Goal: Task Accomplishment & Management: Complete application form

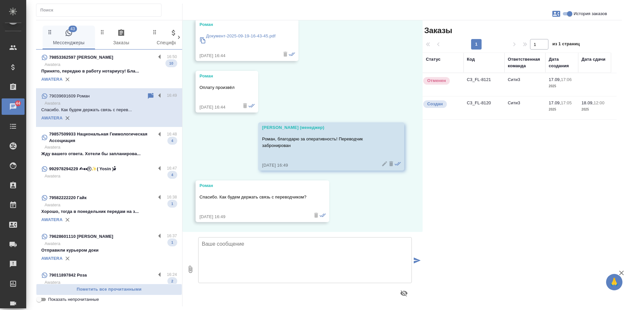
scroll to position [2618, 0]
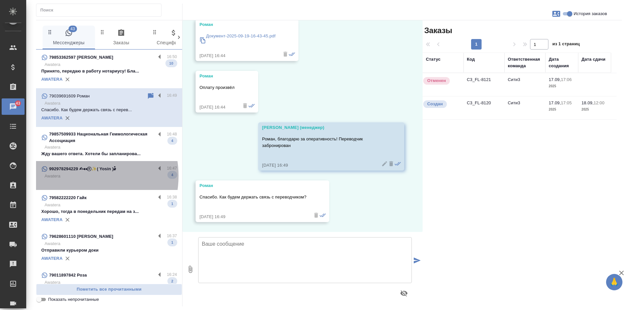
click at [78, 176] on p "Awatera" at bounding box center [111, 176] width 132 height 7
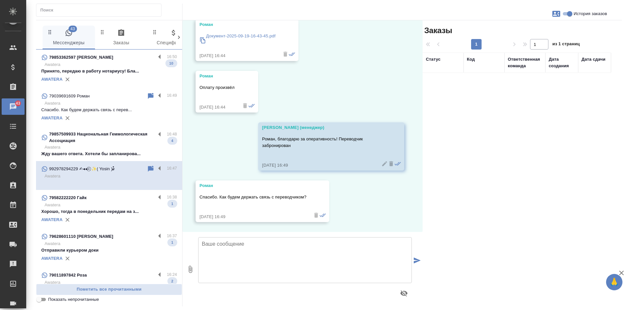
scroll to position [20, 0]
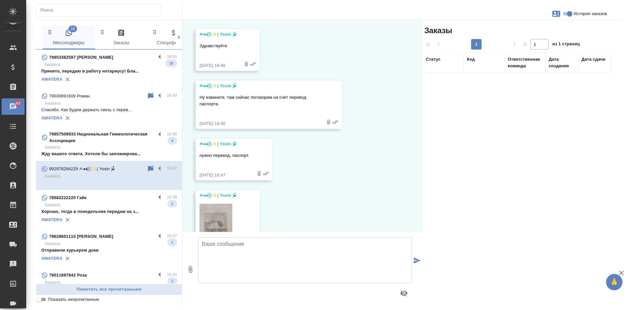
click at [553, 13] on icon "button" at bounding box center [557, 14] width 8 height 6
click at [517, 33] on span "Создать заявку" at bounding box center [528, 31] width 31 height 7
select select "TJ"
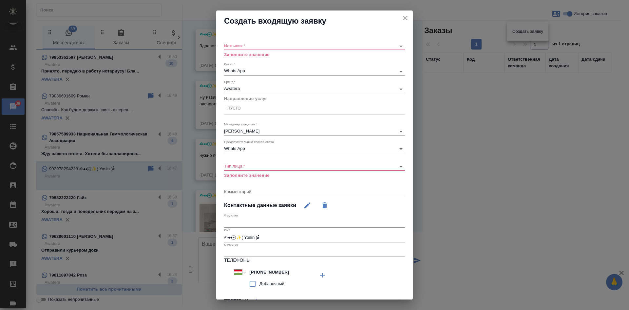
click at [251, 46] on body "🙏 .cls-1 fill:#fff; AWATERA Kasatkina Aleksandra Клиенты Спецификации Заказы 39…" at bounding box center [314, 155] width 629 height 310
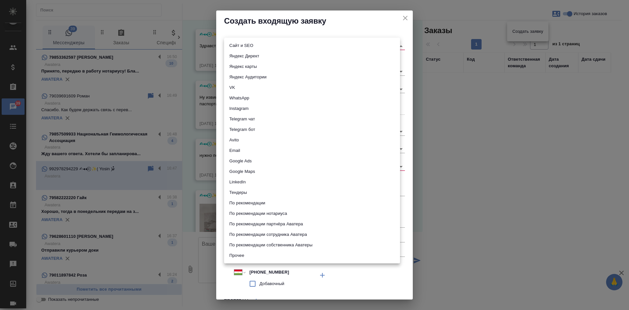
click at [242, 44] on li "Сайт и SEO" at bounding box center [312, 45] width 176 height 10
type input "seo"
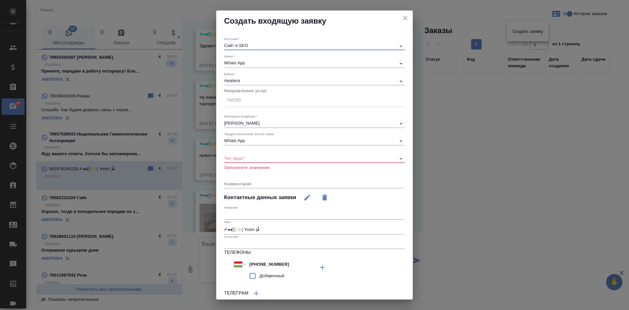
click at [244, 156] on body "🙏 .cls-1 fill:#fff; AWATERA Kasatkina Aleksandra Клиенты Спецификации Заказы 39…" at bounding box center [314, 155] width 629 height 310
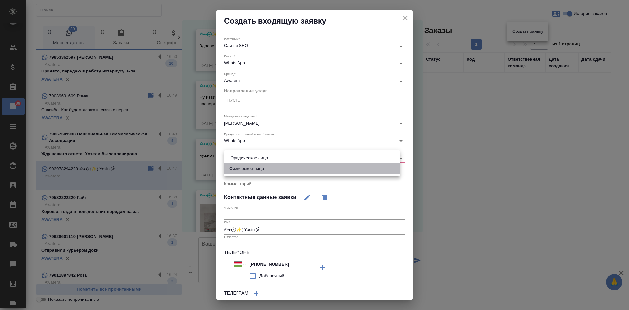
click at [239, 168] on li "Физическое лицо" at bounding box center [312, 168] width 176 height 10
type input "private"
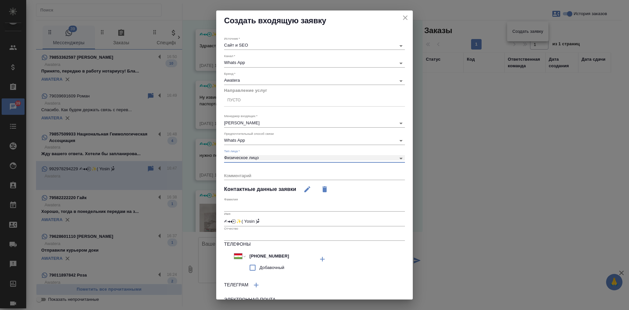
scroll to position [0, 0]
click at [245, 104] on div "Пусто" at bounding box center [314, 101] width 181 height 10
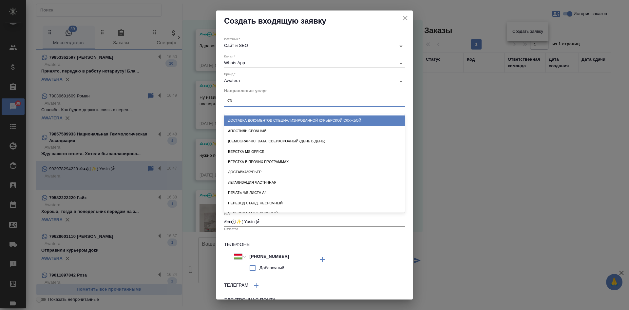
type input "станд"
click at [252, 118] on div "Перевод станд. несрочный" at bounding box center [314, 120] width 181 height 10
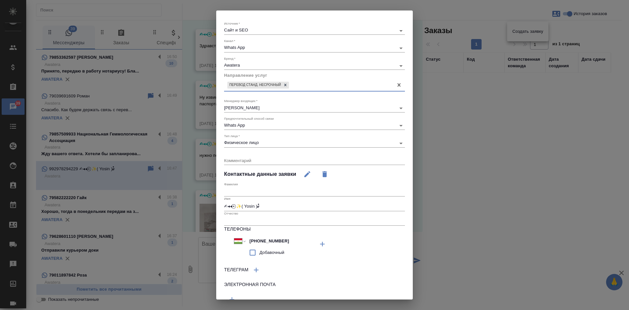
scroll to position [45, 0]
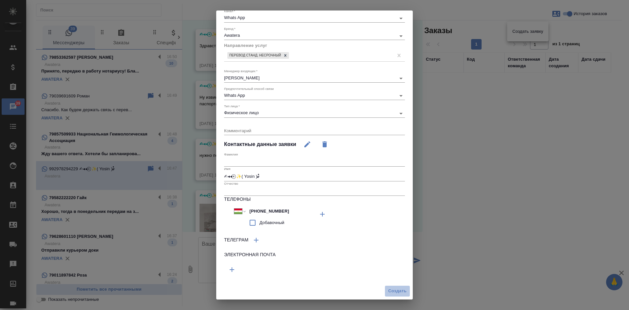
drag, startPoint x: 388, startPoint y: 288, endPoint x: 384, endPoint y: 266, distance: 22.8
click at [389, 289] on span "Создать" at bounding box center [398, 291] width 18 height 8
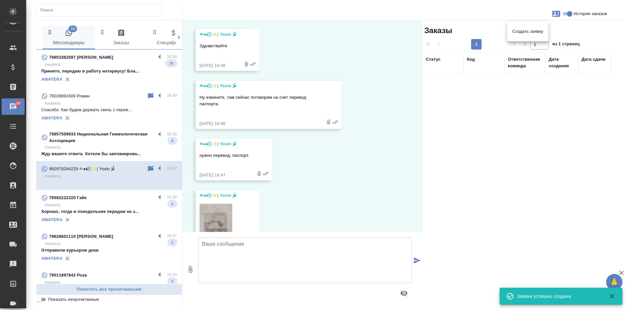
click at [334, 196] on div at bounding box center [314, 155] width 629 height 310
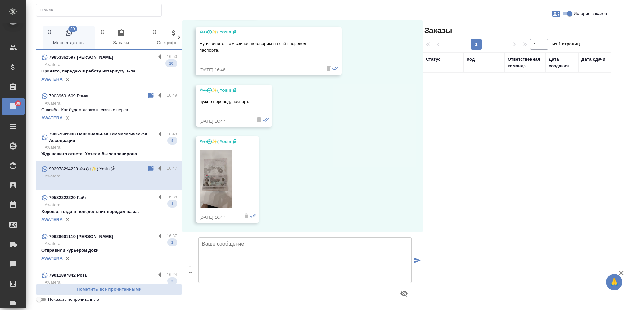
scroll to position [74, 0]
drag, startPoint x: 460, startPoint y: 139, endPoint x: 417, endPoint y: 139, distance: 43.0
click at [460, 139] on div "Заказы 1 1 из 1 страниц Статус Код Ответственная команда Дата создания Дата сда…" at bounding box center [522, 163] width 199 height 286
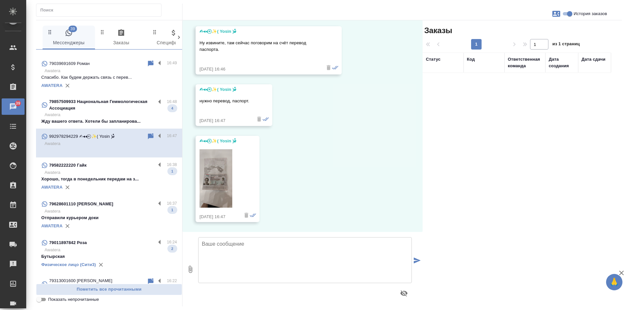
scroll to position [33, 0]
click at [115, 177] on p "Хорошо, тогда в понедельник передам на з..." at bounding box center [109, 178] width 136 height 7
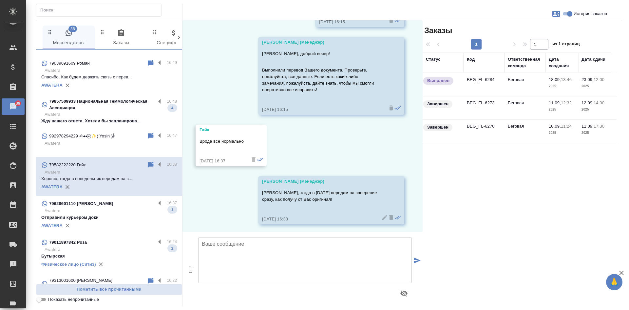
scroll to position [2495, 0]
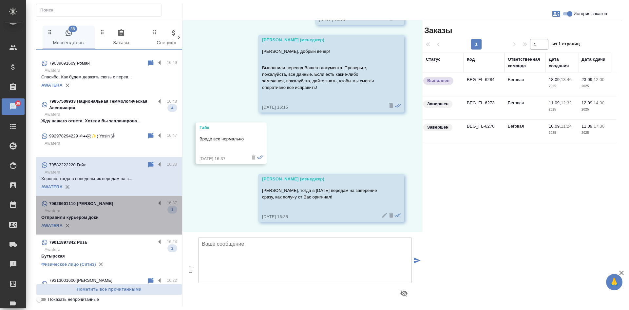
click at [119, 212] on p "Awatera" at bounding box center [111, 211] width 132 height 7
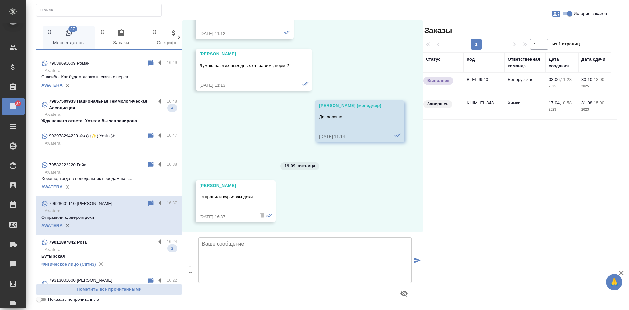
scroll to position [7487, 0]
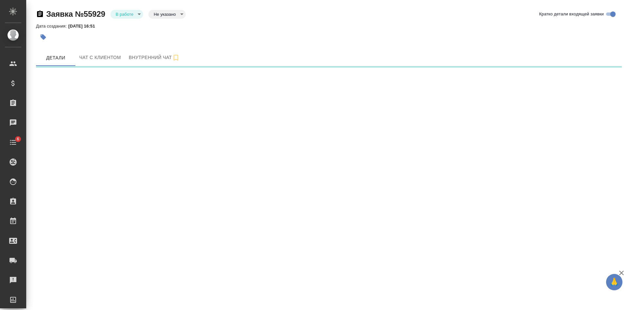
click at [39, 13] on icon "button" at bounding box center [40, 13] width 6 height 7
select select "RU"
select select "TJ"
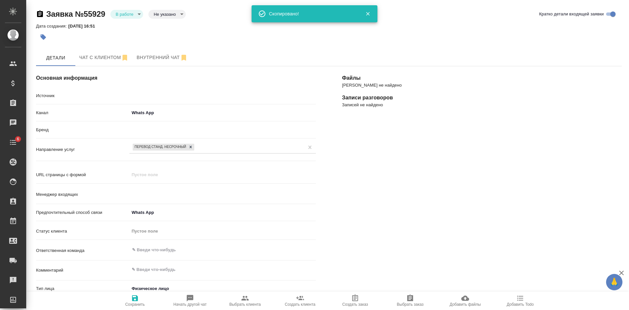
type textarea "x"
type input "[PERSON_NAME]"
type textarea "x"
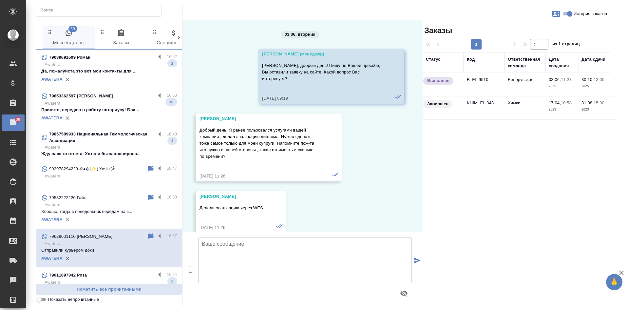
scroll to position [7487, 0]
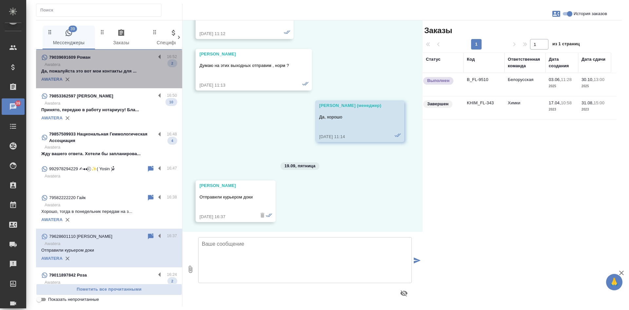
click at [115, 74] on p "Да, пожалуйста это вот мои контакты для ..." at bounding box center [109, 71] width 136 height 7
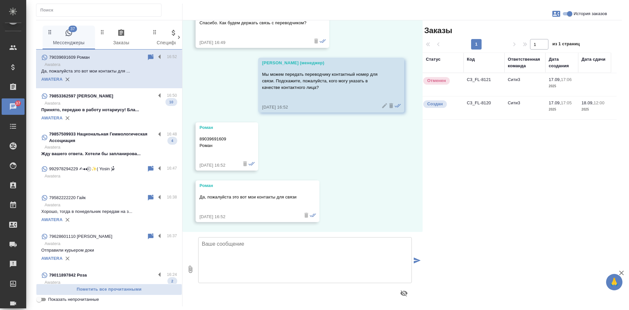
scroll to position [2792, 0]
click at [110, 113] on p "Принято, передаю в работу нотариусу! Бла..." at bounding box center [109, 110] width 136 height 7
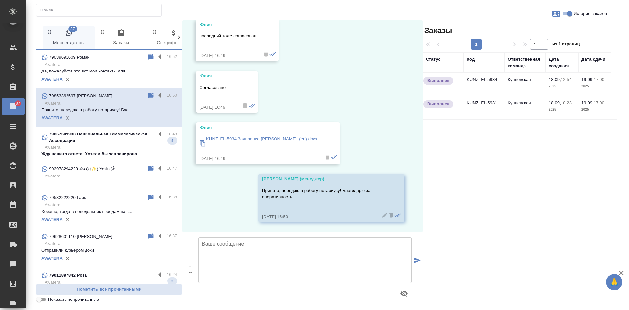
scroll to position [2406, 0]
click at [123, 157] on p "Жду вашего ответа. Хотели бы запланирова..." at bounding box center [109, 153] width 136 height 7
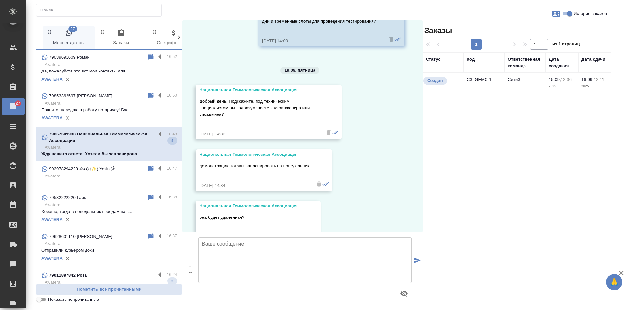
scroll to position [2365, 0]
click at [470, 86] on td "C3_GEMC-1" at bounding box center [484, 84] width 41 height 23
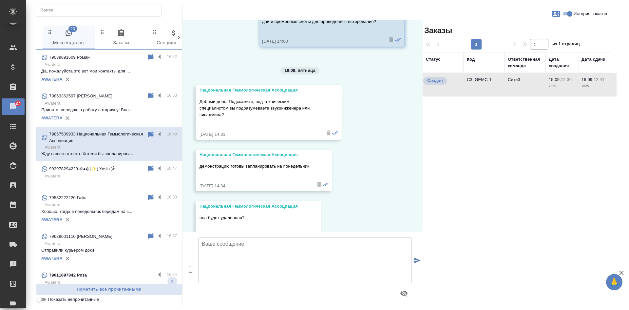
click at [470, 86] on td "C3_GEMC-1" at bounding box center [484, 84] width 41 height 23
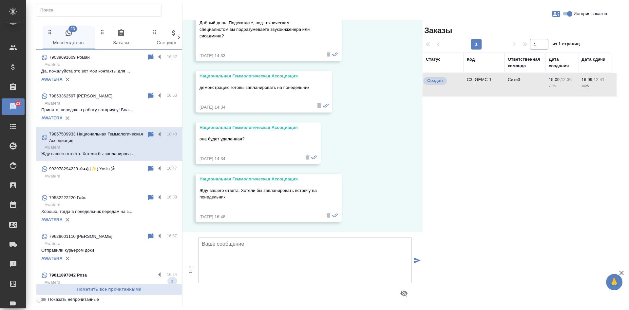
scroll to position [2496, 0]
drag, startPoint x: 467, startPoint y: 165, endPoint x: 350, endPoint y: 164, distance: 117.1
click at [467, 165] on div "Заказы 1 1 из 1 страниц Статус Код Ответственная команда Дата создания Дата сда…" at bounding box center [522, 163] width 199 height 286
click at [148, 132] on icon at bounding box center [151, 134] width 6 height 6
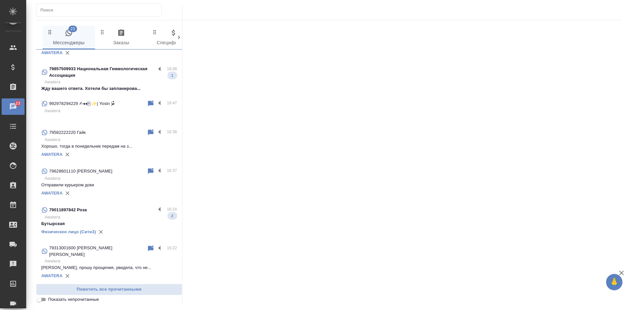
scroll to position [66, 0]
click at [92, 210] on div "79011897842 Роза" at bounding box center [98, 210] width 114 height 8
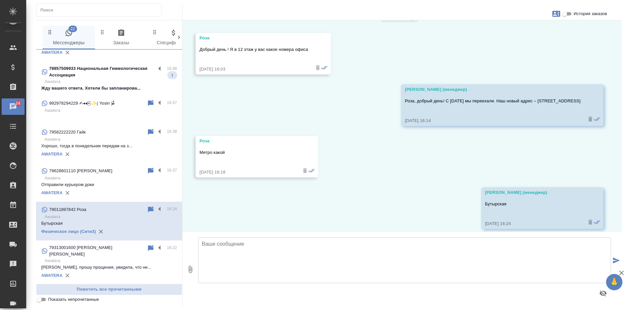
scroll to position [3121, 0]
click at [44, 299] on input "Показать непрочитанные" at bounding box center [39, 299] width 24 height 8
checkbox input "true"
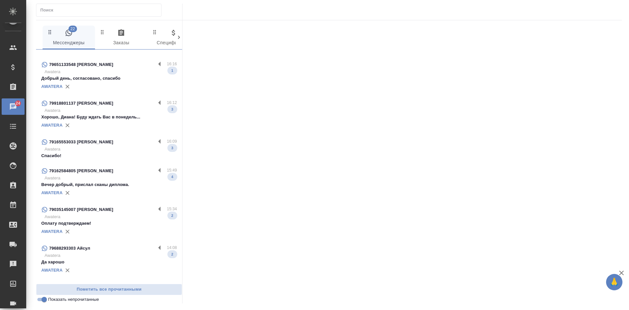
scroll to position [0, 0]
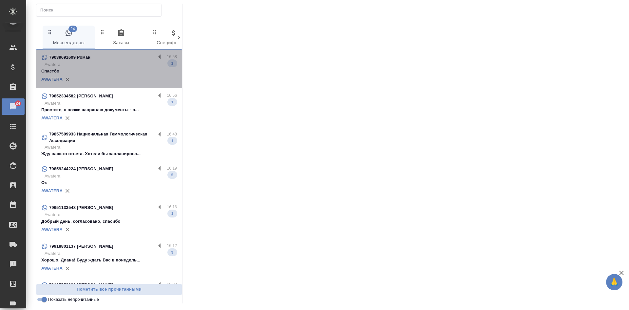
click at [111, 66] on p "Awatera" at bounding box center [111, 64] width 132 height 7
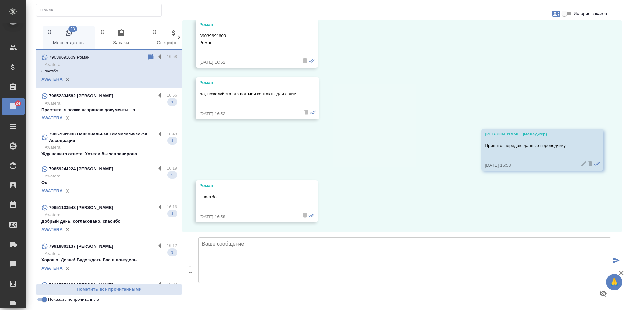
click at [125, 116] on div "AWATERA" at bounding box center [109, 118] width 136 height 10
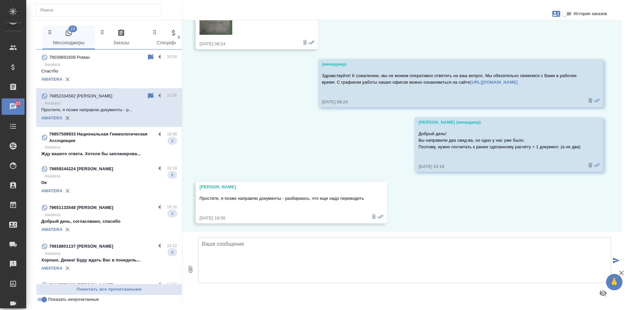
scroll to position [812, 0]
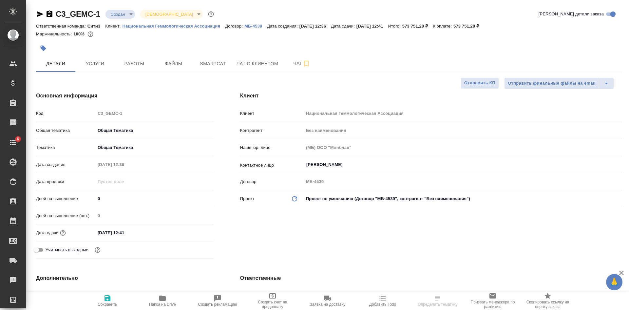
select select "RU"
click at [41, 14] on icon "button" at bounding box center [40, 14] width 8 height 8
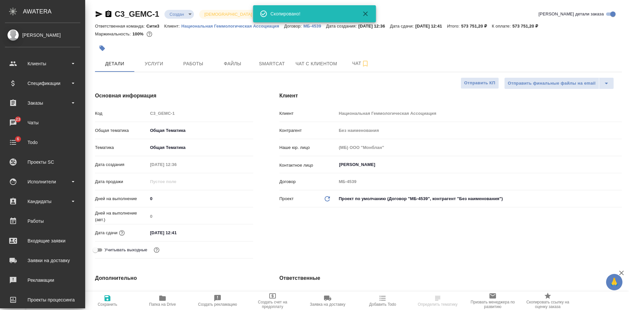
select select "RU"
type textarea "x"
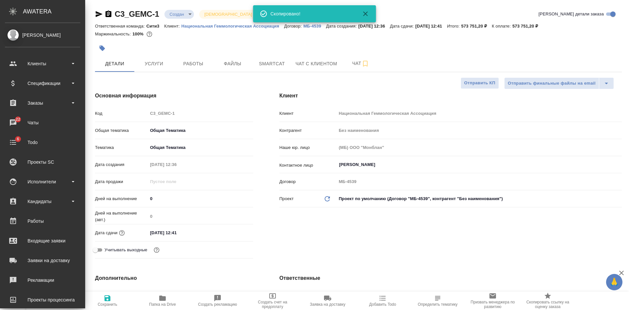
type textarea "x"
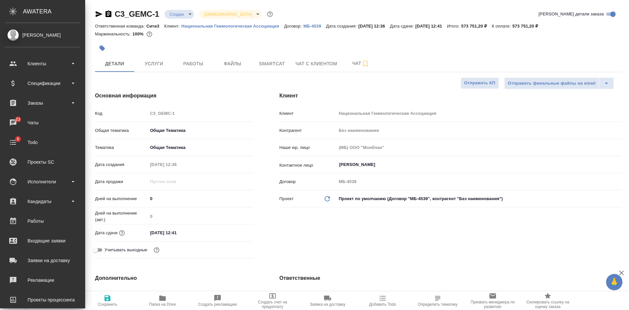
type textarea "x"
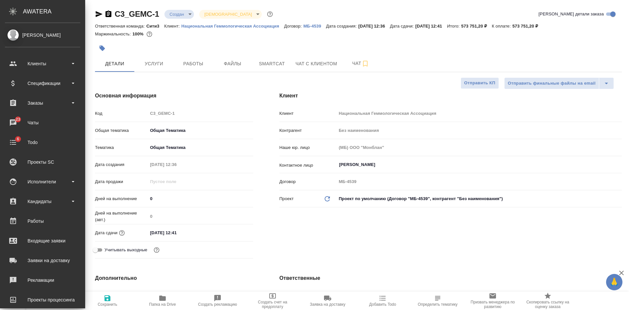
type textarea "x"
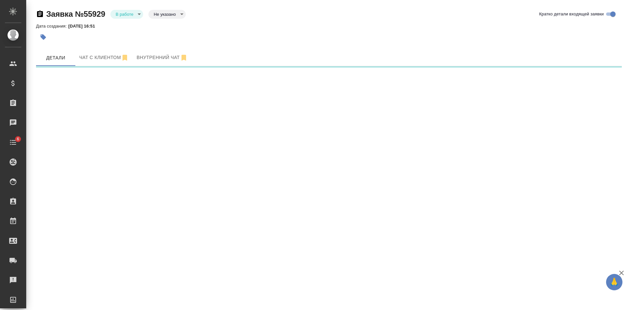
select select "RU"
select select "TJ"
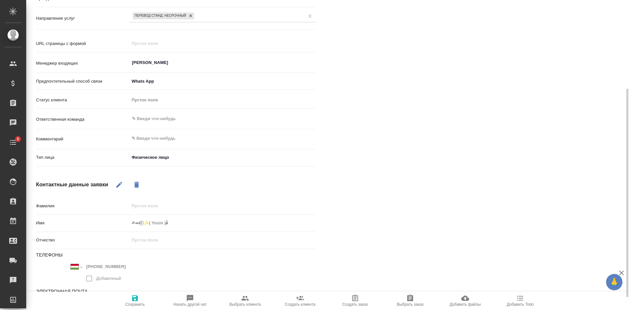
scroll to position [150, 0]
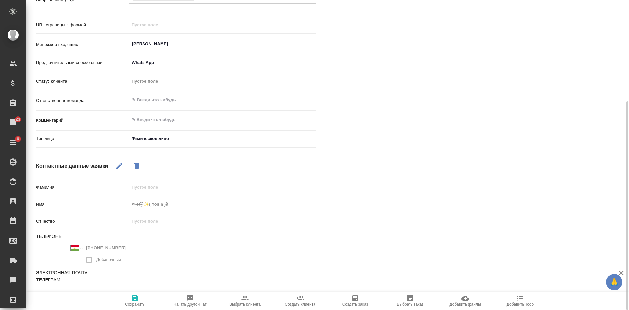
type textarea "x"
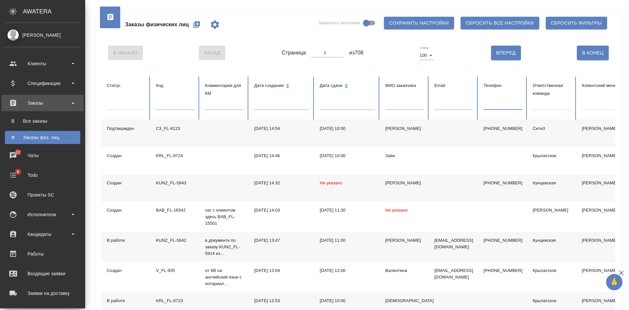
scroll to position [66, 0]
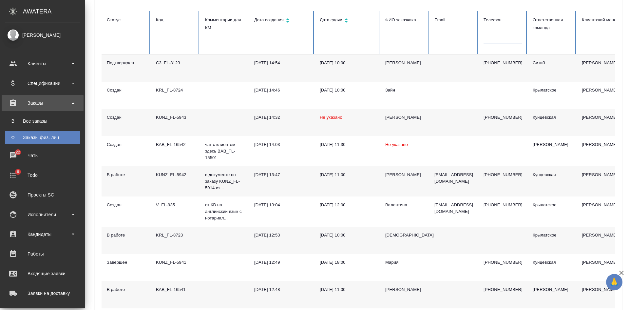
click at [539, 38] on div at bounding box center [552, 38] width 39 height 10
click at [450, 66] on td at bounding box center [454, 67] width 49 height 27
click at [543, 38] on div at bounding box center [552, 38] width 39 height 10
type input "сити"
click at [543, 71] on div "Сити3" at bounding box center [598, 68] width 131 height 10
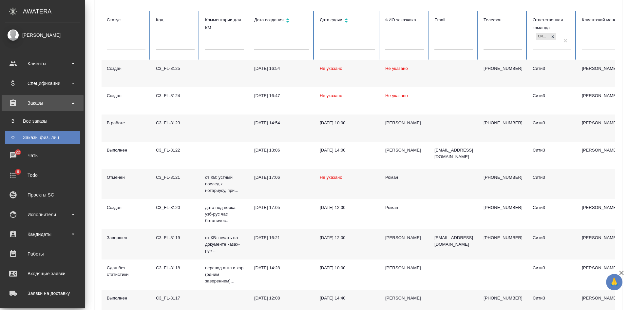
click at [440, 76] on td at bounding box center [454, 73] width 49 height 27
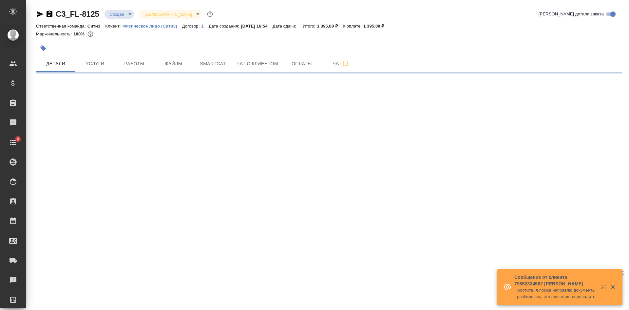
select select "RU"
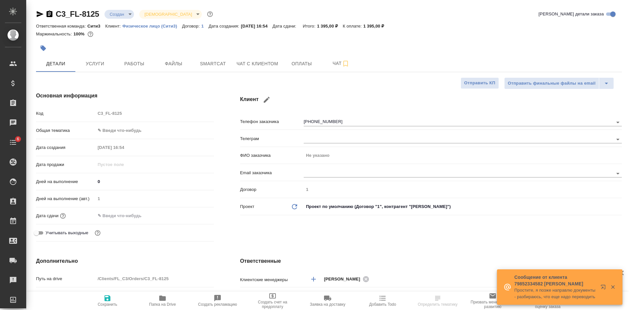
type textarea "x"
click at [264, 97] on icon "button" at bounding box center [267, 100] width 8 height 8
select select "TJ"
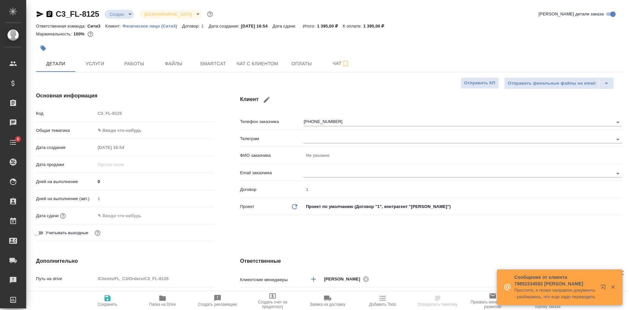
type input "[PHONE_NUMBER]"
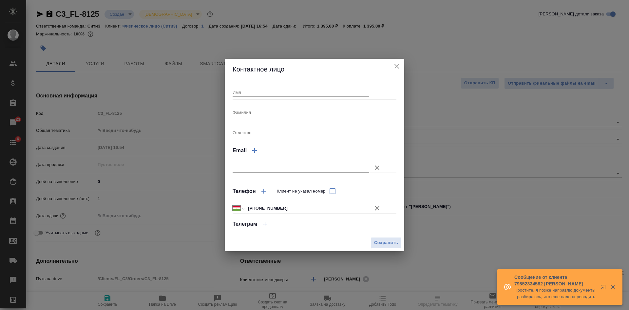
click at [396, 66] on icon "close" at bounding box center [397, 66] width 8 height 8
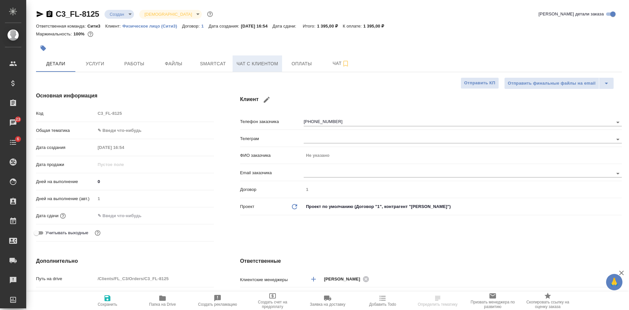
click at [275, 67] on span "Чат с клиентом" at bounding box center [258, 64] width 42 height 8
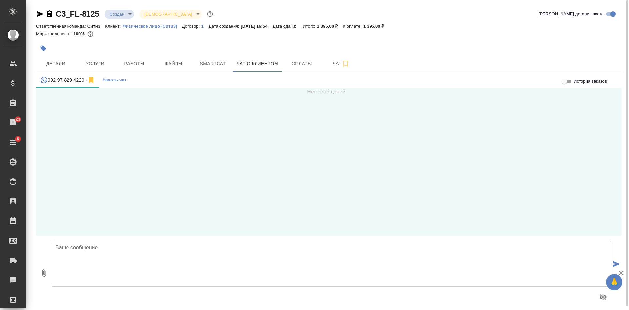
scroll to position [4, 0]
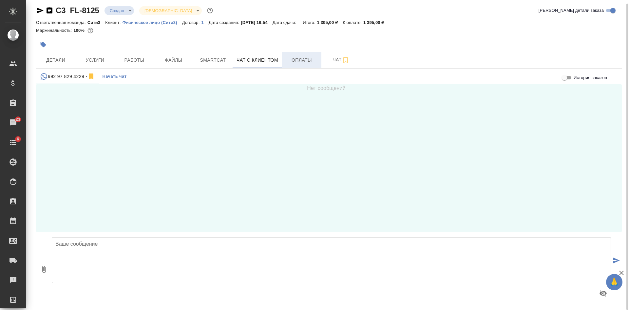
click at [296, 57] on span "Оплаты" at bounding box center [301, 60] width 31 height 8
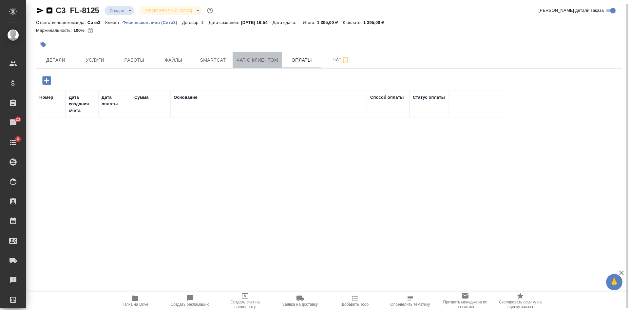
click at [252, 60] on span "Чат с клиентом" at bounding box center [258, 60] width 42 height 8
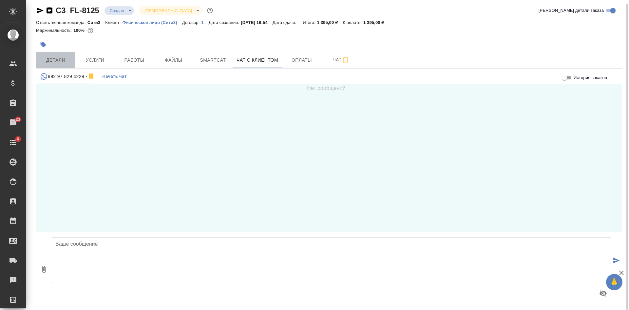
click at [49, 58] on span "Детали" at bounding box center [55, 60] width 31 height 8
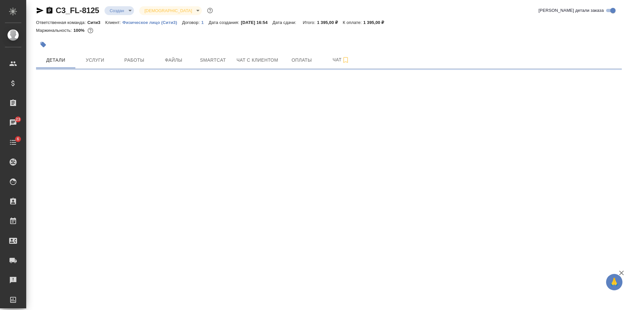
select select "RU"
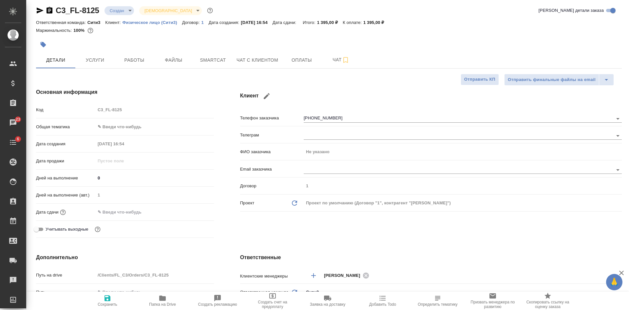
type textarea "x"
click at [265, 95] on icon "button" at bounding box center [267, 96] width 8 height 8
select select "TJ"
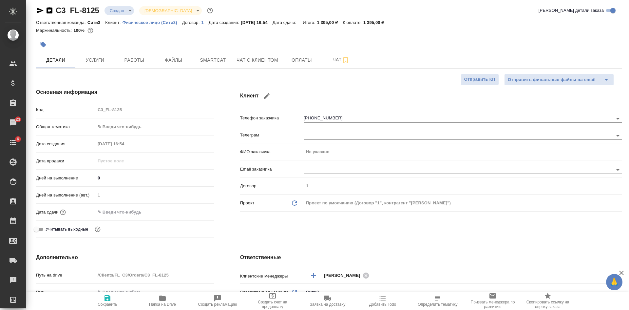
type input "[PHONE_NUMBER]"
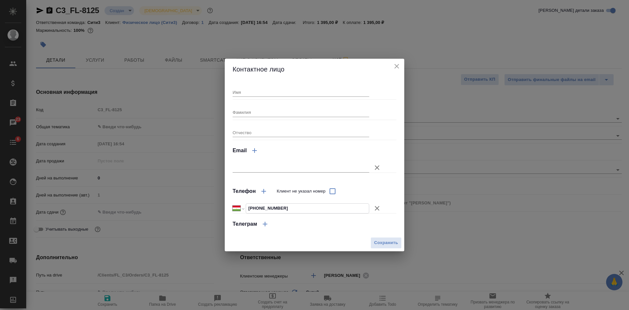
drag, startPoint x: 294, startPoint y: 208, endPoint x: 250, endPoint y: 208, distance: 43.6
click at [250, 208] on input "[PHONE_NUMBER]" at bounding box center [307, 209] width 123 height 10
select select "RU"
type input "+7"
select select "ZZ"
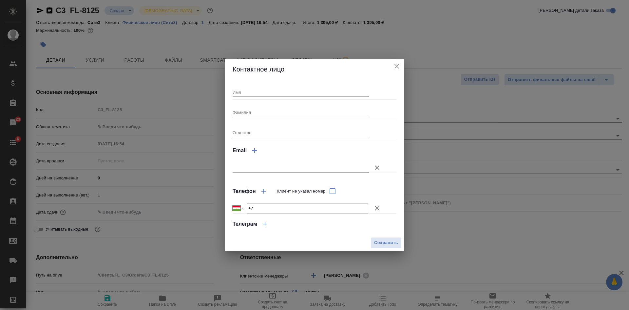
type input "+"
paste input "[PHONE_NUMBER]"
select select "TJ"
type input "[PHONE_NUMBER]"
click at [249, 206] on input "[PHONE_NUMBER]" at bounding box center [307, 209] width 123 height 10
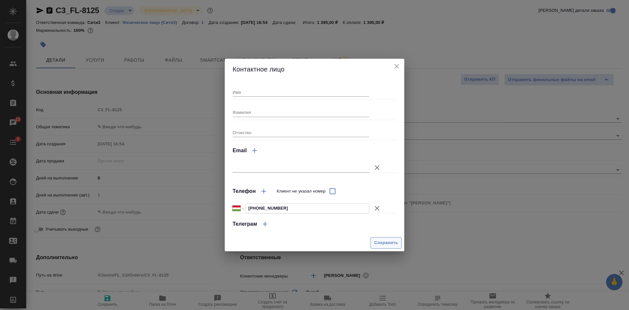
click at [391, 243] on span "Сохранить" at bounding box center [386, 243] width 24 height 8
type textarea "x"
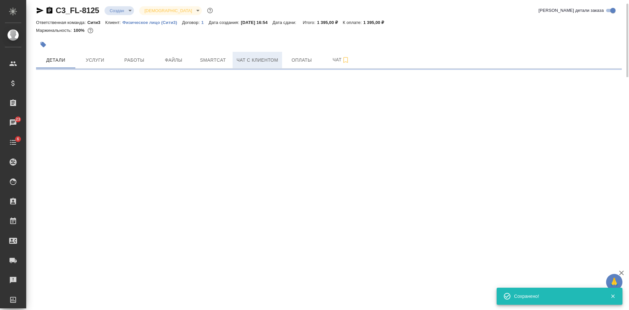
select select "RU"
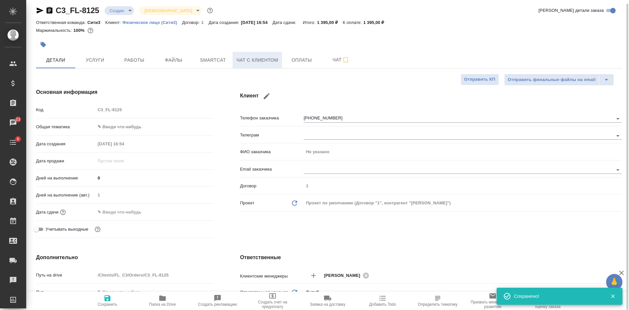
type textarea "x"
click at [265, 59] on span "Чат с клиентом" at bounding box center [258, 60] width 42 height 8
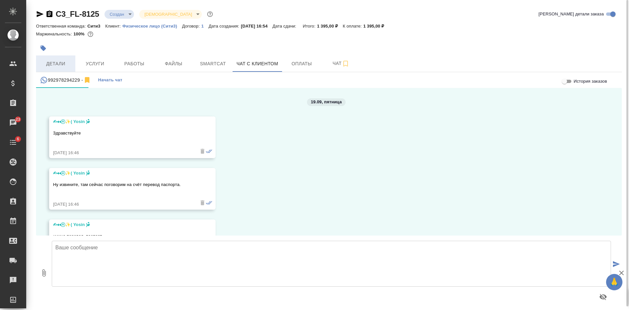
click at [64, 64] on span "Детали" at bounding box center [55, 64] width 31 height 8
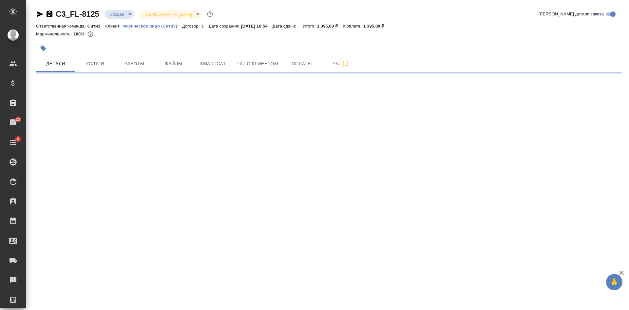
select select "RU"
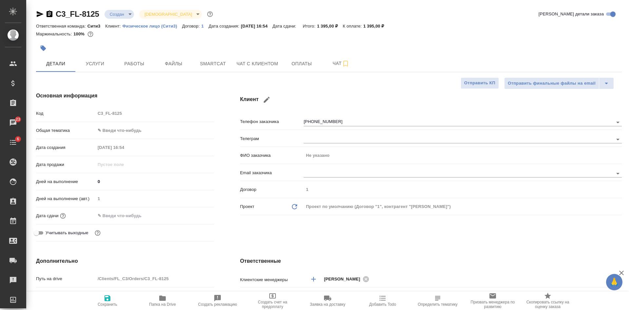
type textarea "x"
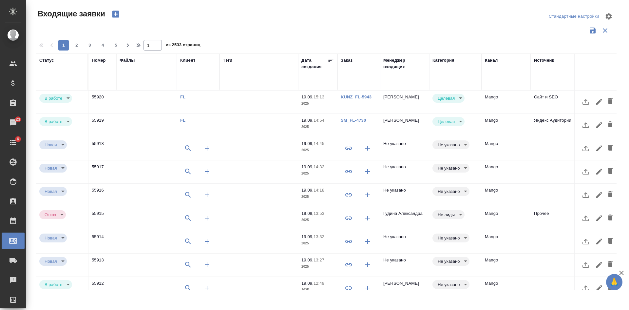
select select "RU"
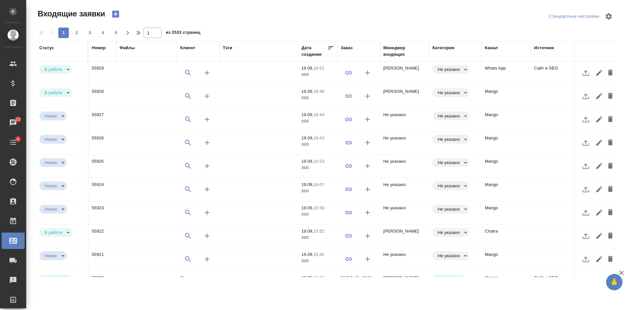
select select "RU"
click at [524, 79] on td "Whats App" at bounding box center [506, 73] width 49 height 23
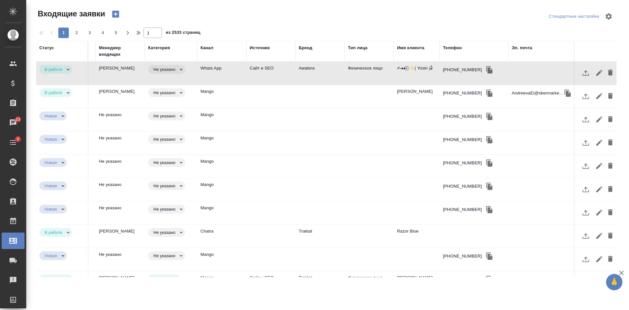
scroll to position [0, 290]
click at [487, 70] on icon "button" at bounding box center [490, 69] width 6 height 7
drag, startPoint x: 468, startPoint y: 26, endPoint x: 461, endPoint y: 36, distance: 12.7
click at [468, 26] on div at bounding box center [329, 25] width 586 height 3
click at [446, 50] on div "Телефон" at bounding box center [452, 48] width 19 height 7
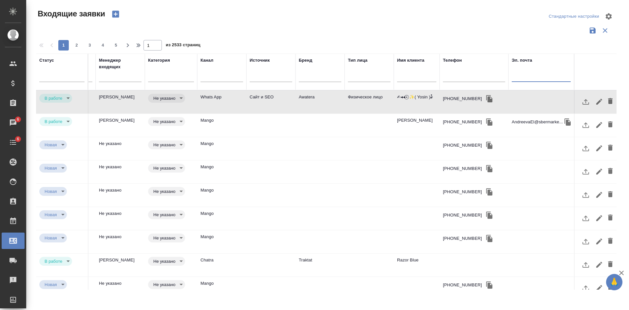
click at [536, 80] on input "text" at bounding box center [541, 77] width 59 height 8
paste input "veteranautopaint@gmail.com"
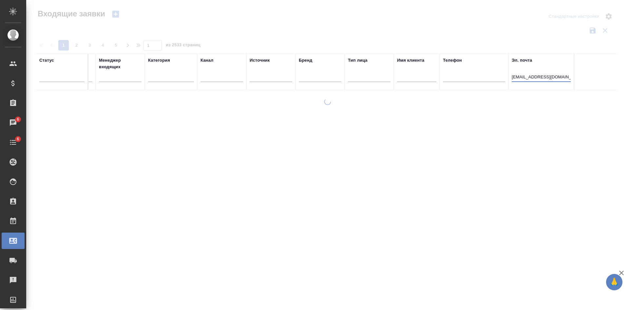
scroll to position [0, 285]
type input "veteranautopaint@gmail.com"
click at [116, 11] on icon "button" at bounding box center [115, 14] width 7 height 7
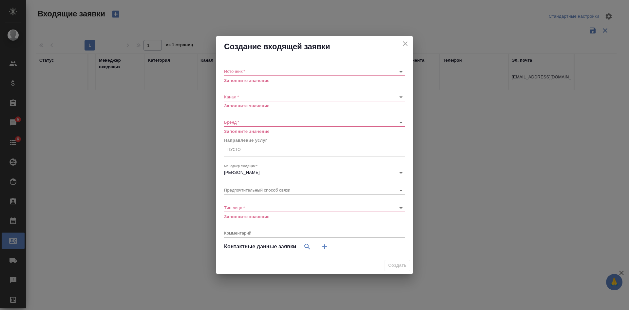
click at [250, 71] on body "🙏 .cls-1 fill:#fff; AWATERA Kasatkina Aleksandra Клиенты Спецификации Заказы 6 …" at bounding box center [314, 155] width 629 height 310
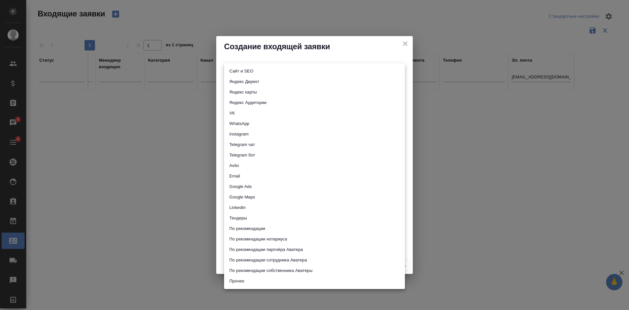
click at [244, 73] on li "Сайт и SEO" at bounding box center [314, 71] width 181 height 10
type input "seo"
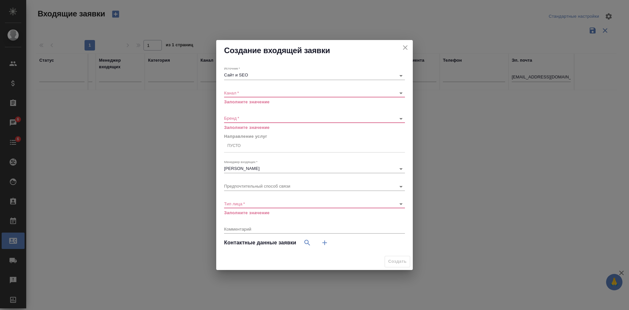
click at [243, 89] on div "​" at bounding box center [314, 93] width 181 height 8
click at [241, 95] on body "🙏 .cls-1 fill:#fff; AWATERA Kasatkina Aleksandra Клиенты Спецификации Заказы 6 …" at bounding box center [314, 155] width 629 height 310
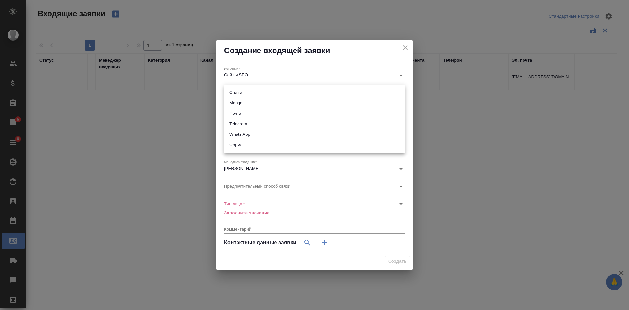
click at [240, 145] on li "Форма" at bounding box center [314, 145] width 181 height 10
type input "63623f8939da55ae86e7274a"
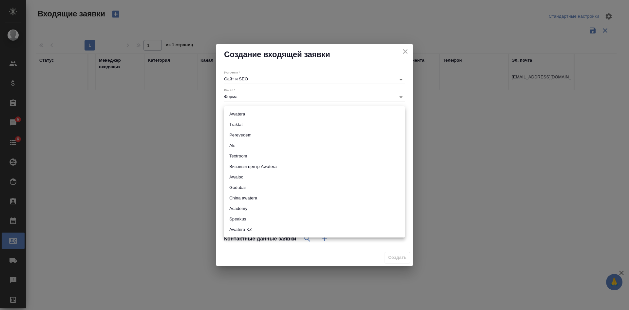
click at [242, 115] on body "🙏 .cls-1 fill:#fff; AWATERA Kasatkina Aleksandra Клиенты Спецификации Заказы 6 …" at bounding box center [314, 155] width 629 height 310
click at [238, 113] on li "Awatera" at bounding box center [314, 114] width 181 height 10
type input "awatera"
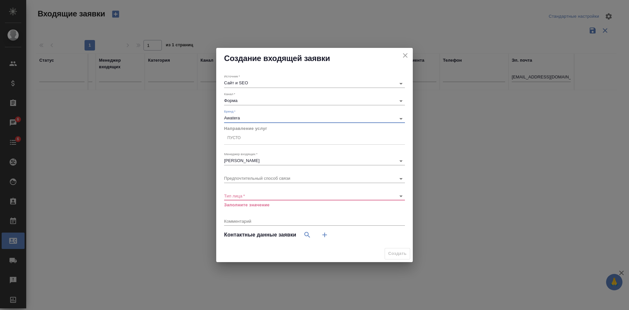
click at [235, 98] on body "🙏 .cls-1 fill:#fff; AWATERA Kasatkina Aleksandra Клиенты Спецификации Заказы 6 …" at bounding box center [314, 155] width 629 height 310
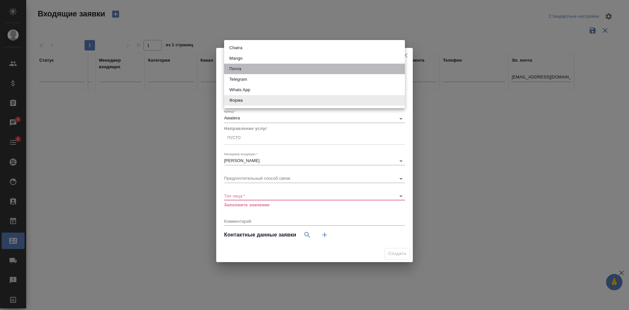
click at [243, 68] on li "Почта" at bounding box center [314, 69] width 181 height 10
type input "640a088c6aae0874b0a8d791"
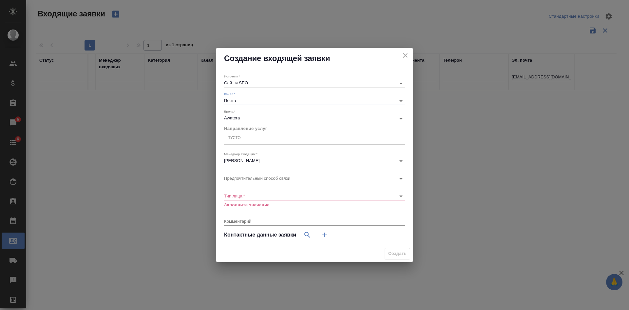
click at [239, 138] on div "Пусто" at bounding box center [234, 138] width 13 height 6
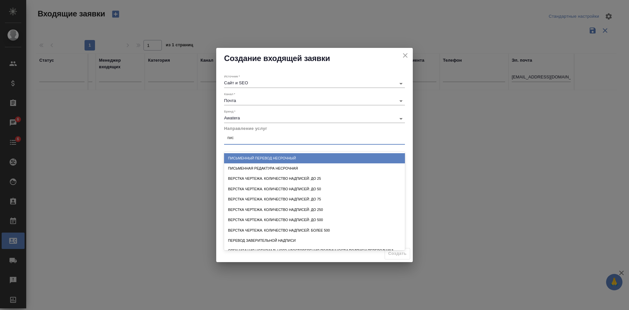
type input "пись"
click at [255, 161] on div "Письменный перевод несрочный" at bounding box center [314, 158] width 181 height 10
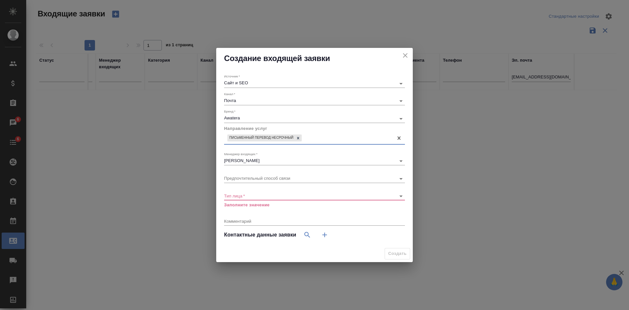
click at [256, 196] on body "🙏 .cls-1 fill:#fff; AWATERA Kasatkina Aleksandra Клиенты Спецификации Заказы 6 …" at bounding box center [314, 155] width 629 height 310
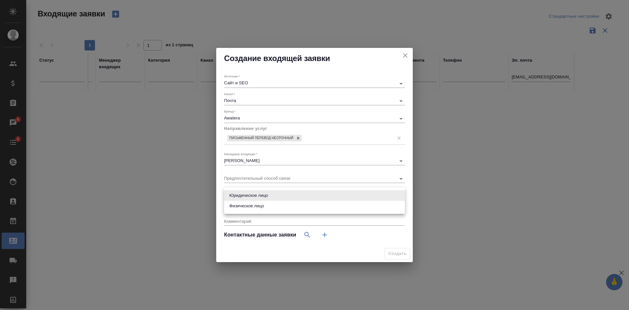
click at [248, 203] on li "Физическое лицо" at bounding box center [314, 206] width 181 height 10
type input "private"
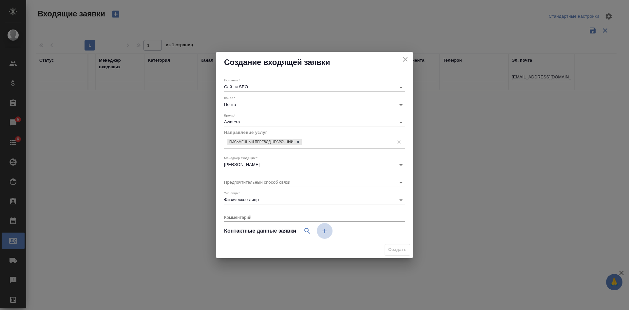
click at [323, 229] on icon "button" at bounding box center [325, 231] width 8 height 8
select select "RU"
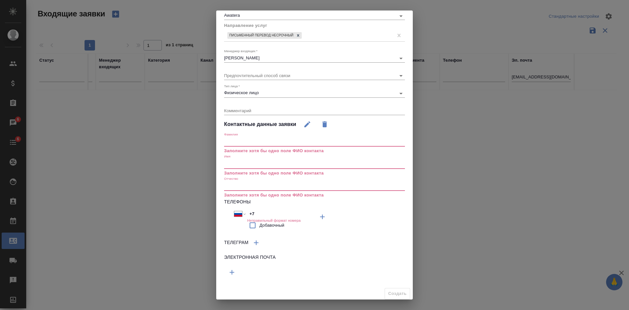
scroll to position [68, 0]
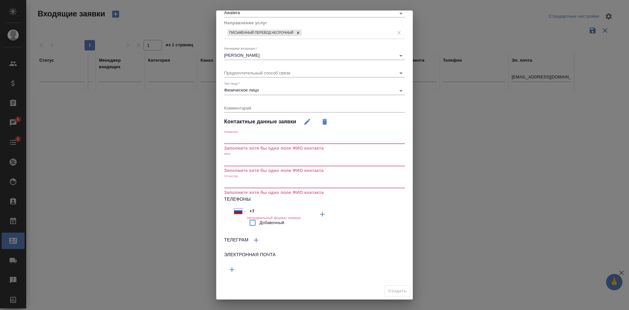
click at [228, 270] on button "button" at bounding box center [232, 270] width 16 height 16
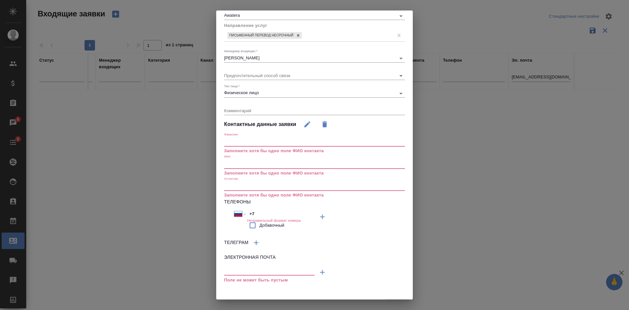
click at [227, 270] on input "text" at bounding box center [269, 271] width 90 height 8
paste input "[EMAIL_ADDRESS][DOMAIN_NAME]"
type input "[EMAIL_ADDRESS][DOMAIN_NAME]"
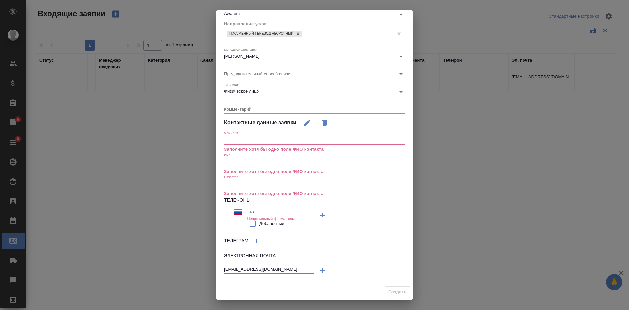
scroll to position [68, 0]
click at [235, 162] on input "text" at bounding box center [314, 161] width 181 height 9
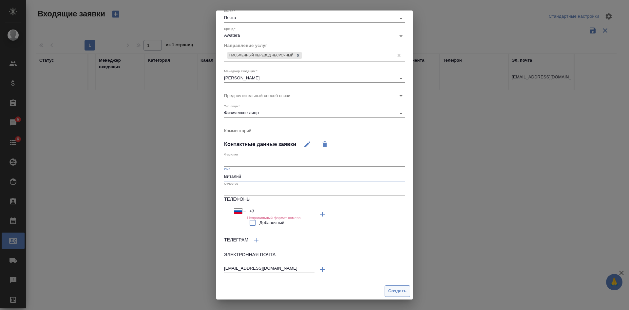
type input "Виталий"
click at [391, 290] on span "Создать" at bounding box center [398, 291] width 18 height 8
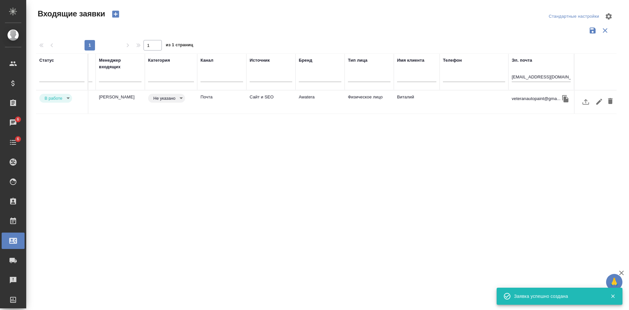
click at [164, 99] on body "🙏 .cls-1 fill:#fff; AWATERA Kasatkina Aleksandra Клиенты Спецификации Заказы 6 …" at bounding box center [314, 155] width 629 height 310
click at [164, 99] on button "Целевая" at bounding box center [163, 97] width 21 height 7
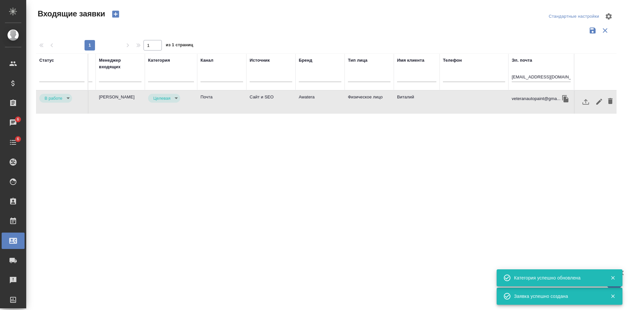
type input "target"
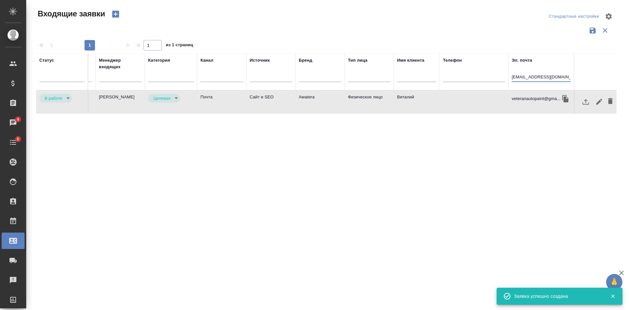
drag, startPoint x: 570, startPoint y: 76, endPoint x: 449, endPoint y: 65, distance: 120.9
click at [455, 66] on tr "Статус Номер Файлы Клиент Тэги Дата создания Заказ Менеджер входящих Категория …" at bounding box center [184, 71] width 866 height 37
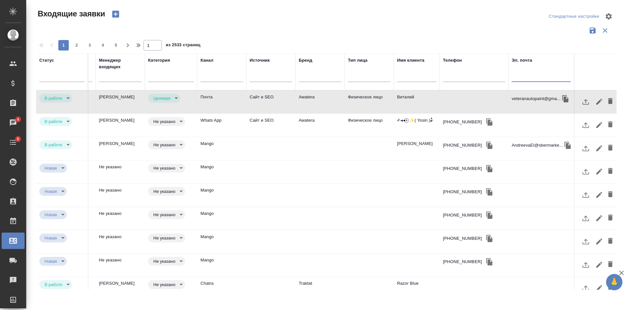
click at [403, 79] on input "text" at bounding box center [416, 77] width 39 height 8
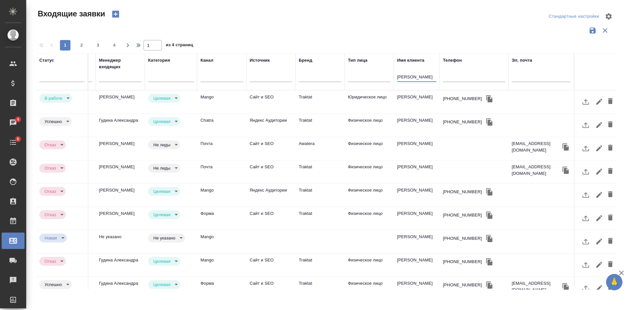
type input "Валерий"
click at [308, 105] on td "Traktat" at bounding box center [320, 101] width 49 height 23
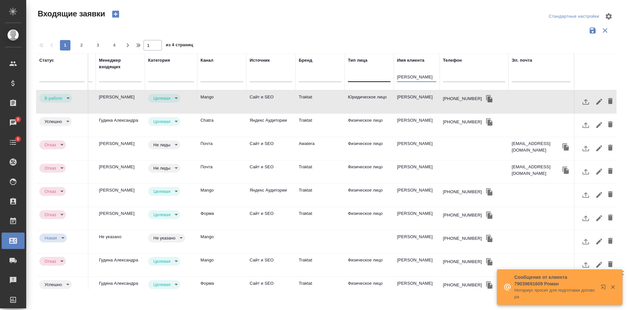
drag, startPoint x: 419, startPoint y: 75, endPoint x: 352, endPoint y: 69, distance: 66.8
click at [376, 74] on tr "Статус Номер Файлы Клиент Тэги Дата создания Заказ Менеджер входящих Категория …" at bounding box center [184, 71] width 866 height 37
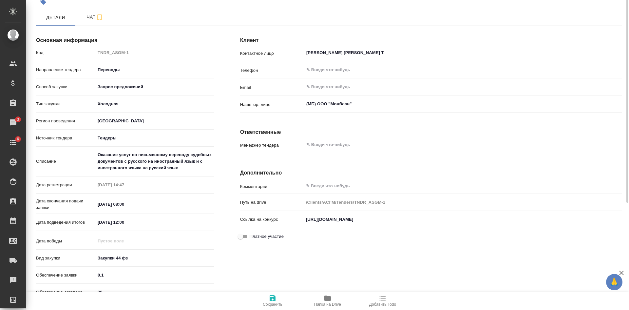
scroll to position [2, 0]
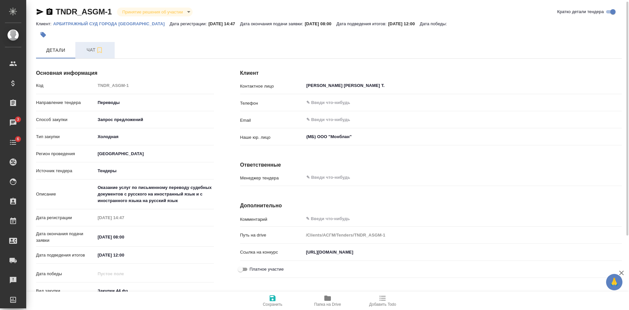
click at [87, 54] on span "Чат" at bounding box center [94, 50] width 31 height 8
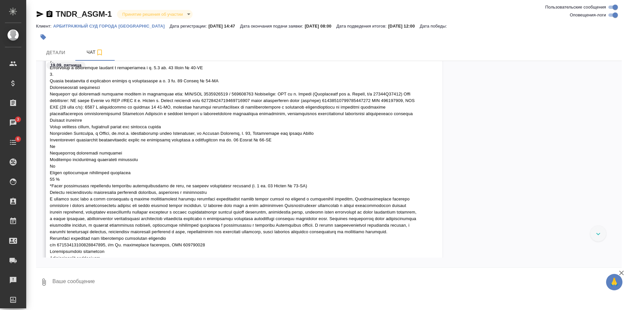
scroll to position [700, 0]
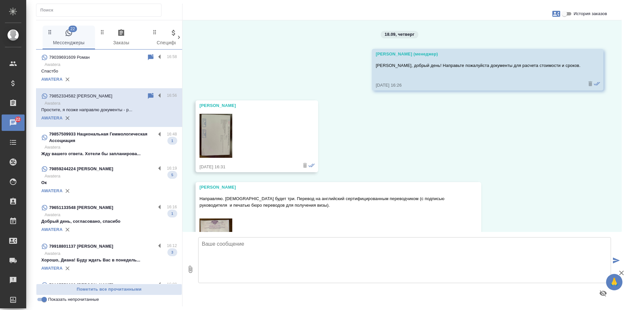
scroll to position [812, 0]
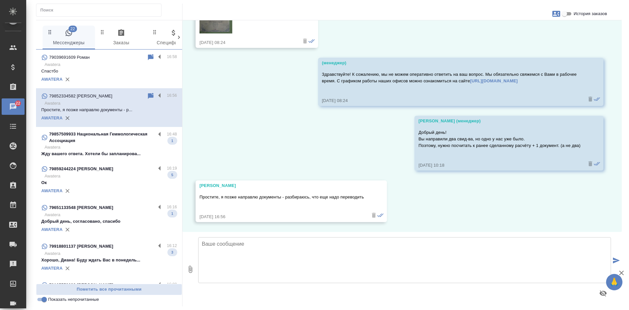
drag, startPoint x: 448, startPoint y: 200, endPoint x: 348, endPoint y: 200, distance: 100.7
click at [448, 200] on div "18.09, четверг Мосина Ирина (менеджер) Дмитрий, добрый день! Направьте пожалуйс…" at bounding box center [403, 125] width 440 height 211
click at [84, 185] on p "Ок" at bounding box center [109, 182] width 136 height 7
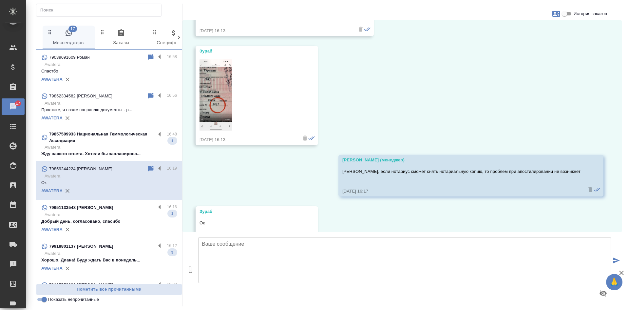
scroll to position [193, 0]
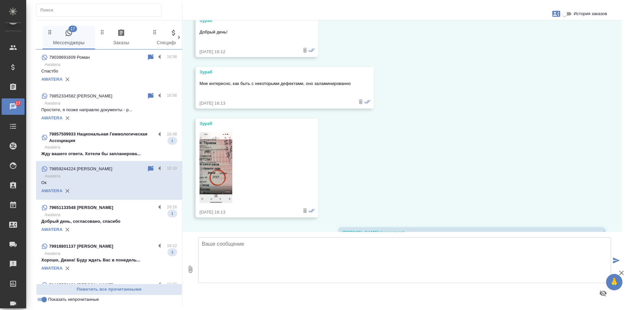
click at [223, 158] on img at bounding box center [216, 167] width 33 height 71
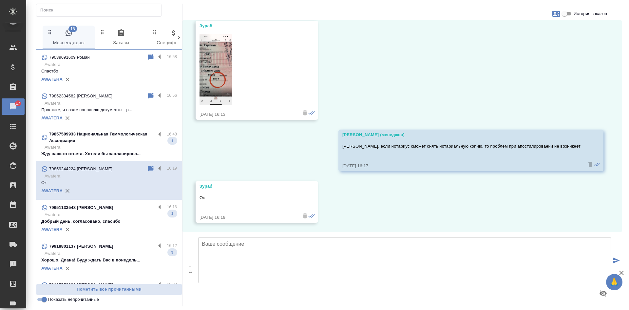
scroll to position [291, 0]
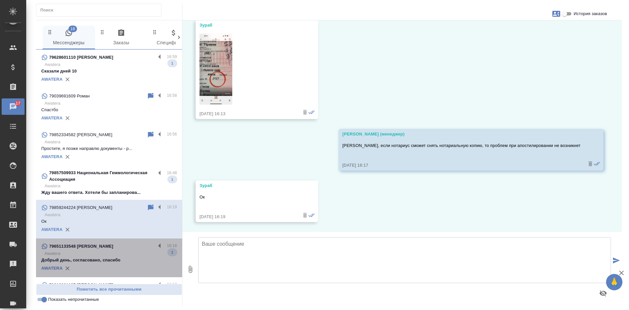
click at [121, 255] on p "Awatera" at bounding box center [111, 253] width 132 height 7
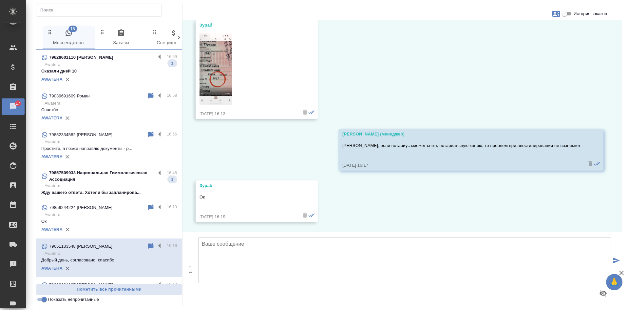
scroll to position [152, 0]
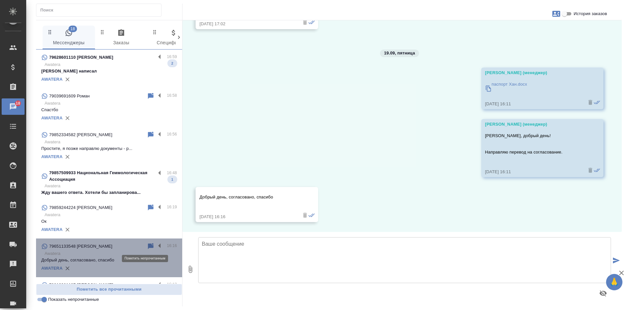
click at [148, 245] on icon at bounding box center [151, 246] width 6 height 6
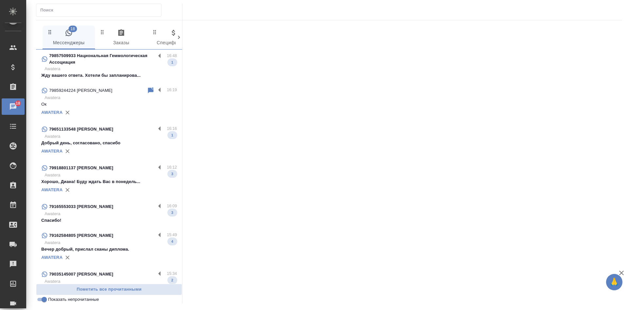
scroll to position [131, 0]
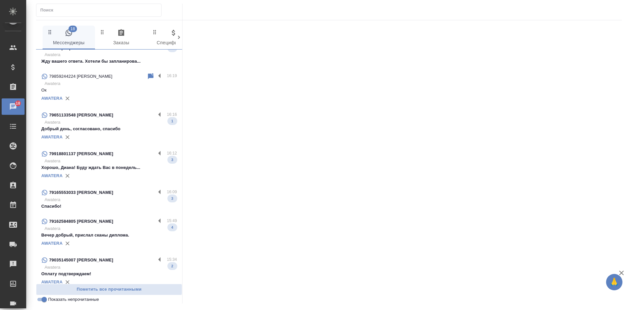
click at [90, 162] on p "Awatera" at bounding box center [111, 161] width 132 height 7
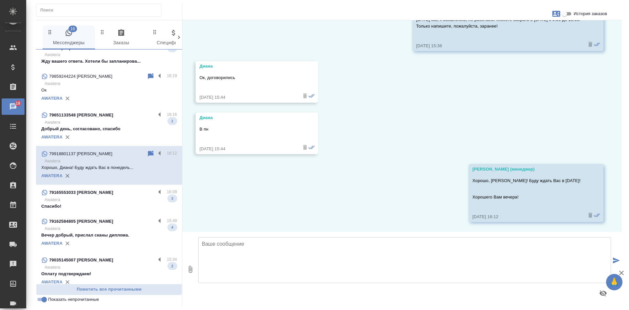
scroll to position [1370, 0]
click at [106, 203] on p "Спасибо!" at bounding box center [109, 206] width 136 height 7
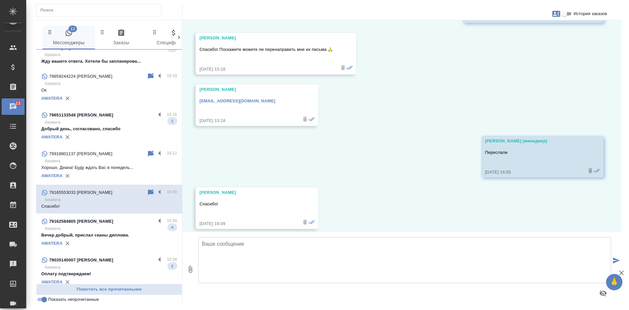
scroll to position [12674, 0]
click at [110, 230] on p "Awatera" at bounding box center [111, 228] width 132 height 7
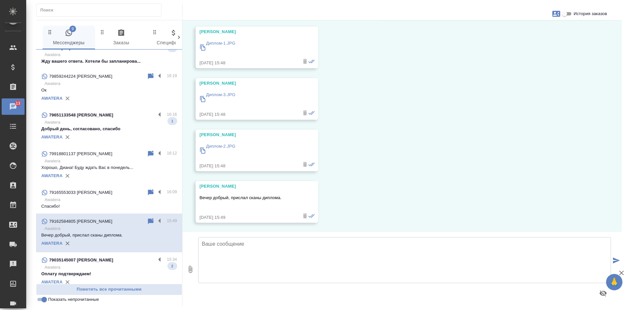
scroll to position [1213, 0]
click at [147, 223] on icon at bounding box center [151, 221] width 8 height 8
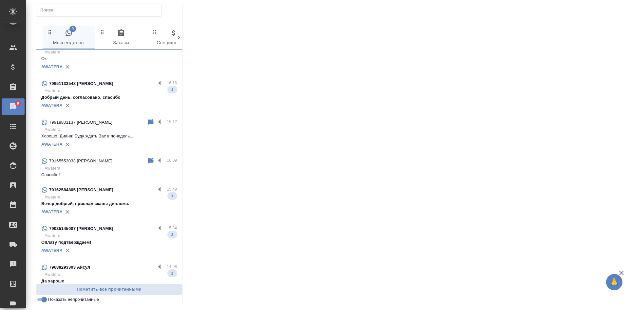
scroll to position [164, 0]
click at [113, 230] on div "79035145007 Яна" at bounding box center [98, 227] width 114 height 8
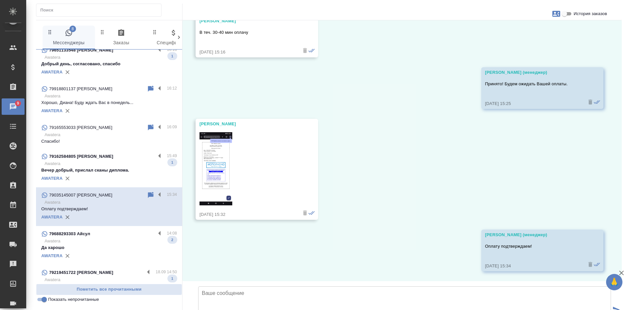
scroll to position [197, 0]
click at [90, 245] on p "Да харошо" at bounding box center [109, 247] width 136 height 7
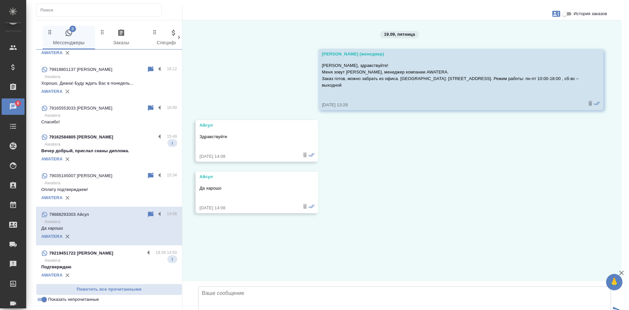
scroll to position [216, 0]
click at [42, 301] on input "Показать непрочитанные" at bounding box center [44, 299] width 24 height 8
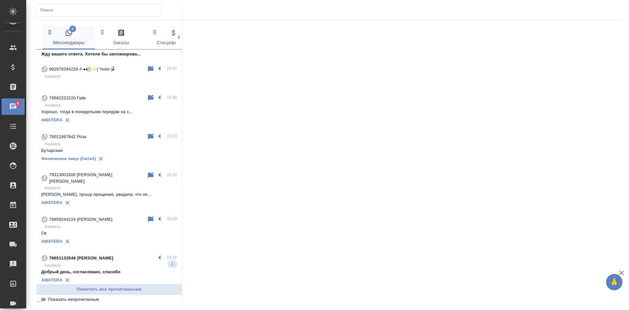
scroll to position [438, 0]
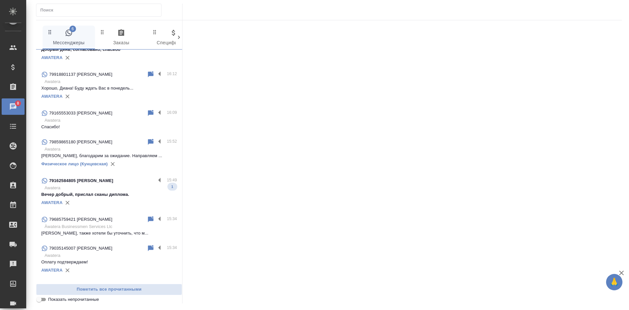
click at [42, 301] on input "Показать непрочитанные" at bounding box center [39, 299] width 24 height 8
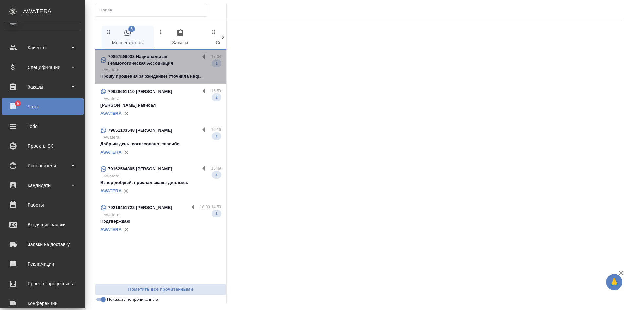
click at [158, 69] on p "Awatera" at bounding box center [163, 70] width 118 height 7
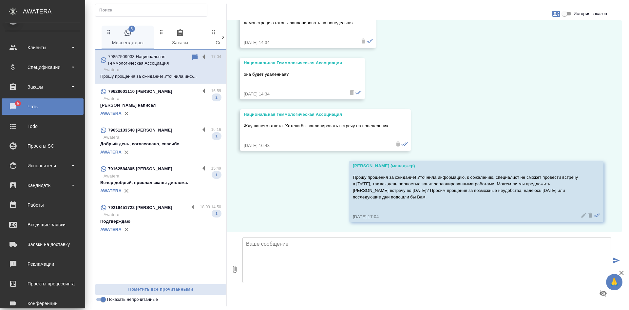
scroll to position [2088, 0]
click at [101, 299] on input "Показать непрочитанные" at bounding box center [103, 299] width 24 height 8
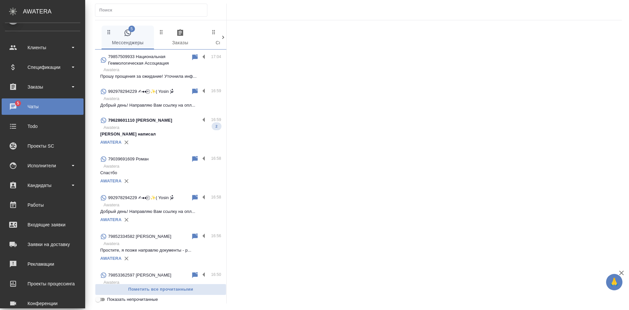
click at [101, 299] on input "Показать непрочитанные" at bounding box center [98, 299] width 24 height 8
checkbox input "true"
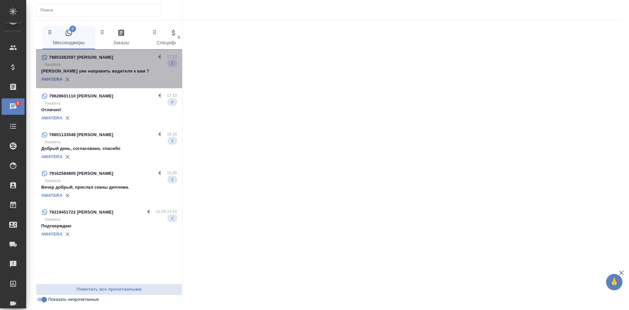
click at [115, 78] on div "AWATERA" at bounding box center [109, 79] width 136 height 10
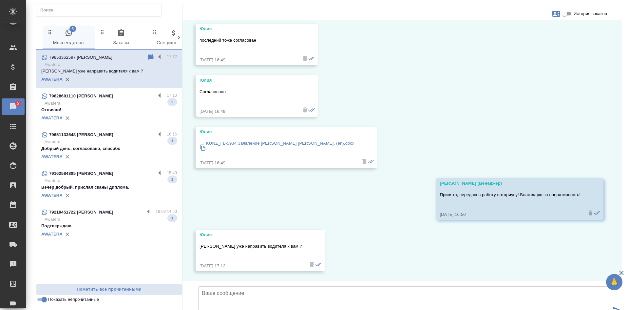
scroll to position [2306, 0]
click at [151, 56] on icon at bounding box center [151, 57] width 6 height 6
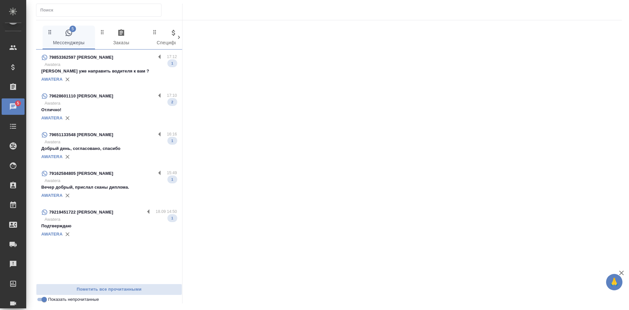
click at [118, 100] on div "79628601110 Валерий Скляр" at bounding box center [98, 96] width 114 height 8
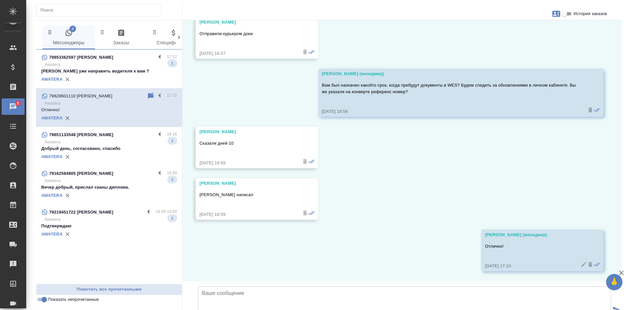
scroll to position [7089, 0]
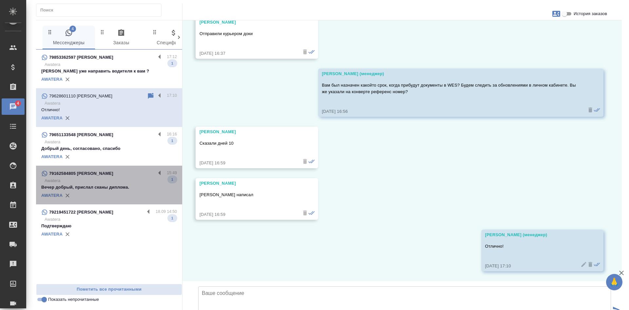
click at [106, 186] on p "Вечер добрый, прислал сканы диплома." at bounding box center [109, 187] width 136 height 7
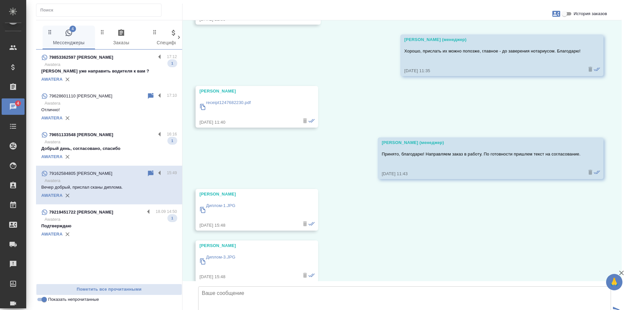
scroll to position [1049, 0]
click at [565, 12] on input "История заказов" at bounding box center [565, 14] width 24 height 8
checkbox input "true"
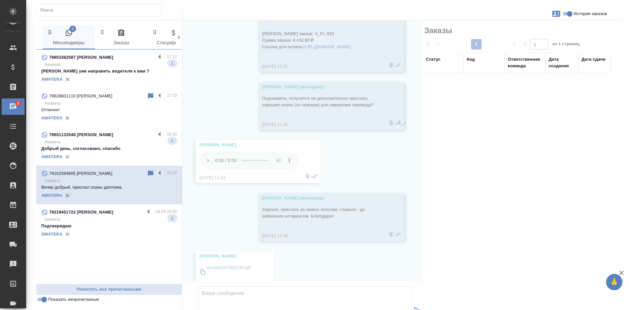
scroll to position [1200, 0]
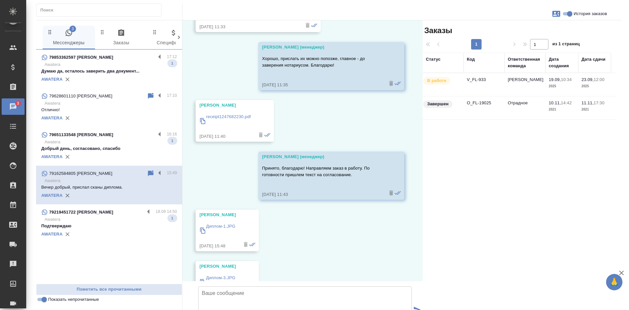
click at [149, 176] on icon at bounding box center [151, 174] width 8 height 8
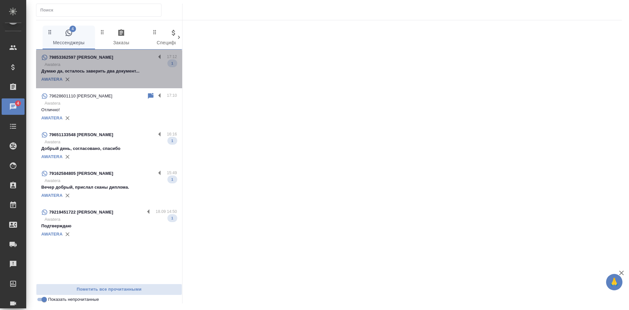
click at [126, 71] on p "Думаю да, осталось заверить два документ..." at bounding box center [109, 71] width 136 height 7
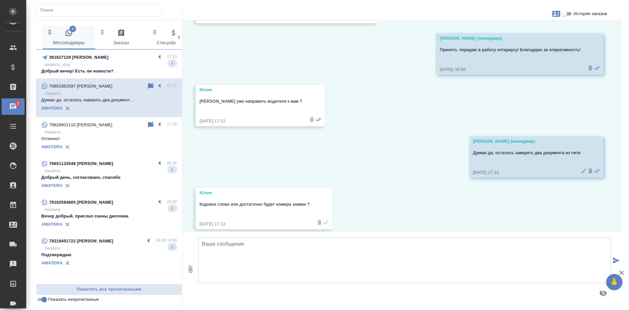
scroll to position [2409, 0]
click at [117, 62] on p "awatera_visa" at bounding box center [111, 64] width 132 height 7
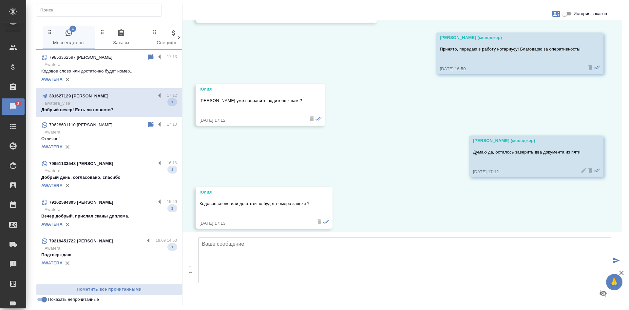
click at [94, 106] on p "awatera_visa" at bounding box center [111, 103] width 132 height 7
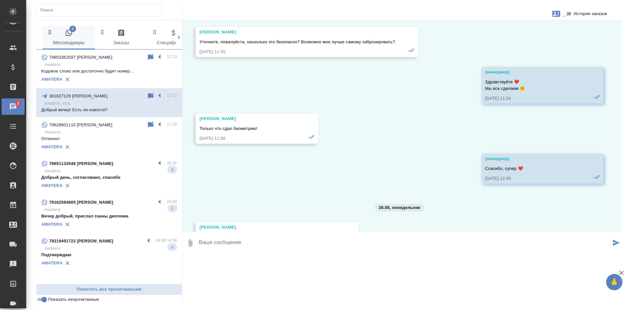
click at [98, 154] on div "79628601110 Валерий Скляр 17:10 Awatera Отлично! AWATERA" at bounding box center [109, 136] width 146 height 39
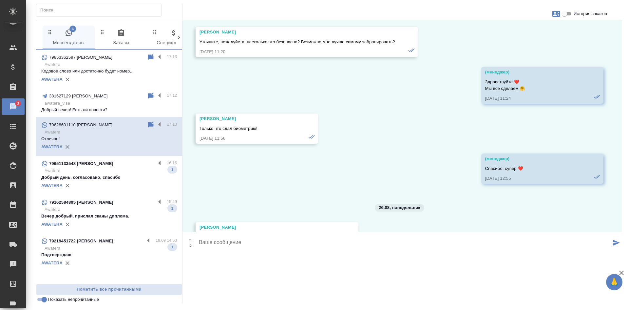
click at [41, 300] on input "Показать непрочитанные" at bounding box center [44, 299] width 24 height 8
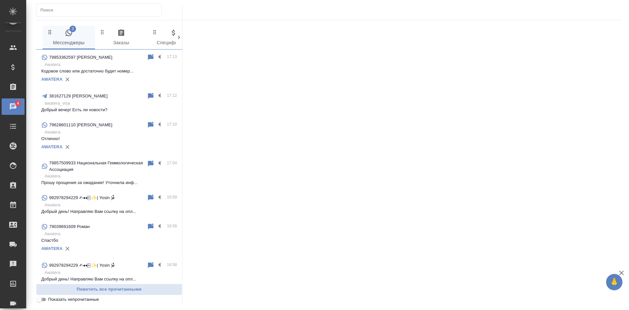
click at [40, 300] on input "Показать непрочитанные" at bounding box center [39, 299] width 24 height 8
checkbox input "true"
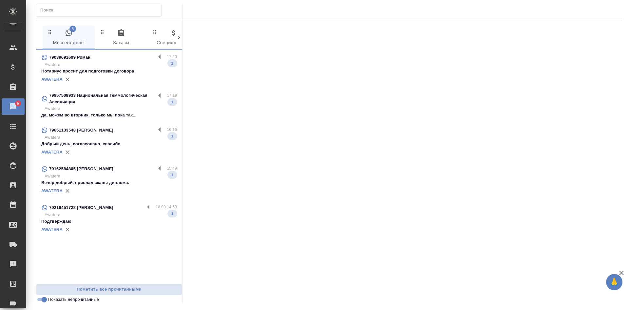
click at [106, 114] on p "да, можем во вторник, только мы пока так..." at bounding box center [109, 115] width 136 height 7
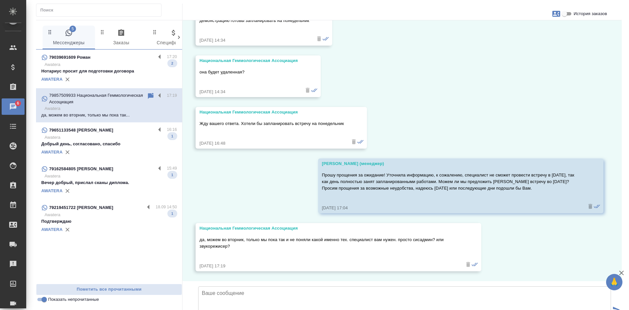
scroll to position [2074, 0]
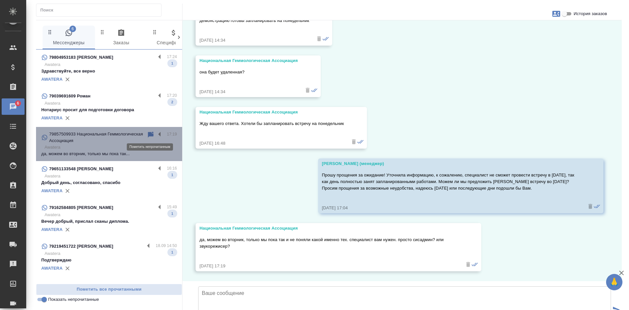
click at [149, 132] on icon at bounding box center [151, 134] width 6 height 6
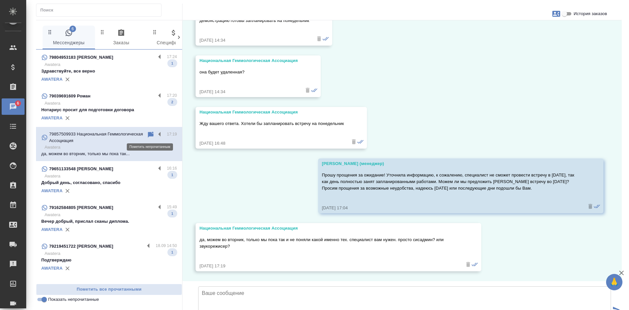
click at [153, 133] on icon at bounding box center [151, 134] width 6 height 6
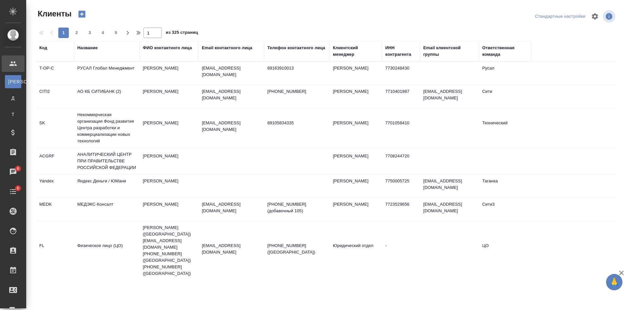
select select "RU"
click at [249, 49] on div "Email контактного лица" at bounding box center [227, 48] width 50 height 7
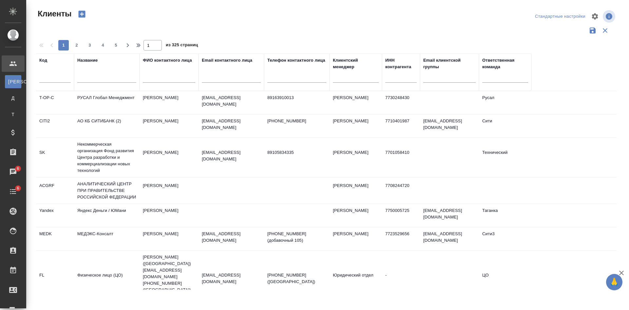
drag, startPoint x: 290, startPoint y: 75, endPoint x: 286, endPoint y: 75, distance: 4.3
click at [290, 75] on input "text" at bounding box center [297, 78] width 59 height 8
paste input "79255856309"
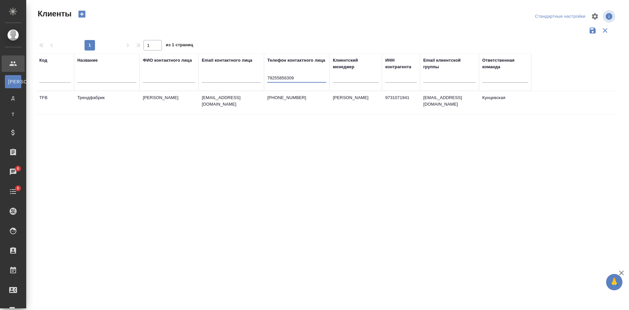
type input "79255856309"
click at [277, 102] on td "[PHONE_NUMBER]" at bounding box center [297, 102] width 66 height 23
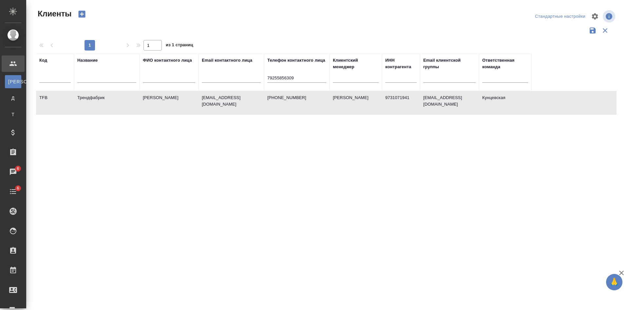
drag, startPoint x: 629, startPoint y: 178, endPoint x: 616, endPoint y: 176, distance: 13.2
click at [629, 178] on div "Клиенты Стандартные настройки 1 1 из 1 страниц Код Название ФИО контактного лиц…" at bounding box center [327, 146] width 603 height 293
drag, startPoint x: 550, startPoint y: 186, endPoint x: 562, endPoint y: 8, distance: 178.4
click at [550, 186] on div "Код Название ФИО контактного лица Email контактного лица Телефон контактного ли…" at bounding box center [326, 171] width 581 height 236
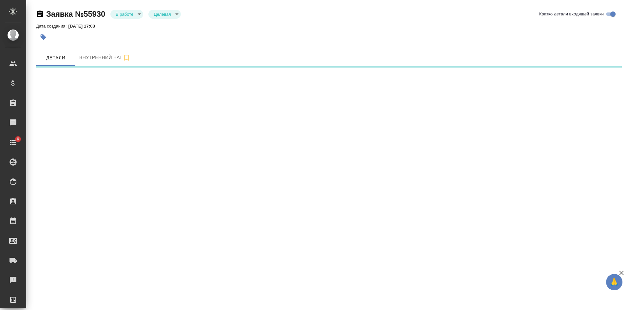
select select "RU"
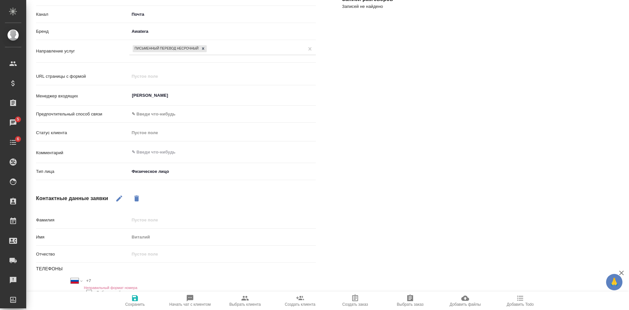
scroll to position [149, 0]
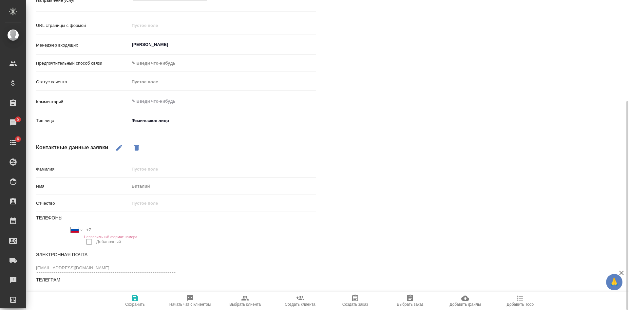
click at [251, 300] on span "Выбрать клиента" at bounding box center [245, 300] width 47 height 12
type textarea "x"
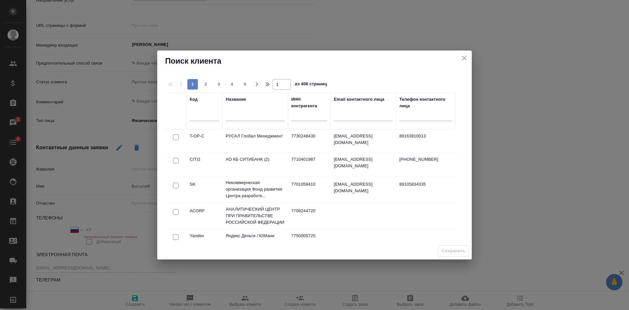
click at [252, 113] on input "text" at bounding box center [255, 116] width 59 height 8
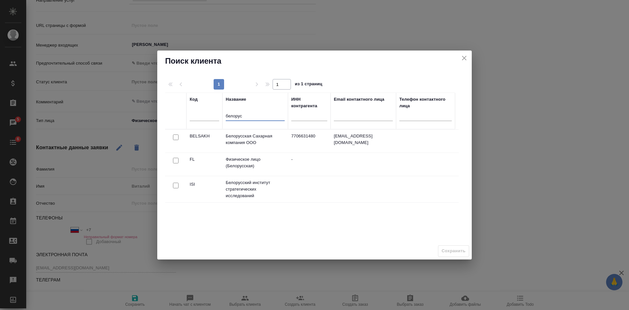
type input "белорус"
click at [177, 159] on input "checkbox" at bounding box center [176, 161] width 6 height 6
checkbox input "true"
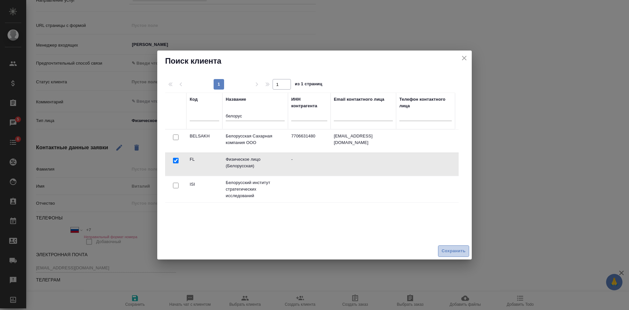
click at [467, 250] on button "Сохранить" at bounding box center [453, 250] width 31 height 11
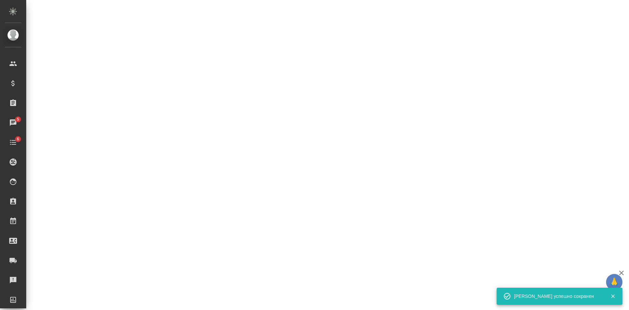
select select "RU"
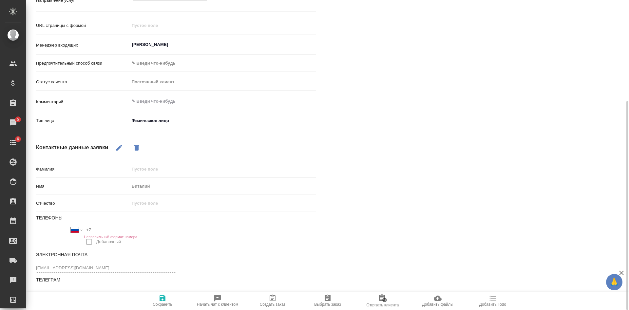
click at [324, 301] on icon "button" at bounding box center [328, 298] width 8 height 8
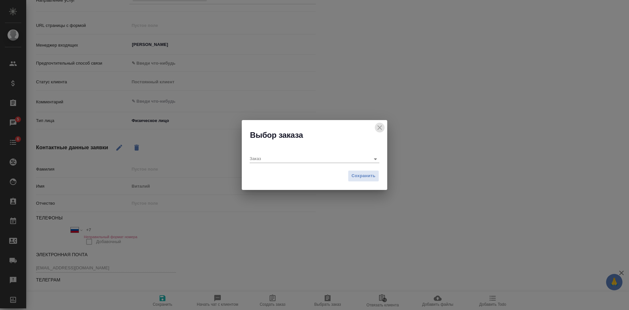
click at [380, 129] on icon "close" at bounding box center [380, 128] width 8 height 8
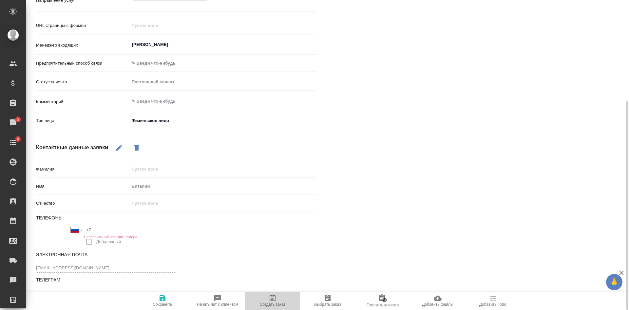
click at [272, 299] on icon "button" at bounding box center [273, 297] width 6 height 7
type textarea "x"
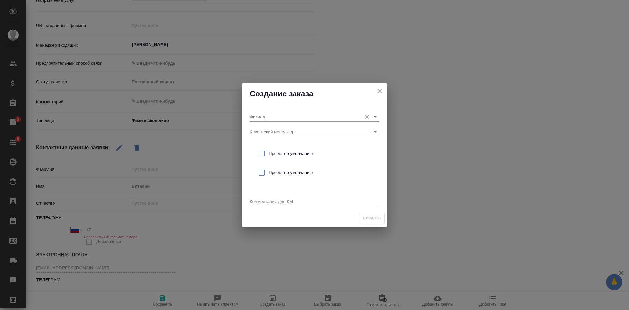
click at [277, 118] on input "Филиал" at bounding box center [304, 116] width 109 height 9
click at [275, 129] on p "Белорусская" at bounding box center [268, 130] width 26 height 7
type input "Белорусская"
click at [274, 150] on div "Проект по умолчанию" at bounding box center [315, 153] width 130 height 19
checkbox input "true"
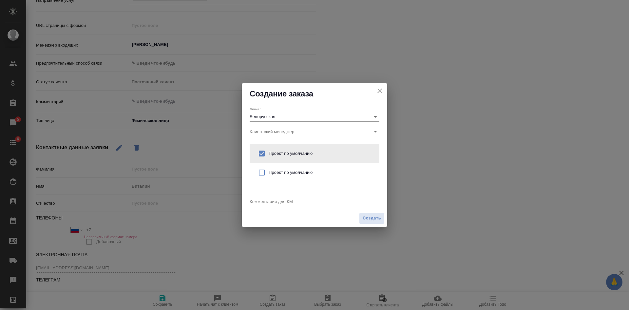
click at [270, 197] on div "Комментарии для КМ x" at bounding box center [315, 198] width 130 height 13
click at [263, 202] on textarea at bounding box center [315, 201] width 130 height 5
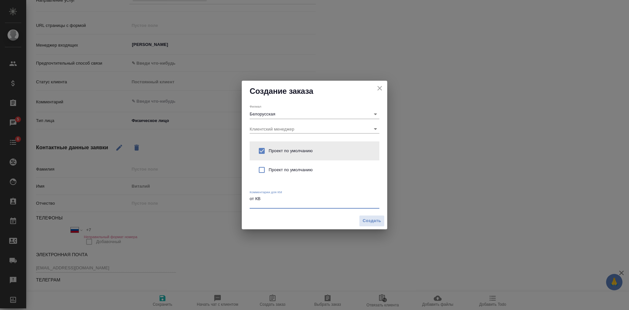
type textarea "от КВ"
type textarea "x"
paste textarea "Перевод с китайского на Английский с сохранением оригинальности"
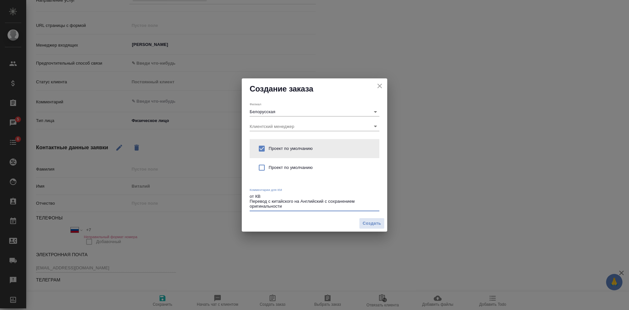
drag, startPoint x: 326, startPoint y: 200, endPoint x: 335, endPoint y: 205, distance: 10.1
click at [335, 205] on textarea "от КВ Перевод с китайского на Английский с сохранением оригинальности" at bounding box center [315, 201] width 130 height 15
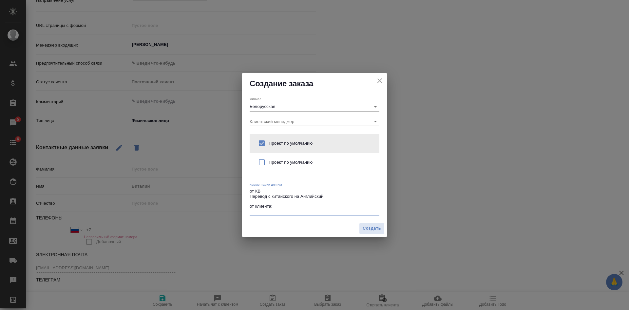
type textarea "от КВ Перевод с китайского на Английский от клиента:"
type textarea "x"
paste textarea "veteranautopaint@gmail.com"
drag, startPoint x: 316, startPoint y: 212, endPoint x: 245, endPoint y: 217, distance: 71.3
click at [245, 217] on div "Филиал Белорусская Клиентский менеджер Проект по умолчанию Проект по умолчанию …" at bounding box center [315, 157] width 146 height 126
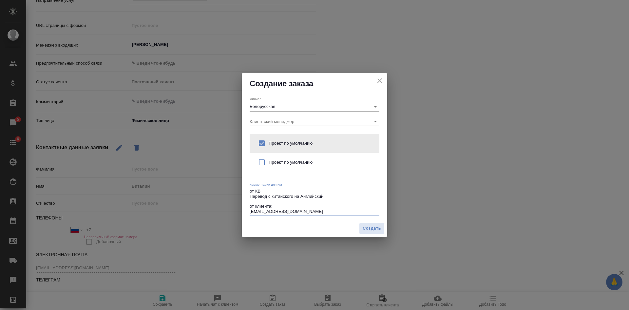
type textarea "от КВ Перевод с китайского на Английский от клиента:"
type textarea "x"
paste textarea "В 3 документах убрать из основного содержания весь китайский текст и за место н…"
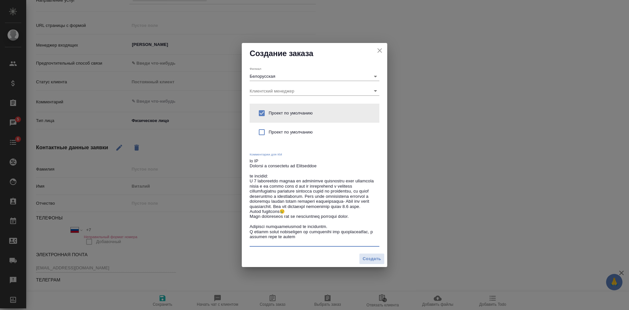
click at [307, 214] on textarea at bounding box center [315, 201] width 130 height 86
click at [341, 206] on textarea at bounding box center [315, 201] width 130 height 86
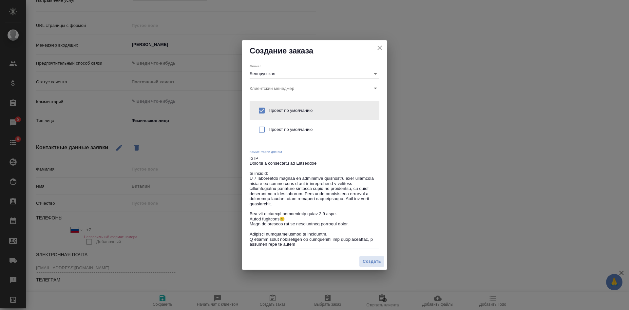
drag, startPoint x: 306, startPoint y: 218, endPoint x: 242, endPoint y: 220, distance: 63.9
click at [242, 220] on div "Создание заказа Филиал Белорусская Клиентский менеджер Проект по умолчанию Прое…" at bounding box center [314, 155] width 629 height 310
drag, startPoint x: 356, startPoint y: 223, endPoint x: 236, endPoint y: 225, distance: 120.0
click at [236, 225] on div "Создание заказа Филиал Белорусская Клиентский менеджер Проект по умолчанию Прое…" at bounding box center [314, 155] width 629 height 310
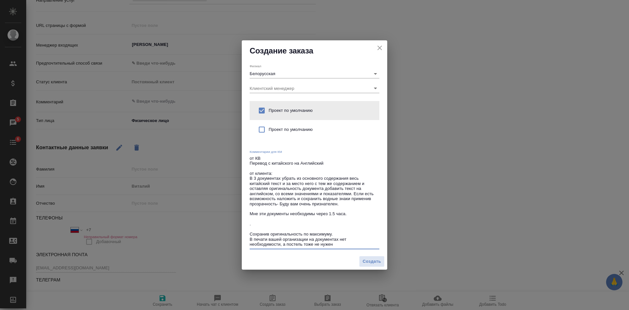
click at [357, 213] on textarea "от КВ Перевод с китайского на Английский от клиента: В 3 документах убрать из о…" at bounding box center [315, 201] width 130 height 91
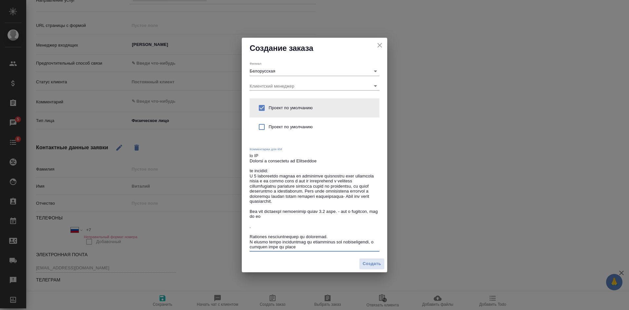
drag, startPoint x: 306, startPoint y: 216, endPoint x: 244, endPoint y: 211, distance: 61.5
click at [244, 211] on div "Филиал Белорусская Клиентский менеджер Проект по умолчанию Проект по умолчанию …" at bounding box center [315, 157] width 146 height 197
click at [309, 224] on textarea at bounding box center [315, 201] width 130 height 96
click at [295, 217] on textarea at bounding box center [315, 201] width 130 height 96
drag, startPoint x: 309, startPoint y: 214, endPoint x: 254, endPoint y: 214, distance: 54.8
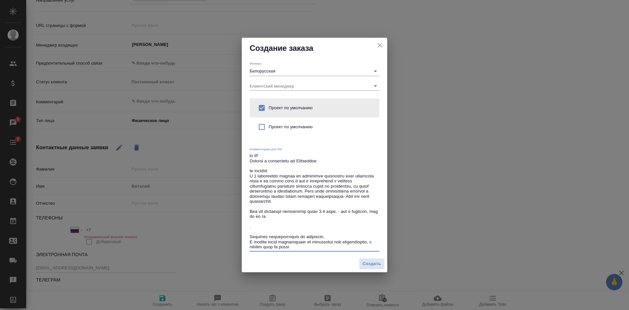
click at [246, 209] on div "Филиал Белорусская Клиентский менеджер Проект по умолчанию Проект по умолчанию …" at bounding box center [315, 157] width 146 height 197
click at [274, 220] on textarea at bounding box center [315, 201] width 130 height 96
drag, startPoint x: 307, startPoint y: 220, endPoint x: 279, endPoint y: 201, distance: 33.5
click at [279, 201] on textarea at bounding box center [315, 201] width 130 height 96
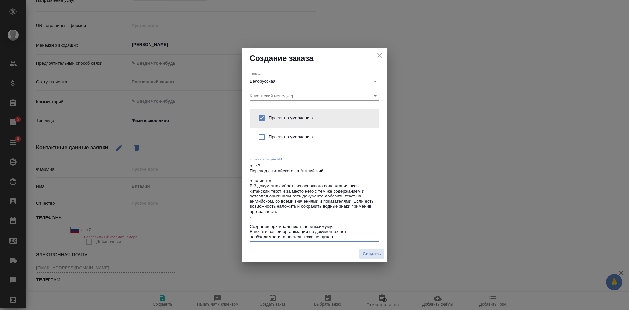
click at [256, 219] on textarea "от КВ Перевод с китайского на Английский от клиента: В 3 документах убрать из о…" at bounding box center [315, 201] width 130 height 76
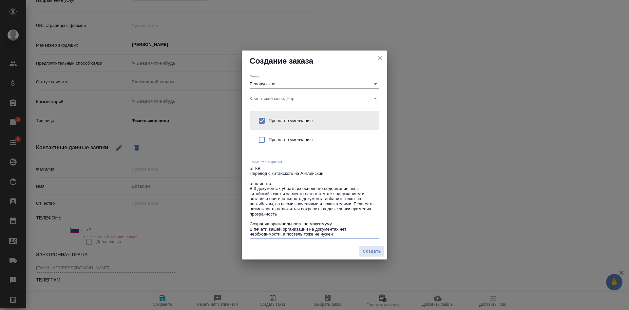
click at [286, 235] on textarea "от КВ Перевод с китайского на Английский от клиента: В 3 документах убрать из о…" at bounding box center [315, 201] width 130 height 71
type textarea "от КВ Перевод с китайского на Английский от клиента: В 3 документах убрать из о…"
click at [372, 250] on span "Создать" at bounding box center [372, 252] width 18 height 8
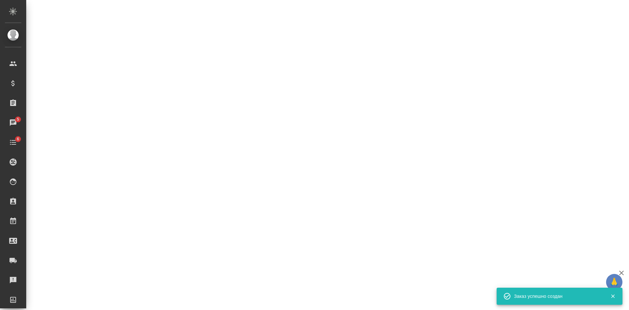
select select "RU"
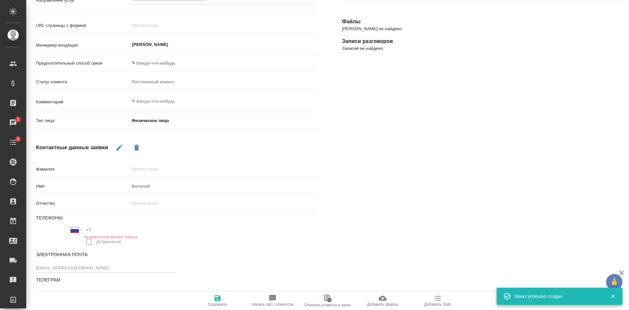
type textarea "x"
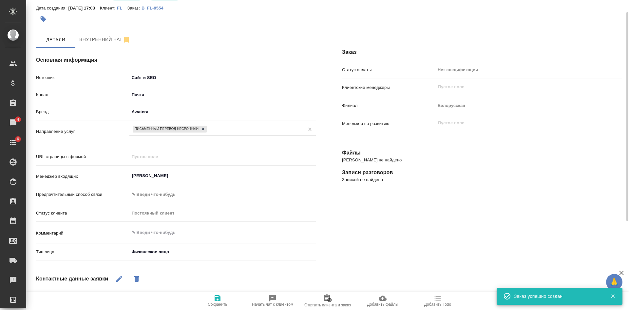
scroll to position [0, 0]
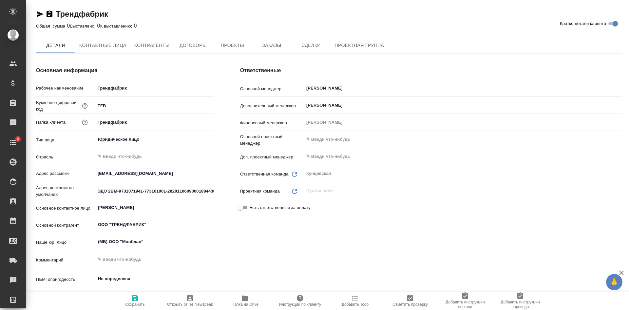
click at [49, 12] on icon "button" at bounding box center [50, 13] width 6 height 7
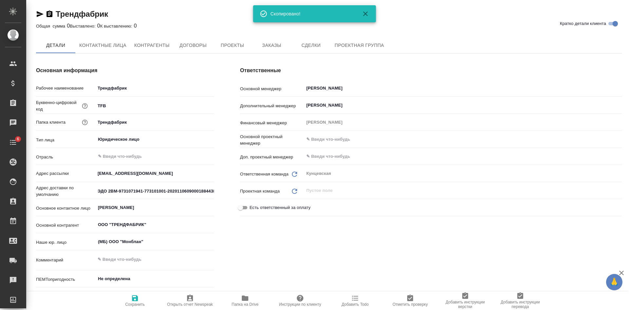
type textarea "x"
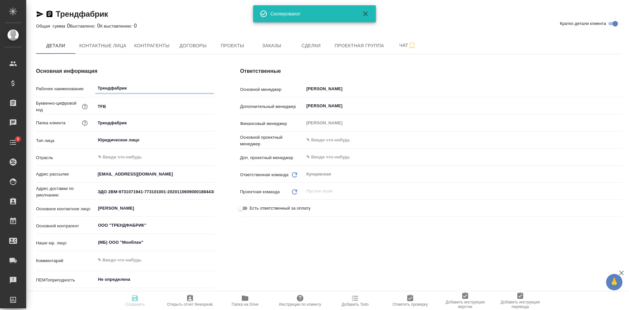
type textarea "x"
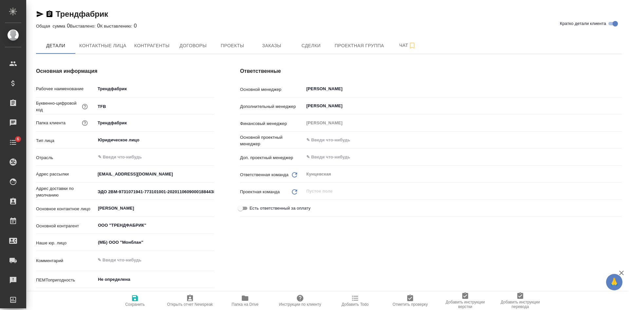
type textarea "x"
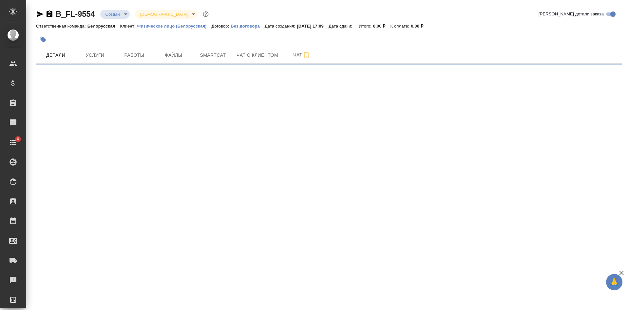
select select "RU"
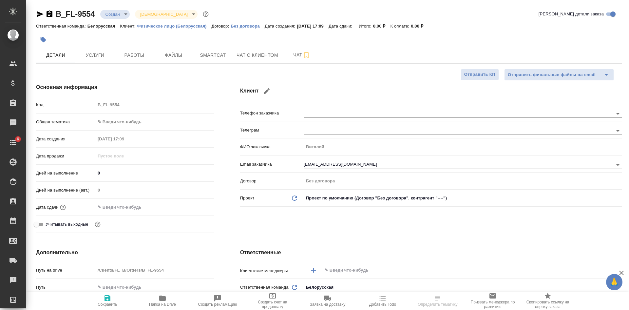
type textarea "x"
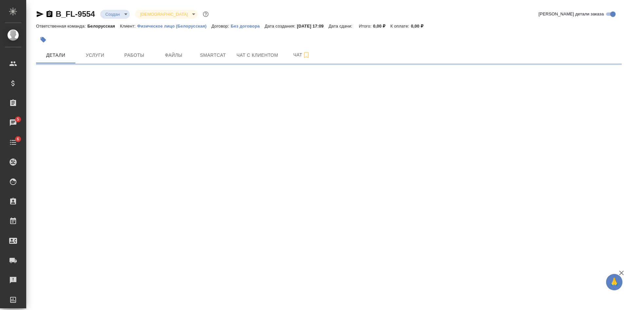
select select "RU"
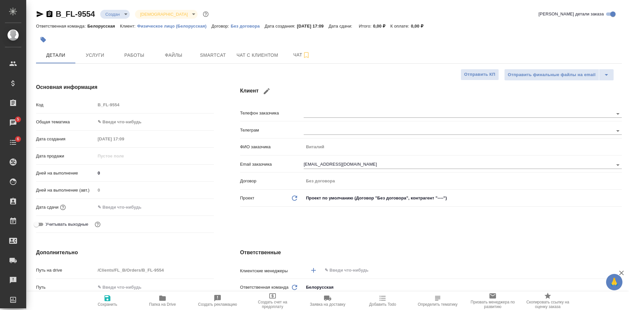
type textarea "x"
click at [131, 86] on h4 "Основная информация" at bounding box center [125, 87] width 178 height 8
click at [173, 59] on button "Файлы" at bounding box center [173, 55] width 39 height 16
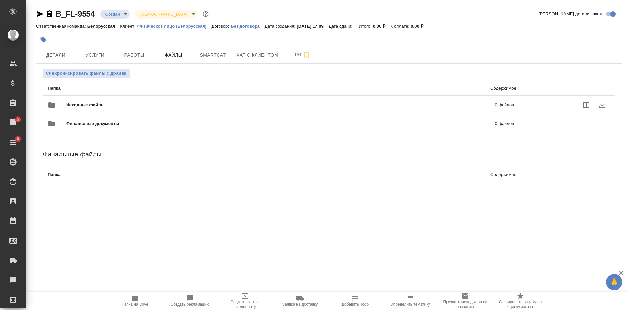
click at [586, 104] on icon "uploadFiles" at bounding box center [587, 105] width 8 height 8
click at [0, 0] on input "uploadFiles" at bounding box center [0, 0] width 0 height 0
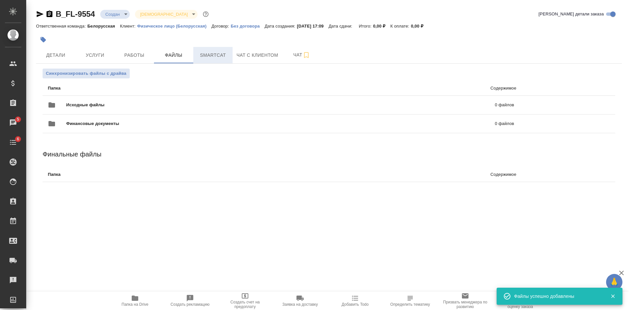
click at [216, 55] on span "Smartcat" at bounding box center [212, 55] width 31 height 8
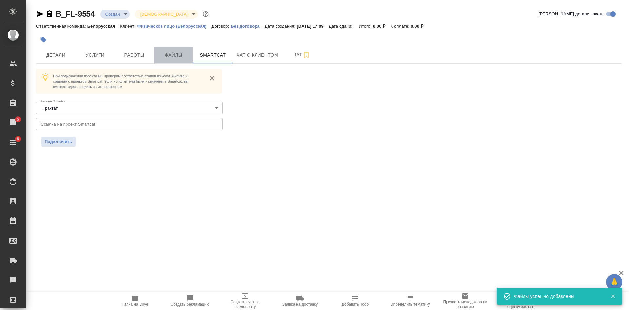
click at [180, 59] on span "Файлы" at bounding box center [173, 55] width 31 height 8
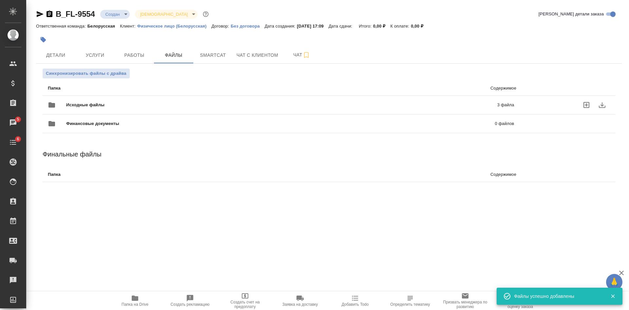
click at [85, 100] on div "Исходные файлы 3 файла" at bounding box center [281, 105] width 467 height 16
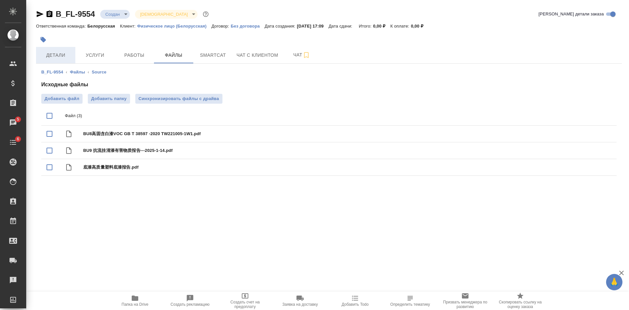
click at [51, 52] on span "Детали" at bounding box center [55, 55] width 31 height 8
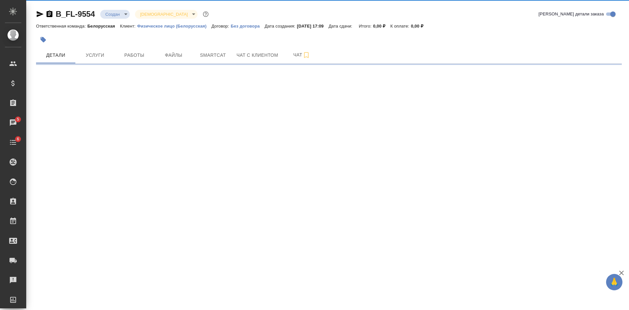
click at [50, 16] on icon "button" at bounding box center [50, 13] width 6 height 7
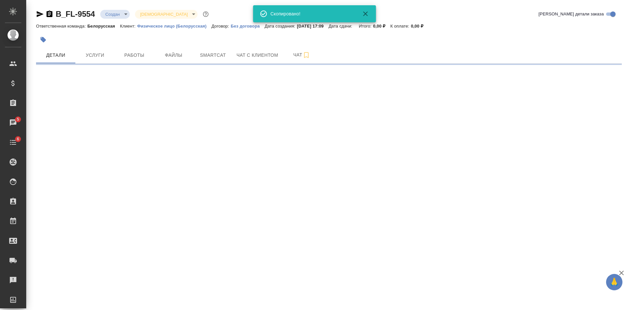
select select "RU"
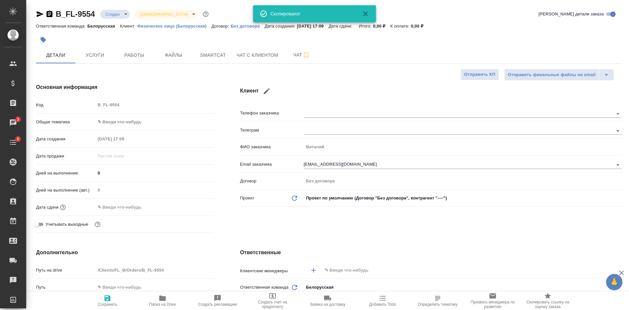
type textarea "x"
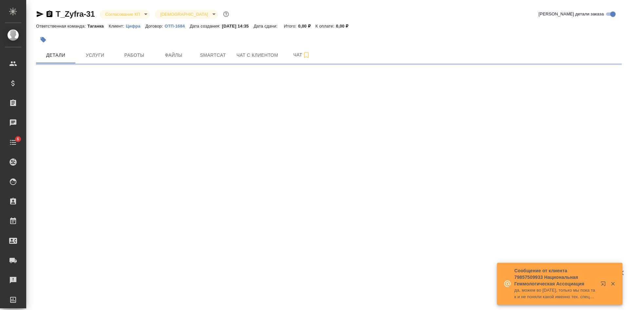
select select "RU"
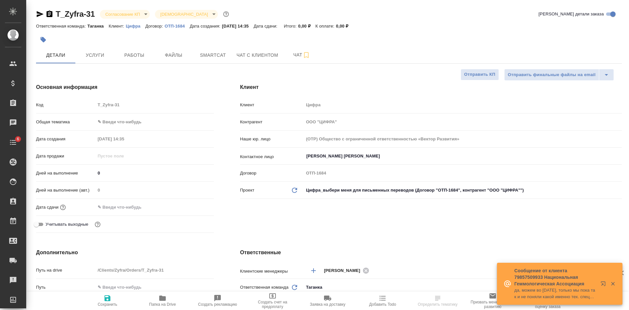
type textarea "x"
click at [48, 14] on icon "button" at bounding box center [50, 13] width 6 height 7
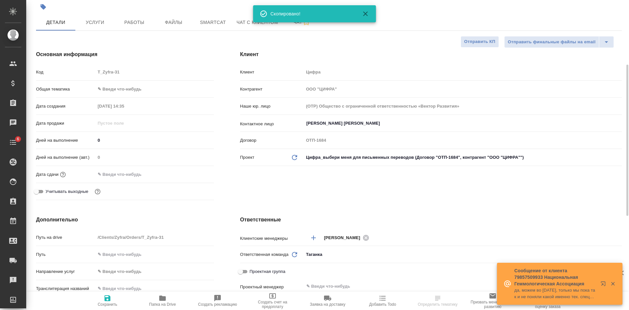
scroll to position [66, 0]
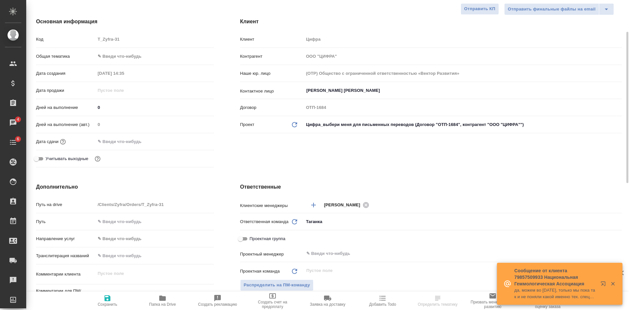
type textarea "x"
select select "RU"
type textarea "x"
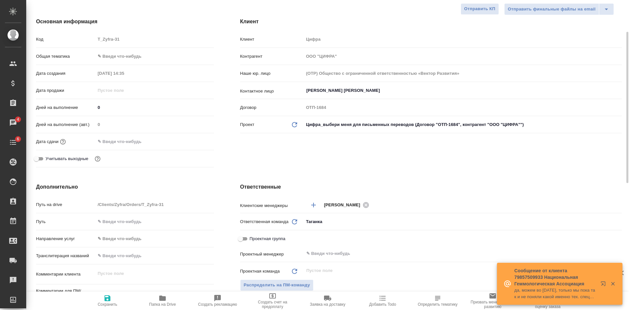
type textarea "x"
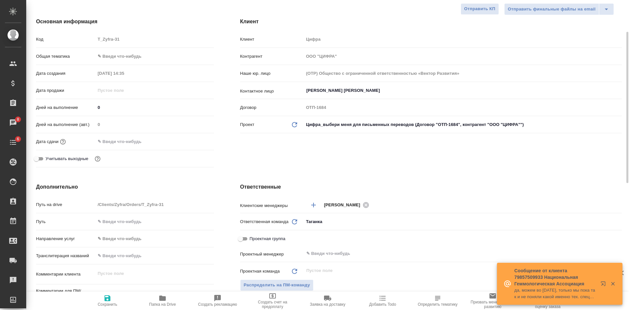
scroll to position [0, 0]
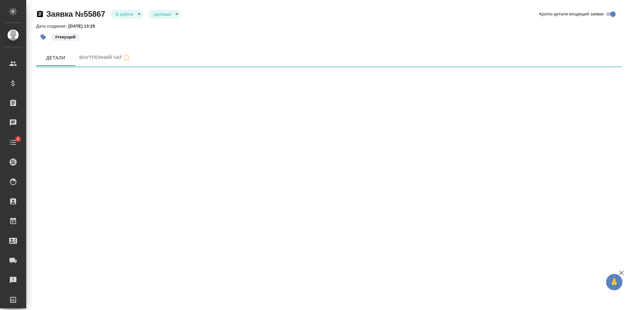
select select "RU"
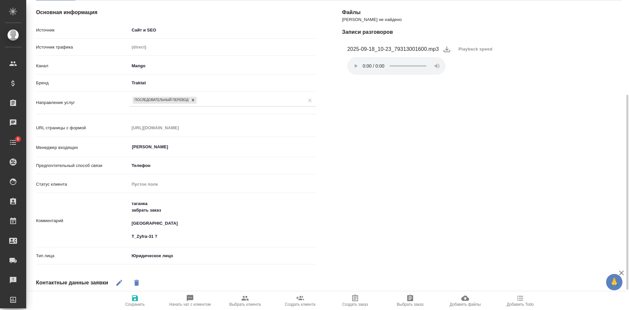
scroll to position [131, 0]
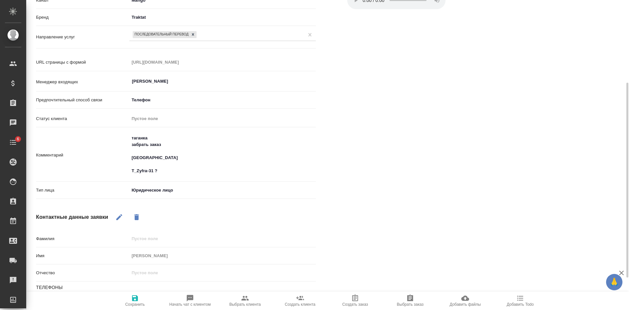
click at [409, 303] on span "Выбрать заказ" at bounding box center [410, 304] width 27 height 5
type textarea "x"
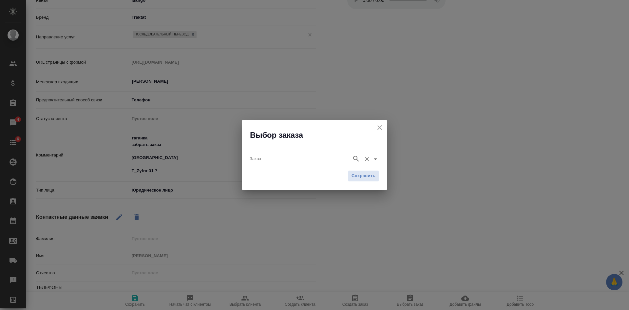
click at [299, 153] on div "Заказ" at bounding box center [315, 156] width 130 height 13
paste input "T_Zyfra-31"
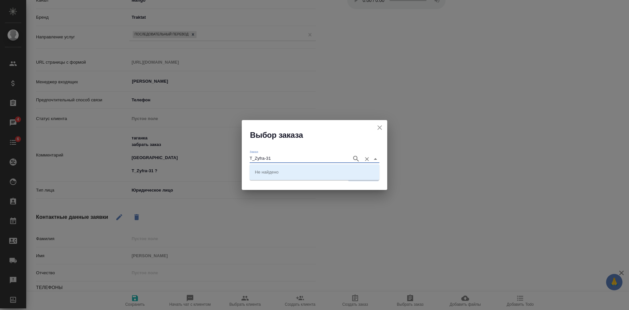
type input "T_Zyfra-31"
click at [291, 170] on li "T_Zyfra-31" at bounding box center [315, 172] width 130 height 12
type input "T_Zyfra-31"
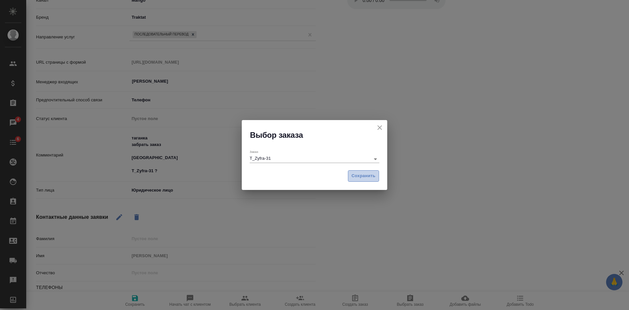
click at [358, 174] on span "Сохранить" at bounding box center [364, 176] width 24 height 8
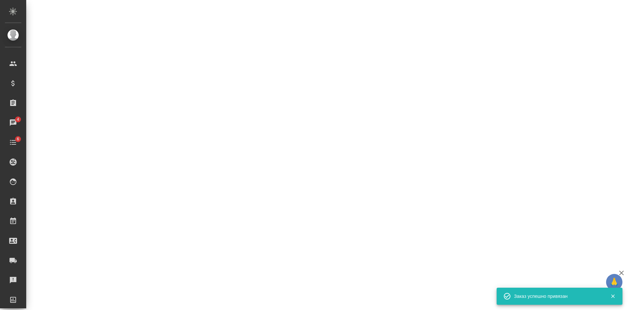
select select "RU"
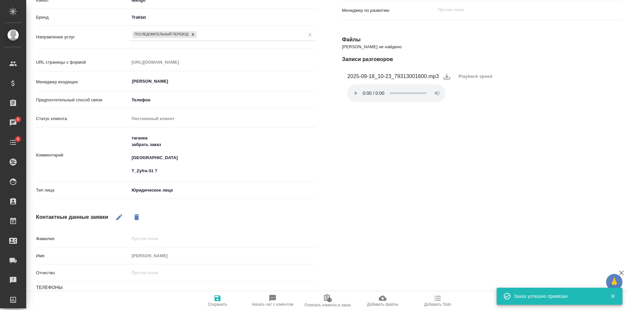
type textarea "x"
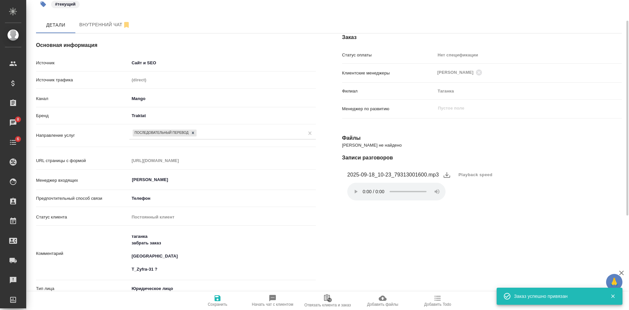
scroll to position [0, 0]
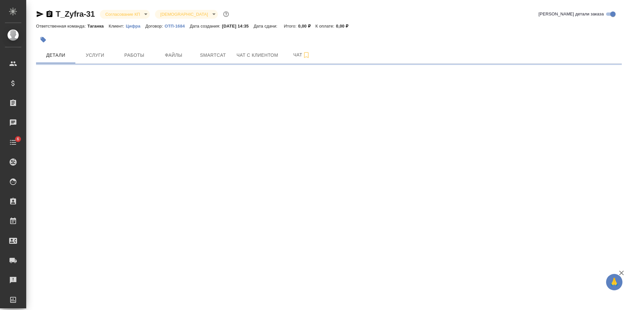
select select "RU"
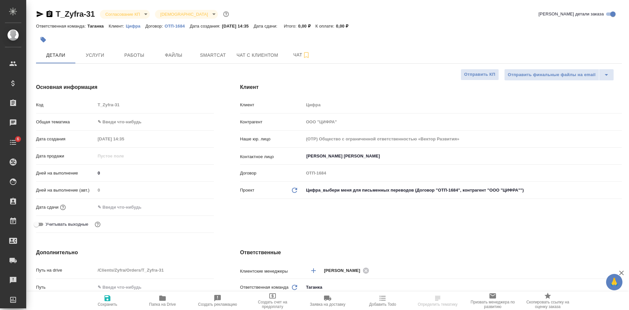
type textarea "x"
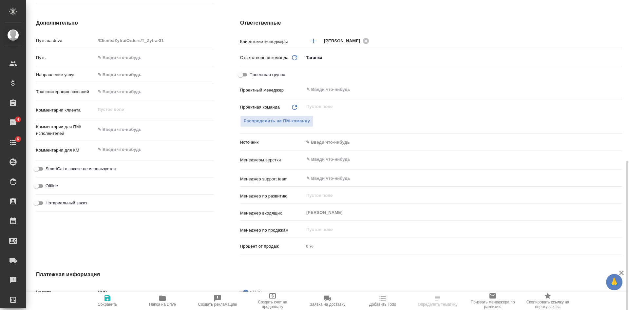
scroll to position [295, 0]
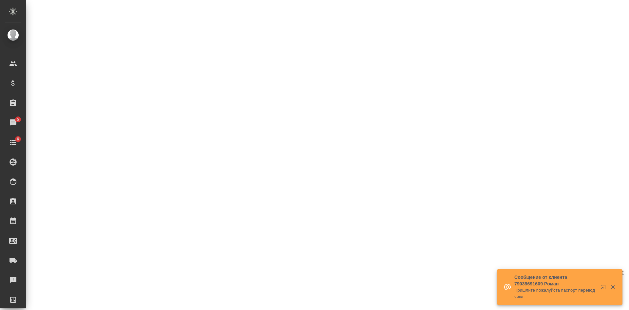
select select "RU"
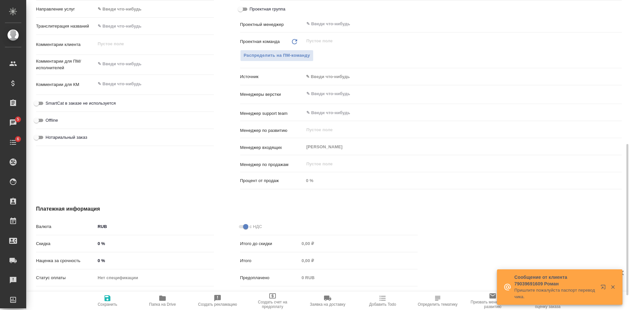
type textarea "x"
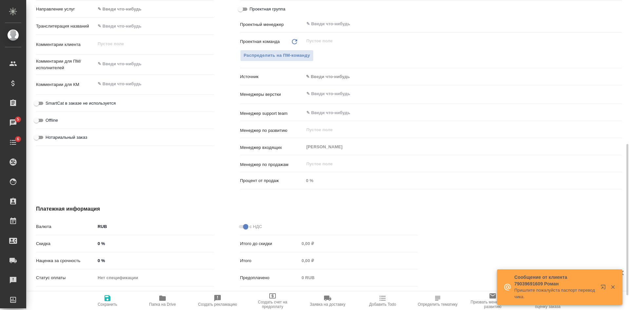
type textarea "x"
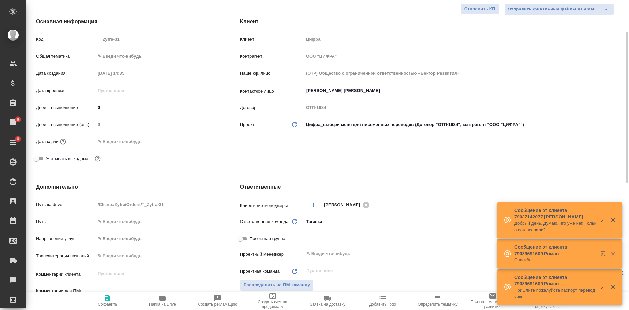
scroll to position [0, 0]
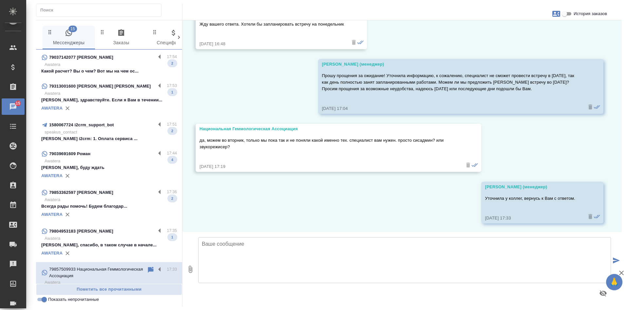
scroll to position [2126, 0]
click at [99, 63] on p "Awatera" at bounding box center [111, 64] width 132 height 7
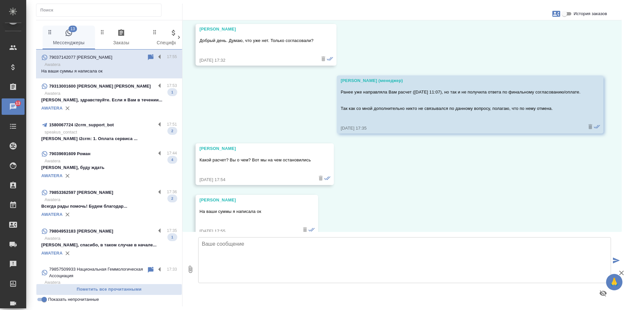
scroll to position [4601, 0]
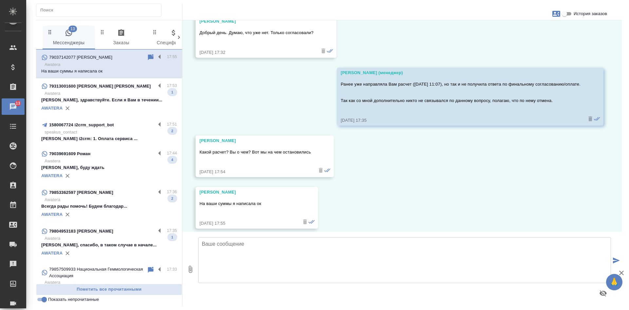
click at [122, 91] on p "Awatera" at bounding box center [111, 93] width 132 height 7
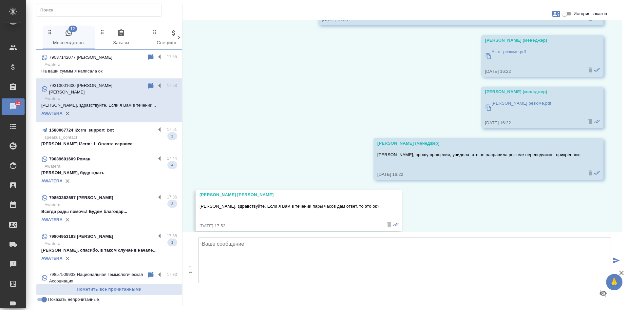
scroll to position [189, 0]
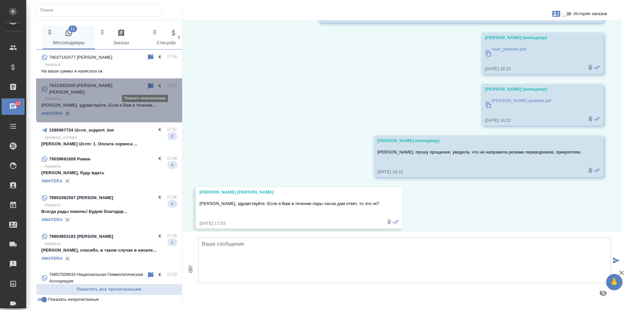
click at [148, 85] on icon at bounding box center [151, 86] width 6 height 6
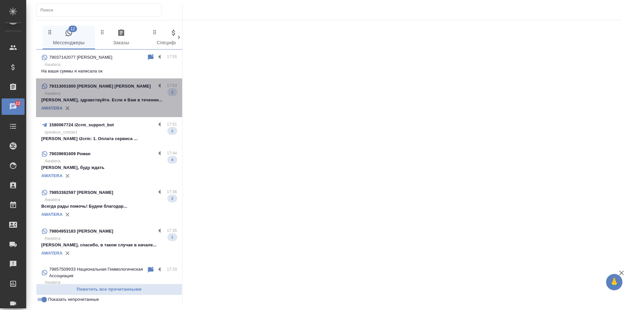
click at [132, 104] on div "AWATERA" at bounding box center [109, 108] width 136 height 10
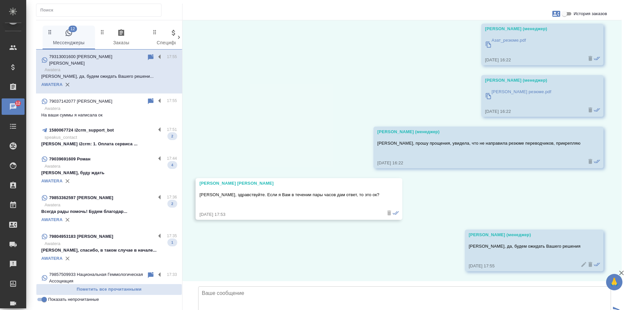
scroll to position [241, 0]
click at [148, 56] on icon at bounding box center [151, 57] width 6 height 6
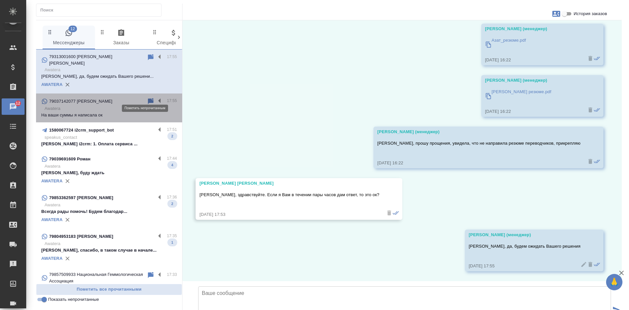
click at [148, 98] on icon at bounding box center [151, 101] width 6 height 6
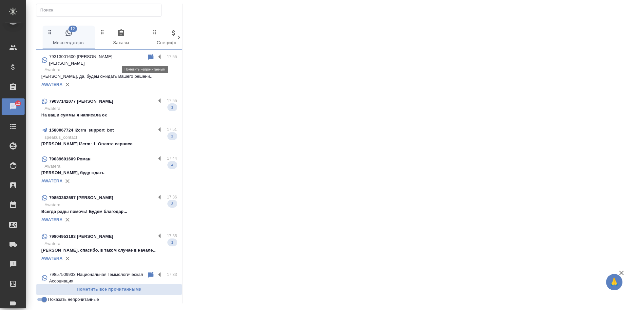
click at [148, 57] on icon at bounding box center [151, 57] width 6 height 6
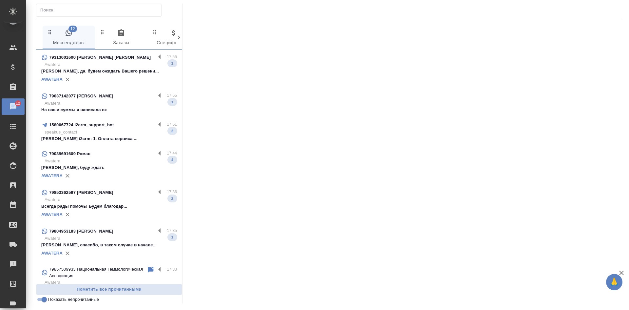
click at [135, 63] on p "Awatera" at bounding box center [111, 64] width 132 height 7
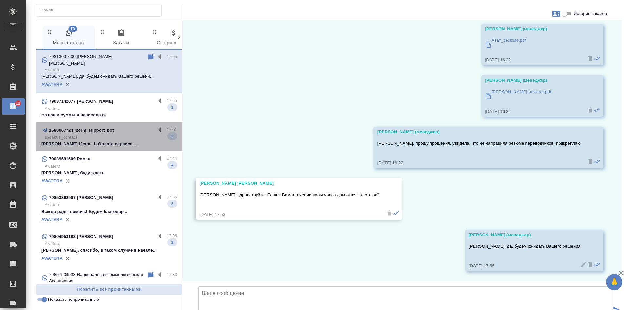
click at [109, 141] on p "[PERSON_NAME] i2crm: ‌‌‌‌‌‎1. Оплата сервиса ‌‌..." at bounding box center [109, 144] width 136 height 7
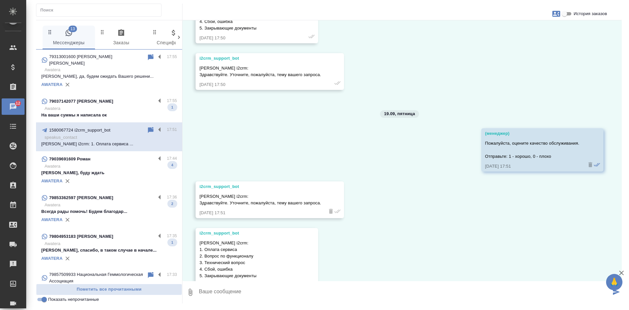
scroll to position [470, 0]
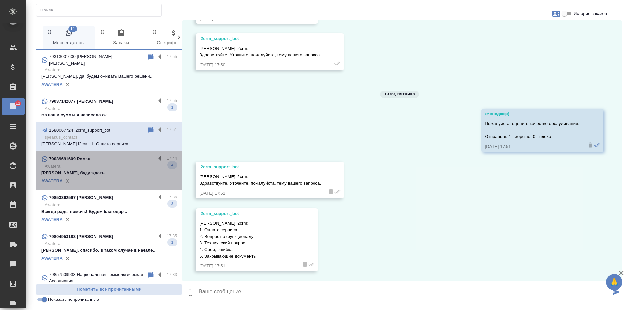
click at [117, 170] on p "[PERSON_NAME], буду ждать" at bounding box center [109, 173] width 136 height 7
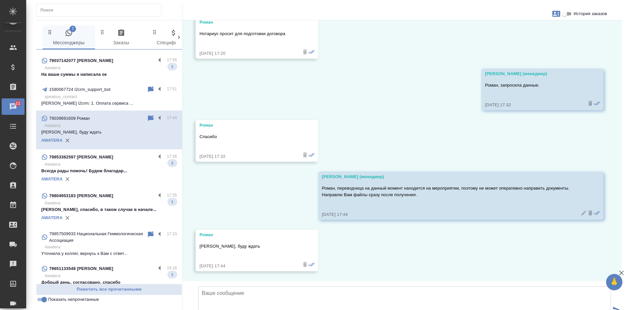
scroll to position [66, 0]
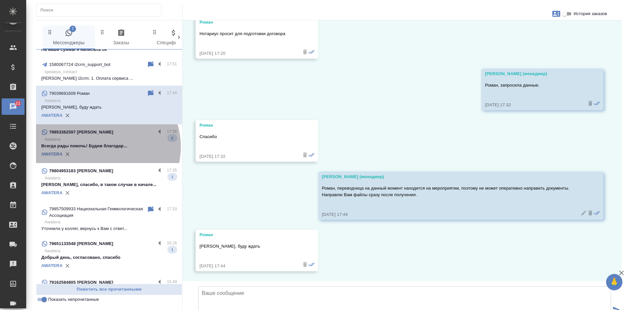
click at [102, 143] on p "Всегда рады помочь! Будем благодар..." at bounding box center [109, 146] width 136 height 7
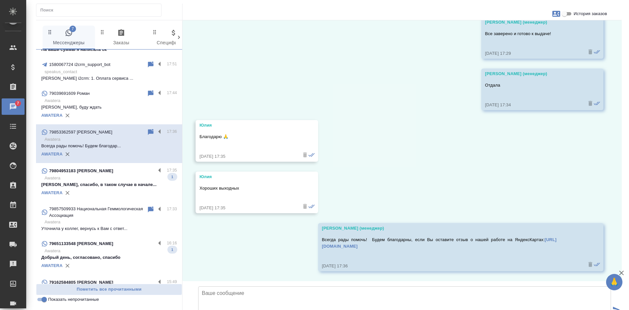
scroll to position [2751, 0]
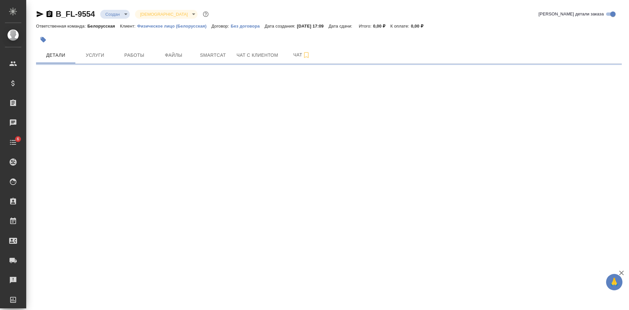
select select "RU"
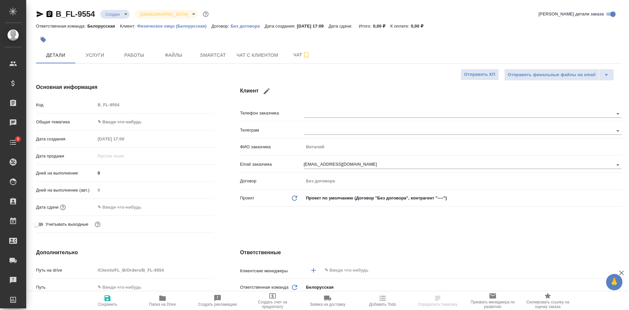
type textarea "x"
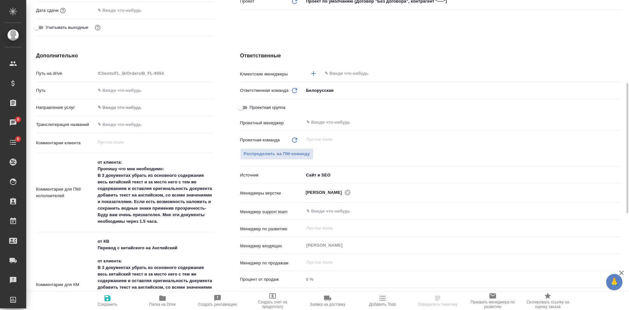
scroll to position [262, 0]
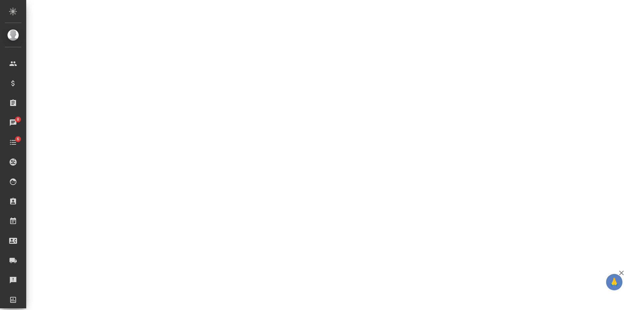
select select "RU"
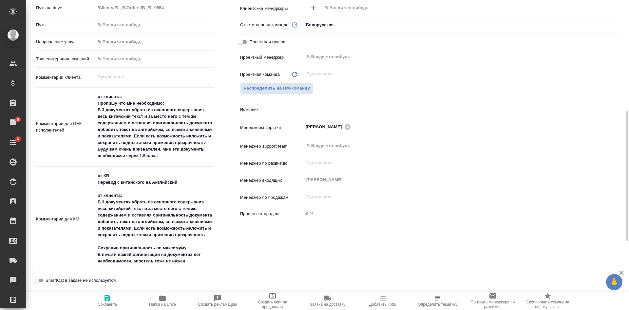
type textarea "x"
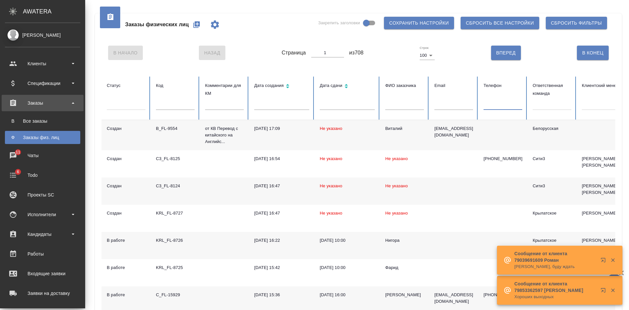
click at [493, 104] on input "text" at bounding box center [503, 105] width 39 height 9
click at [455, 103] on input "text" at bounding box center [454, 105] width 39 height 9
paste input "[EMAIL_ADDRESS][DOMAIN_NAME]"
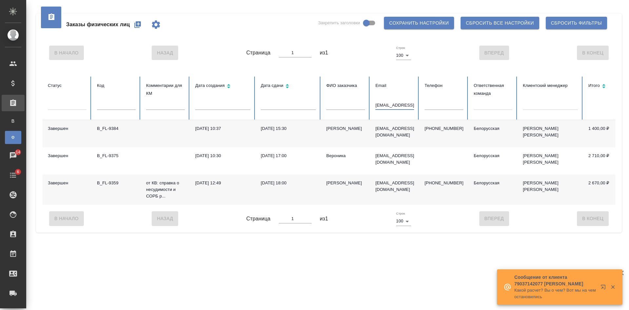
scroll to position [0, 0]
drag, startPoint x: 381, startPoint y: 104, endPoint x: 483, endPoint y: 106, distance: 102.3
click at [483, 106] on tr "Статус Код Комментарии для КМ Дата создания Дата сдачи ФИО заказчика Email [EMA…" at bounding box center [412, 98] width 738 height 44
type input "v"
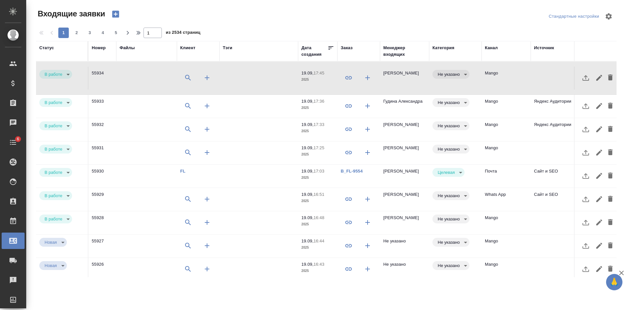
select select "RU"
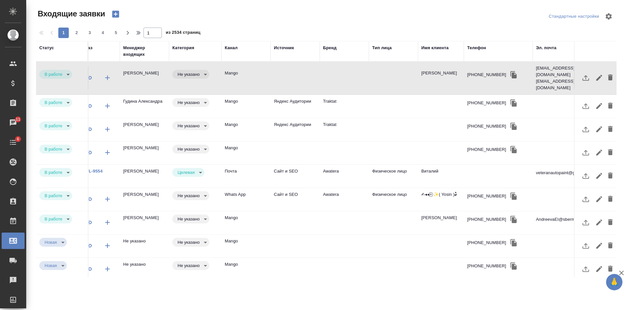
scroll to position [0, 290]
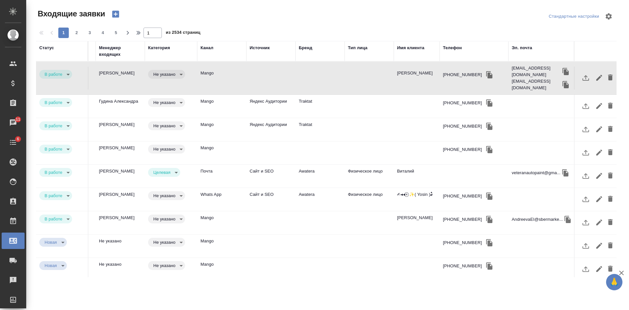
click at [356, 76] on td at bounding box center [369, 78] width 49 height 23
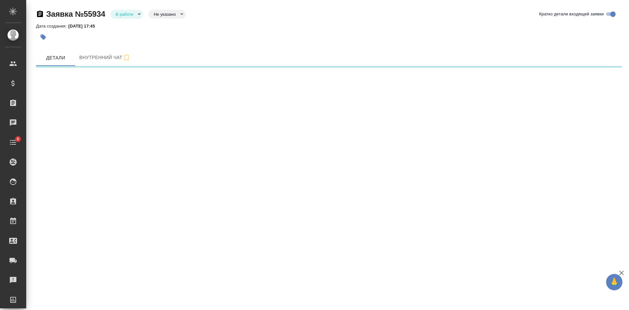
select select "RU"
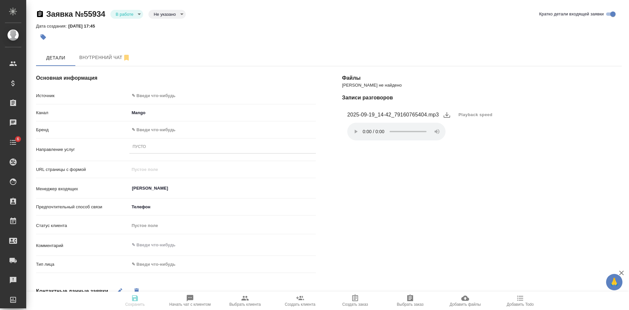
type textarea "x"
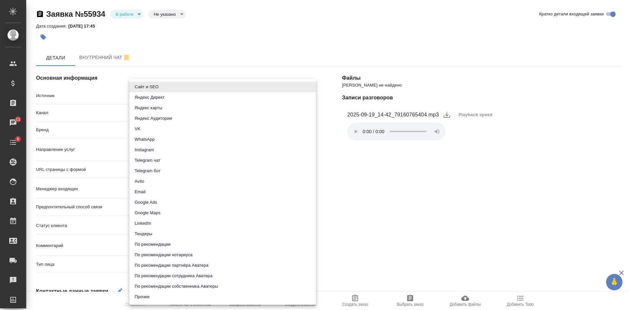
click at [147, 94] on body "🙏 .cls-1 fill:#fff; AWATERA [PERSON_NAME] Спецификации Заказы 11 Чаты 6 Todo Пр…" at bounding box center [314, 155] width 629 height 310
click at [147, 89] on li "Сайт и SEO" at bounding box center [223, 87] width 187 height 10
type input "seo"
type textarea "x"
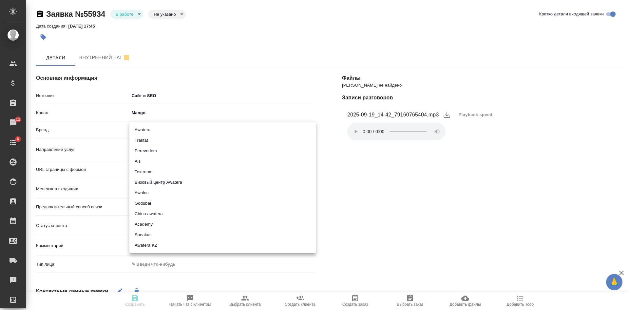
click at [146, 128] on body "🙏 .cls-1 fill:#fff; AWATERA [PERSON_NAME] Спецификации Заказы 11 Чаты 6 Todo Пр…" at bounding box center [314, 155] width 629 height 310
click at [144, 140] on li "Traktat" at bounding box center [223, 140] width 187 height 10
type input "traktat"
type textarea "x"
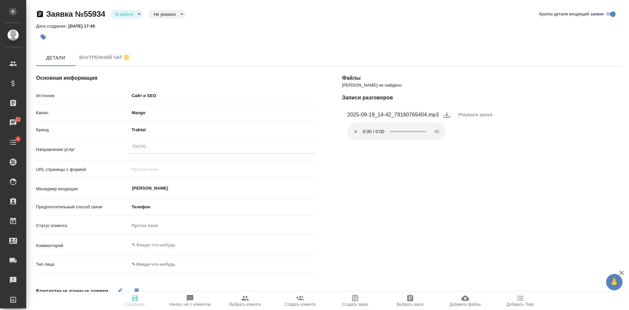
click at [140, 147] on div "Пусто" at bounding box center [139, 147] width 13 height 6
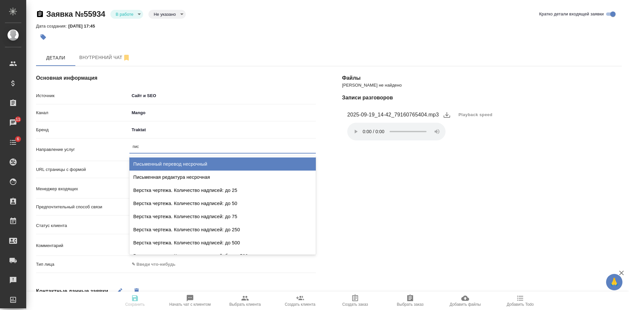
type input "пись"
click at [167, 164] on div "Письменный перевод несрочный" at bounding box center [223, 163] width 187 height 13
type textarea "x"
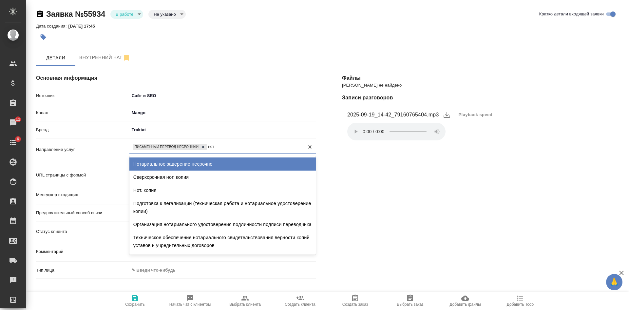
type input "нота"
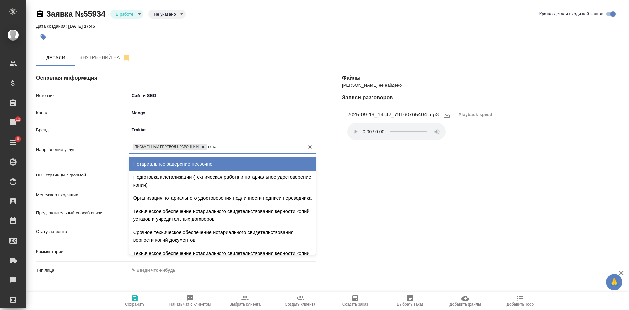
click at [169, 160] on div "Нотариальное заверение несрочно" at bounding box center [223, 163] width 187 height 13
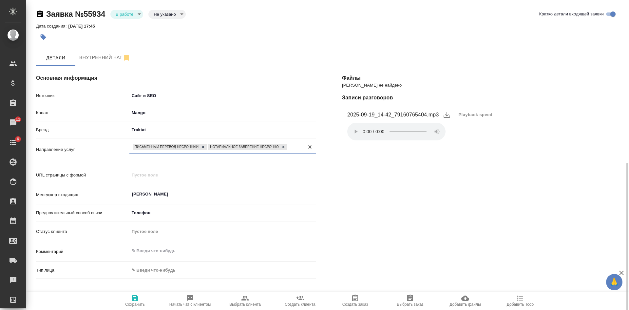
scroll to position [131, 0]
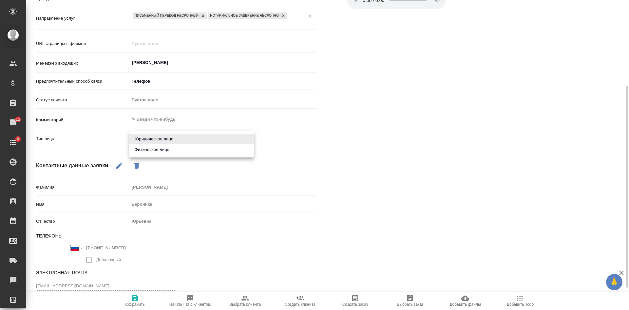
click at [162, 137] on body "🙏 .cls-1 fill:#fff; AWATERA Kasatkina Aleksandra Клиенты Спецификации Заказы 11…" at bounding box center [314, 155] width 629 height 310
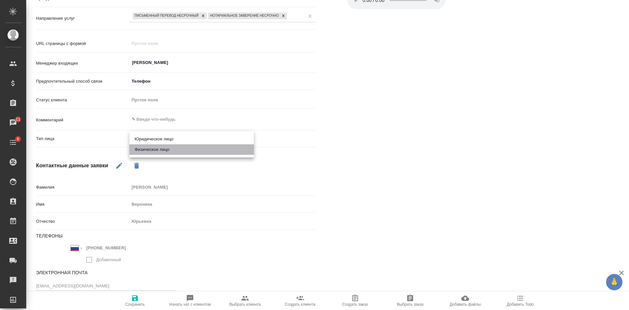
drag, startPoint x: 147, startPoint y: 148, endPoint x: 151, endPoint y: 188, distance: 40.5
click at [147, 148] on li "Физическое лицо" at bounding box center [192, 149] width 125 height 10
type textarea "x"
type input "private"
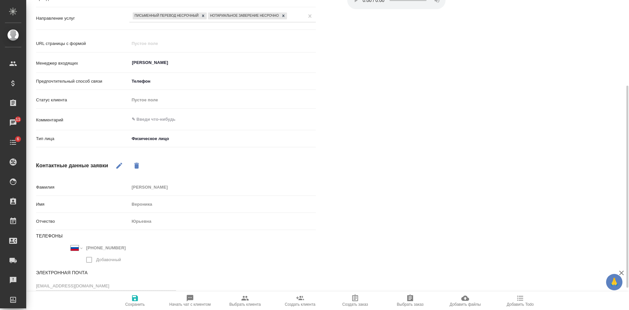
click at [137, 302] on span "Сохранить" at bounding box center [135, 304] width 20 height 5
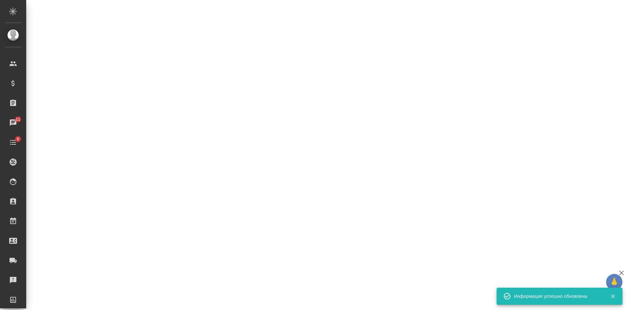
select select "RU"
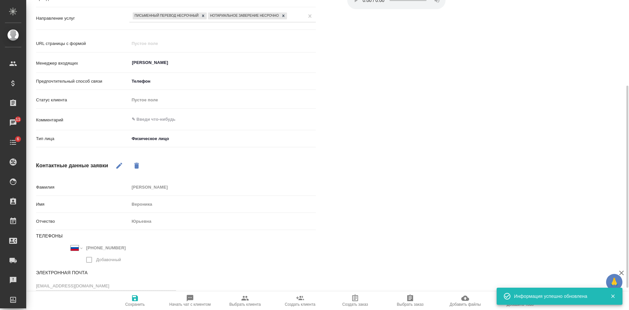
type textarea "x"
click at [136, 303] on span "Сохранить" at bounding box center [135, 304] width 20 height 5
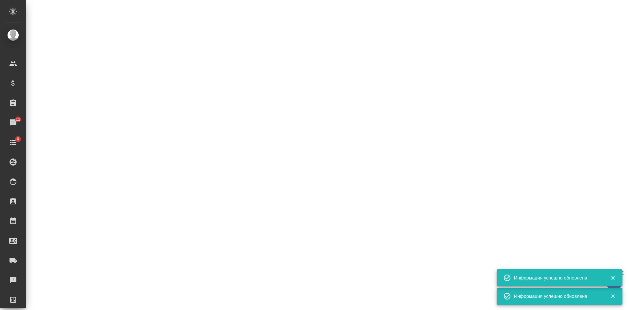
select select "RU"
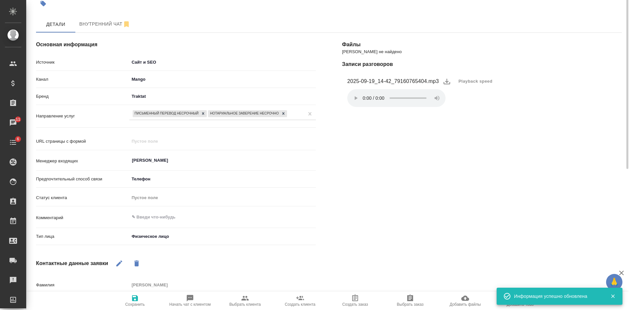
scroll to position [0, 0]
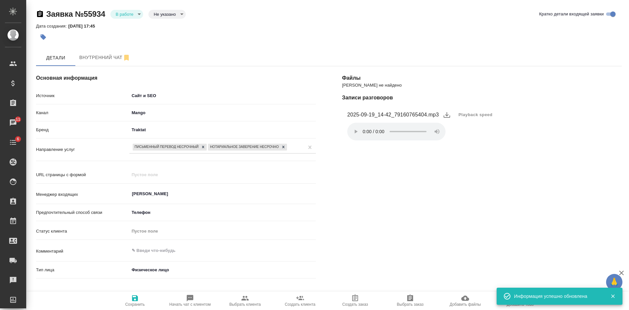
type textarea "x"
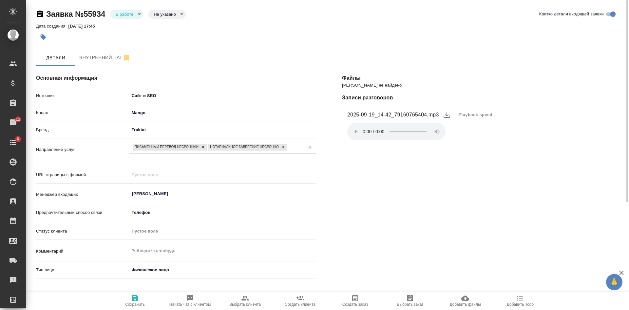
click at [161, 11] on body "🙏 .cls-1 fill:#fff; AWATERA Kasatkina Aleksandra Клиенты Спецификации Заказы 11…" at bounding box center [314, 155] width 629 height 310
click at [161, 23] on button "Целевая" at bounding box center [164, 24] width 21 height 7
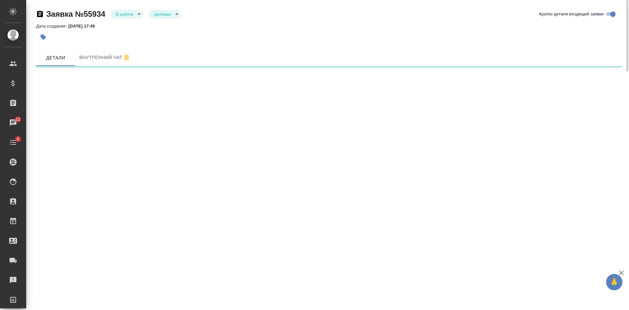
select select "RU"
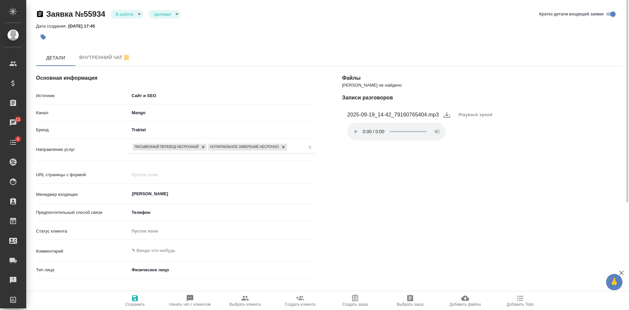
type textarea "x"
click at [140, 303] on span "Сохранить" at bounding box center [135, 304] width 20 height 5
select select "RU"
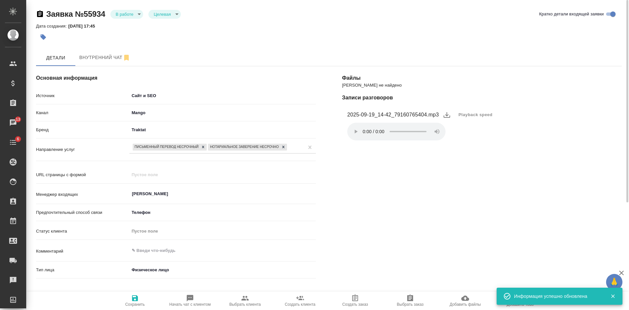
type textarea "x"
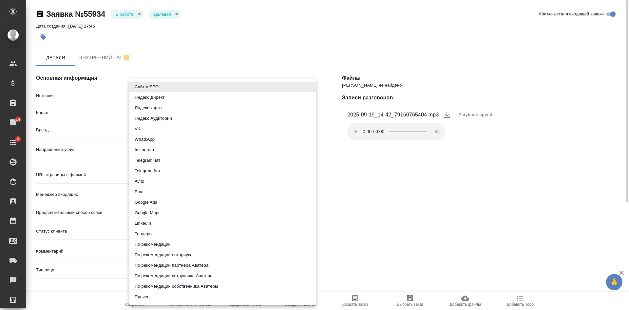
click at [146, 93] on body "🙏 .cls-1 fill:#fff; AWATERA Kasatkina Aleksandra Клиенты Спецификации Заказы 14…" at bounding box center [314, 155] width 629 height 310
click at [156, 104] on li "Яндекс карты" at bounding box center [223, 108] width 187 height 10
type input "yandexMaps"
type textarea "x"
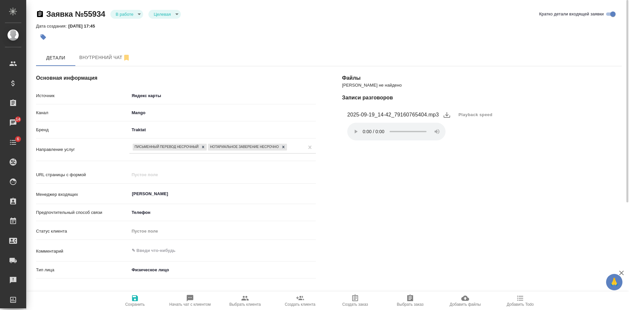
click at [135, 298] on icon "button" at bounding box center [135, 298] width 6 height 6
select select "RU"
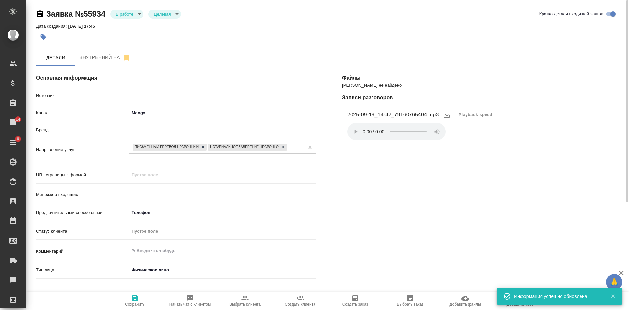
type textarea "x"
type input "Касаткина Александра"
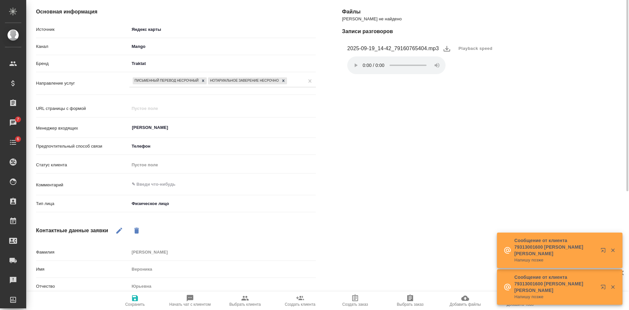
scroll to position [33, 0]
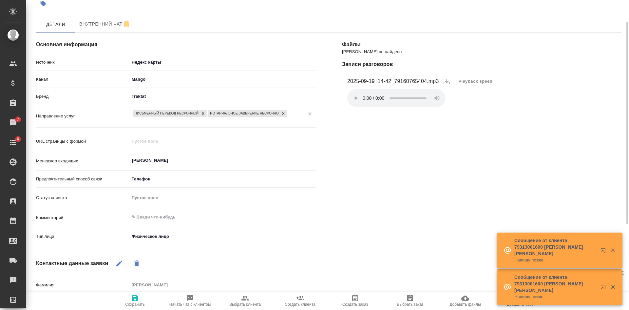
click at [413, 298] on icon "button" at bounding box center [411, 297] width 6 height 7
type textarea "x"
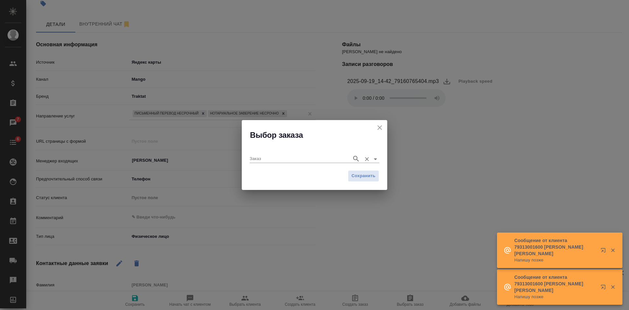
click at [313, 158] on input "Заказ" at bounding box center [299, 159] width 99 height 8
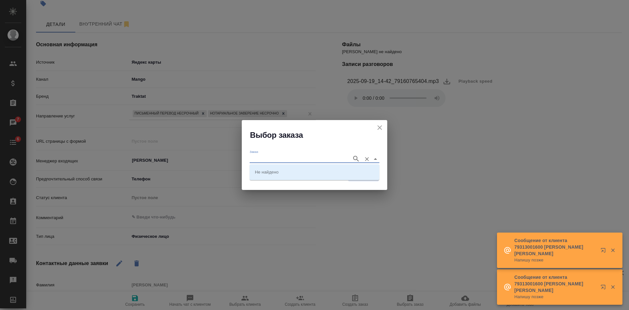
paste input "B_FL-9555"
type input "B_FL-9555"
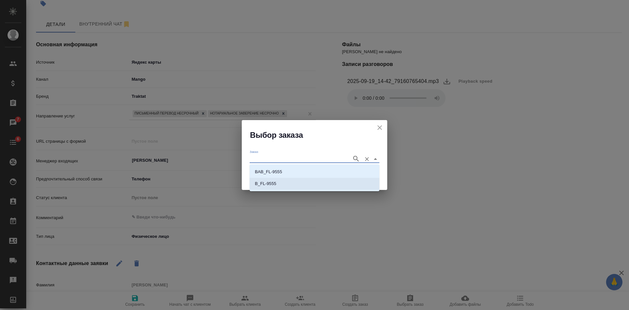
click at [292, 186] on li "B_FL-9555" at bounding box center [315, 184] width 130 height 12
type input "B_FL-9555"
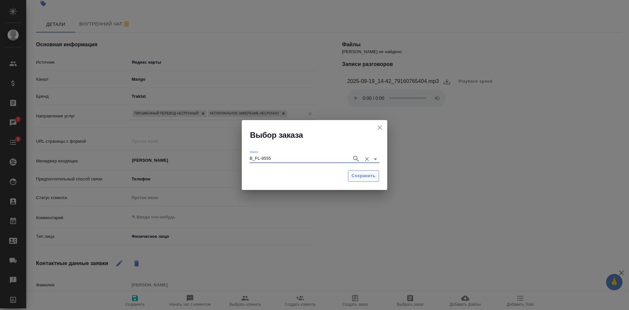
click at [368, 173] on span "Сохранить" at bounding box center [364, 176] width 24 height 8
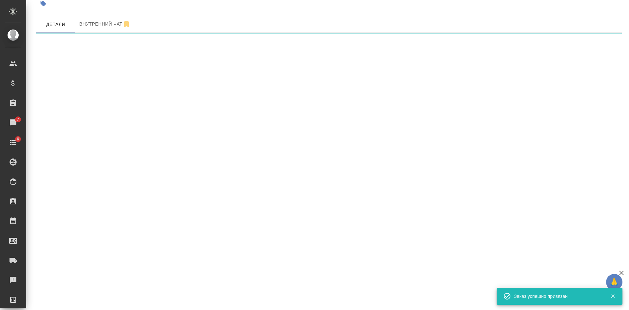
select select "RU"
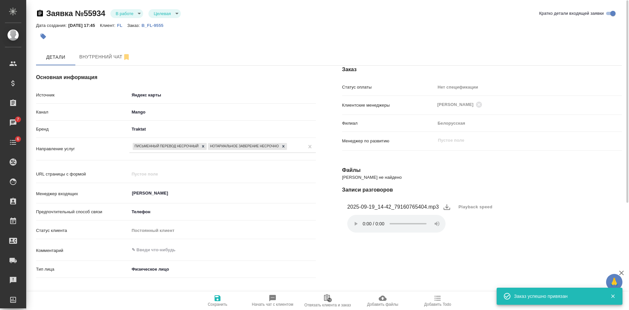
scroll to position [0, 0]
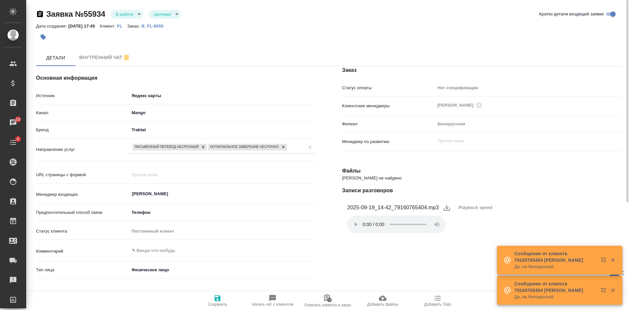
type textarea "x"
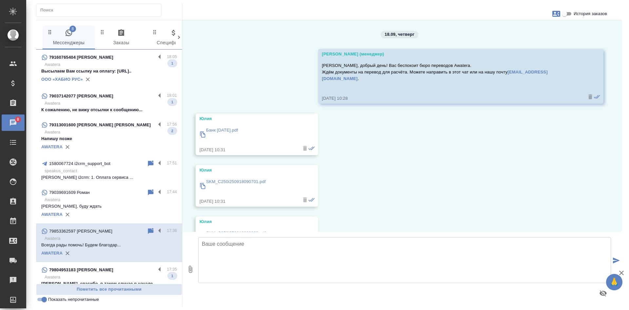
scroll to position [2751, 0]
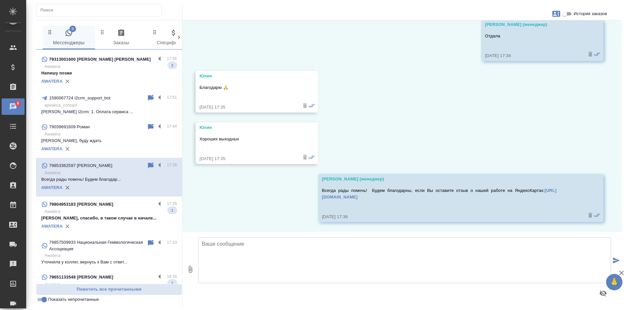
click at [101, 226] on div "AWATERA" at bounding box center [109, 226] width 136 height 10
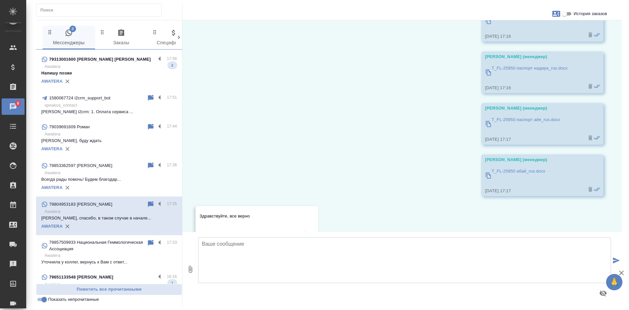
scroll to position [3019, 0]
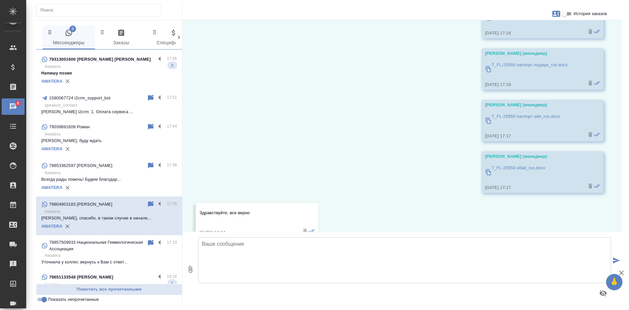
click at [45, 300] on input "Показать непрочитанные" at bounding box center [44, 299] width 24 height 8
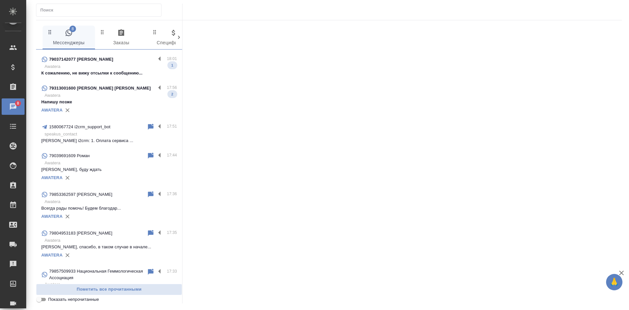
scroll to position [94, 0]
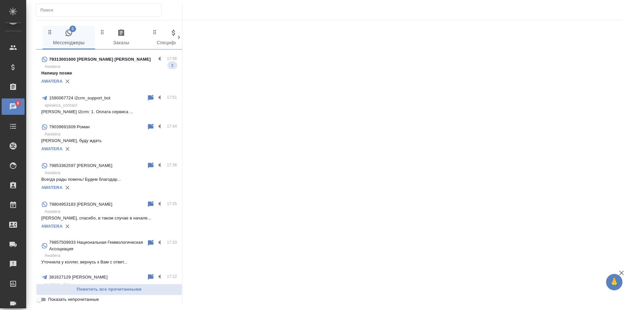
click at [44, 300] on input "Показать непрочитанные" at bounding box center [39, 299] width 24 height 8
checkbox input "true"
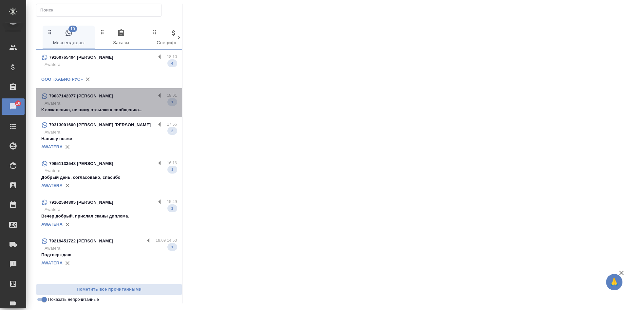
click at [107, 98] on p "79037142077 [PERSON_NAME]" at bounding box center [81, 96] width 64 height 7
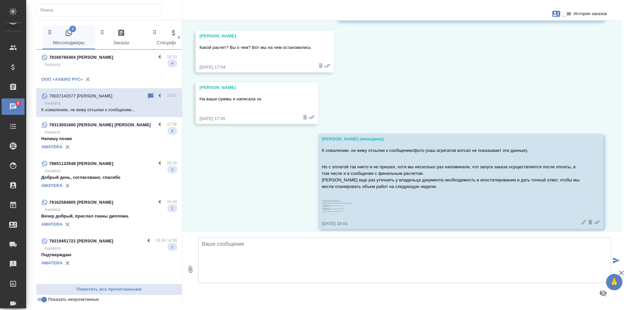
scroll to position [4706, 0]
drag, startPoint x: 127, startPoint y: 61, endPoint x: 136, endPoint y: 61, distance: 9.5
click at [126, 61] on div "79160765404 [PERSON_NAME]" at bounding box center [98, 57] width 114 height 8
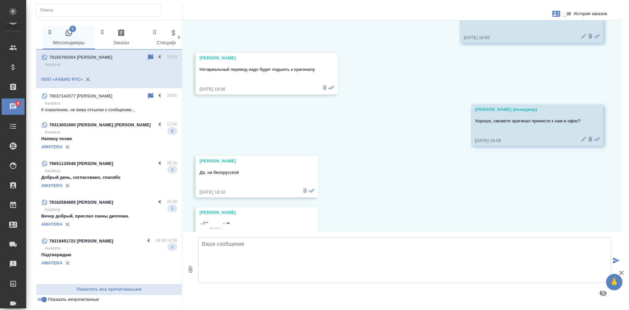
scroll to position [188, 0]
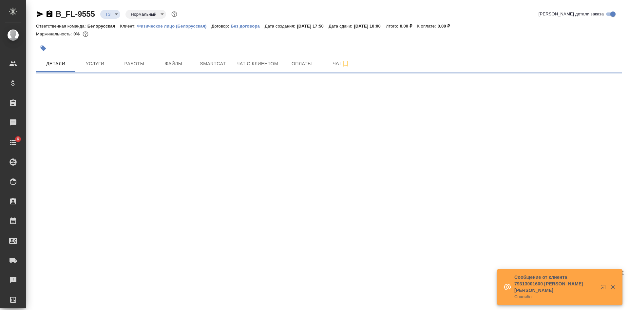
select select "RU"
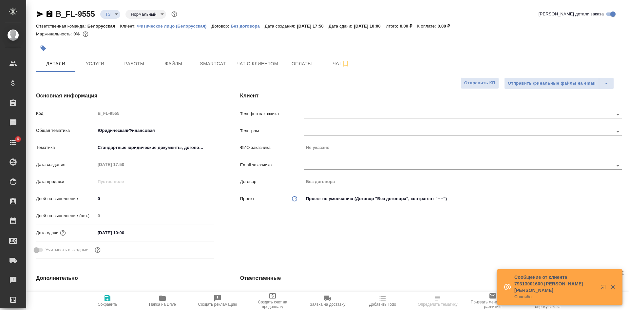
type textarea "x"
click at [48, 16] on icon "button" at bounding box center [50, 13] width 6 height 7
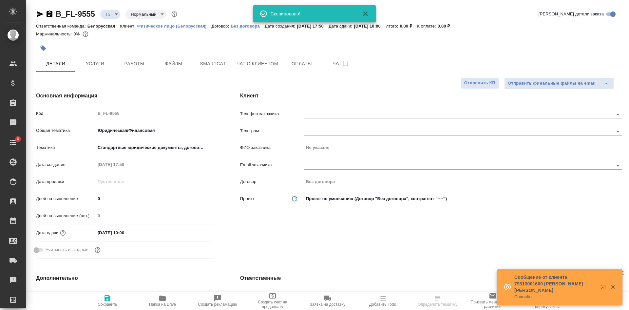
type textarea "x"
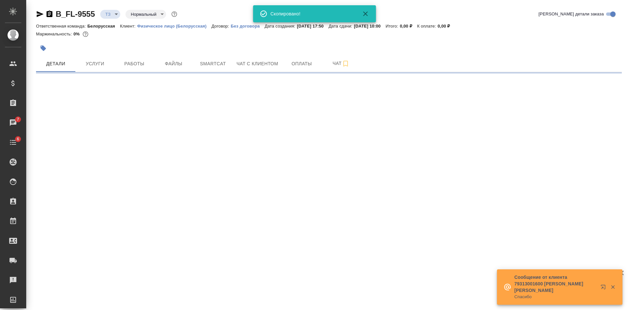
select select "RU"
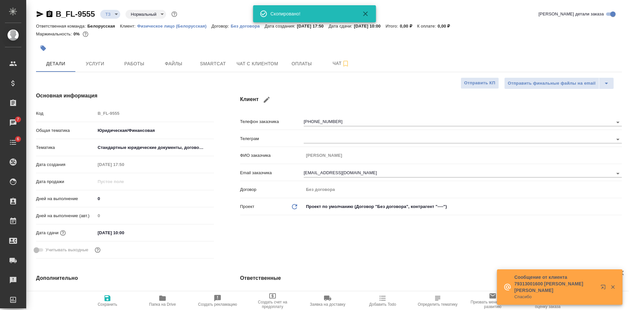
type textarea "x"
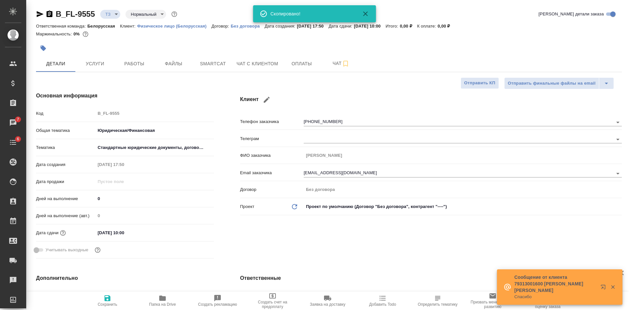
type textarea "x"
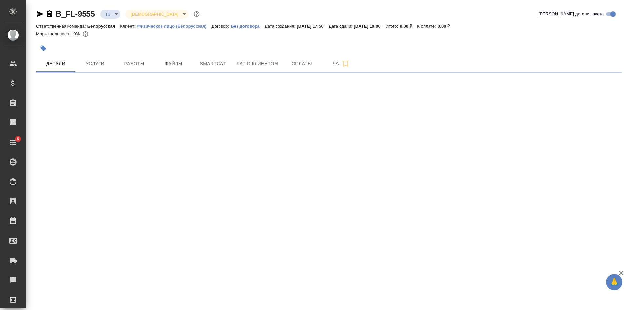
select select "RU"
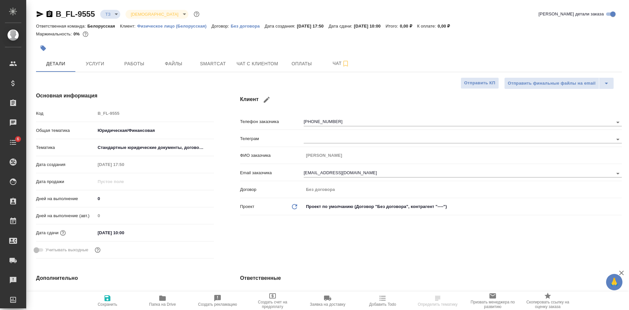
type textarea "x"
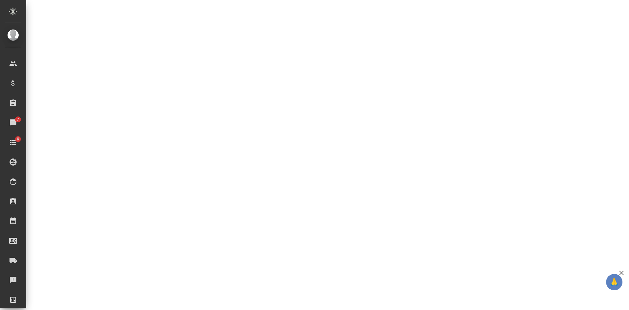
select select "RU"
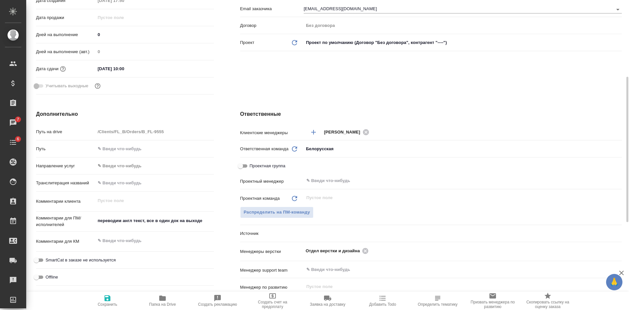
type textarea "x"
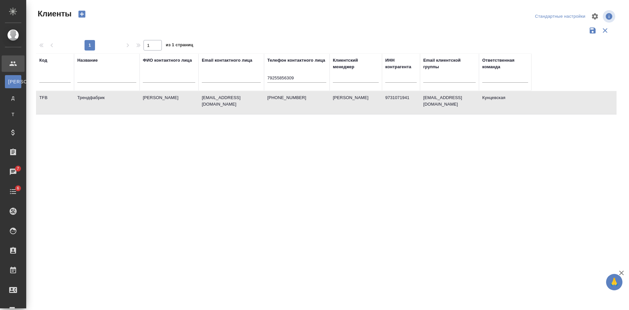
select select "RU"
drag, startPoint x: 255, startPoint y: 75, endPoint x: 244, endPoint y: 73, distance: 11.9
click at [253, 75] on tr "Код Название ФИО контактного лица Email контактного лица Телефон контактного ли…" at bounding box center [284, 71] width 496 height 37
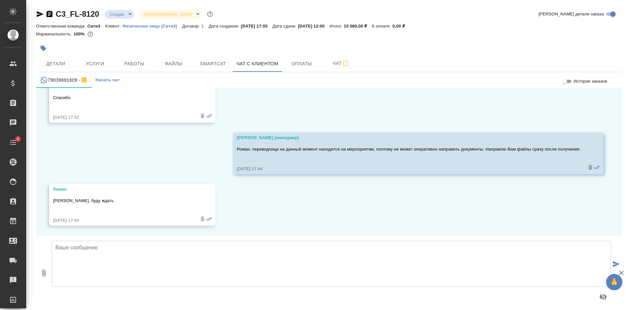
scroll to position [2894, 0]
click at [530, 266] on textarea at bounding box center [332, 264] width 560 height 46
click at [44, 273] on icon "button" at bounding box center [44, 273] width 8 height 8
drag, startPoint x: 518, startPoint y: 106, endPoint x: 509, endPoint y: 106, distance: 9.8
click at [518, 106] on div "17.09, [DATE] [PERSON_NAME] (менеджер) Роман, добрый день! Вас беспокоит бюро п…" at bounding box center [329, 162] width 586 height 148
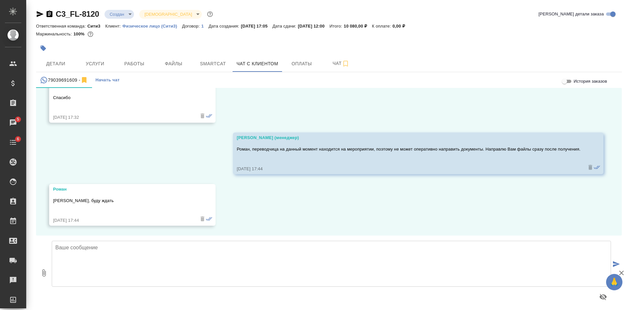
click at [46, 272] on icon "button" at bounding box center [44, 272] width 4 height 7
click at [44, 274] on icon "button" at bounding box center [44, 273] width 8 height 8
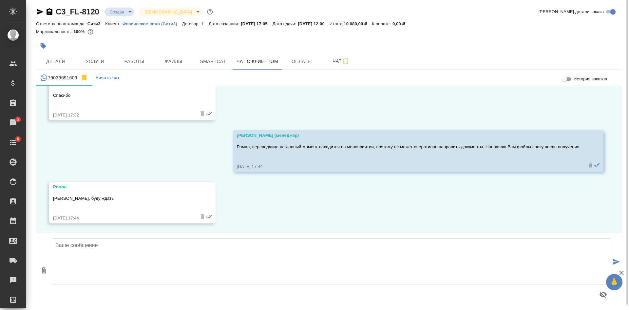
scroll to position [4, 0]
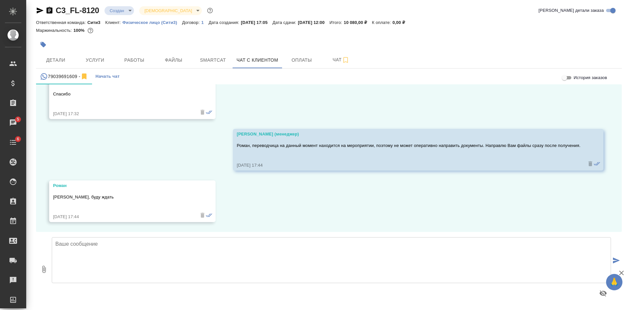
click at [45, 268] on icon "button" at bounding box center [44, 269] width 4 height 7
type input "C:\fakepath\FullSizeRender (1) (1).jpg"
click at [330, 274] on textarea at bounding box center [332, 260] width 560 height 46
click at [62, 242] on textarea "РОман, высылаю паспорт и" at bounding box center [332, 260] width 560 height 46
drag, startPoint x: 84, startPoint y: 249, endPoint x: 113, endPoint y: 248, distance: 29.2
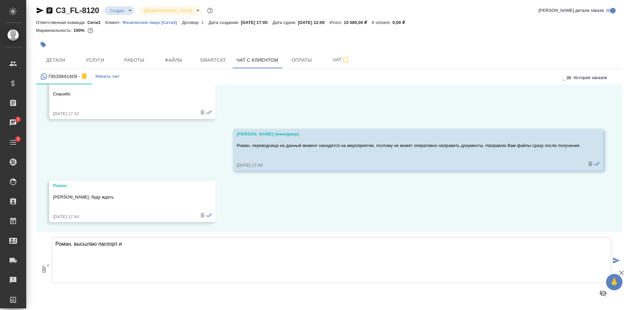
click at [84, 249] on textarea "Роман, высылаю паспорт и" at bounding box center [332, 260] width 560 height 46
drag, startPoint x: 133, startPoint y: 243, endPoint x: 100, endPoint y: 241, distance: 33.8
click at [100, 241] on textarea "Роман, высылаю паспорт и" at bounding box center [332, 260] width 560 height 46
paste textarea "4 файла с паспортом переводчицы и его переводом для нотариуса"
type textarea "Роман, высылаю 4 файла с паспортом переводчицы и его переводом для нотариуса."
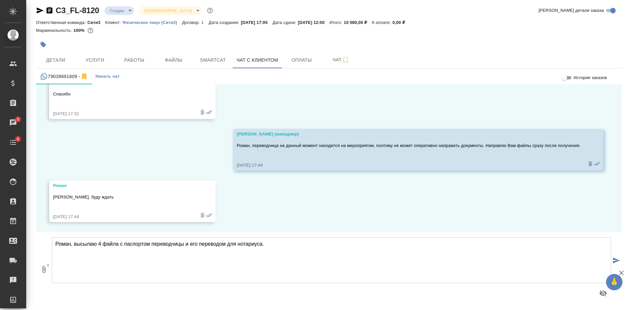
scroll to position [2894, 0]
drag, startPoint x: 272, startPoint y: 245, endPoint x: 48, endPoint y: 244, distance: 223.9
click at [48, 244] on div "4 Роман, высылаю 4 файла с паспортом переводчицы и его переводом для нотариуса.…" at bounding box center [329, 269] width 586 height 74
click at [613, 258] on icon "submit" at bounding box center [616, 260] width 7 height 6
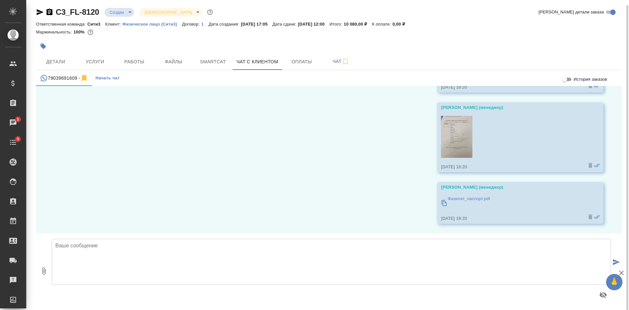
scroll to position [4, 0]
click at [291, 268] on textarea at bounding box center [332, 260] width 560 height 46
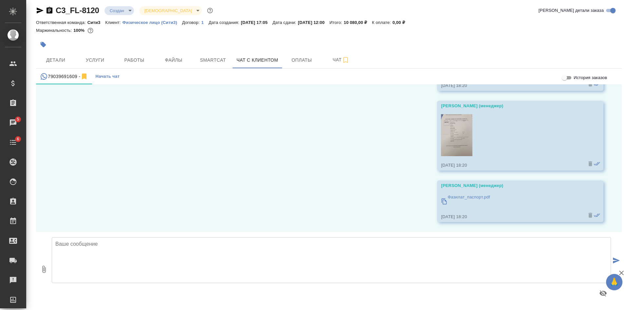
paste textarea "Роман, высылаю 4 файла с паспортом переводчицы и его переводом для нотариуса."
type textarea "Роман, высылаю 4 файла с паспортом переводчицы и его переводом для нотариуса."
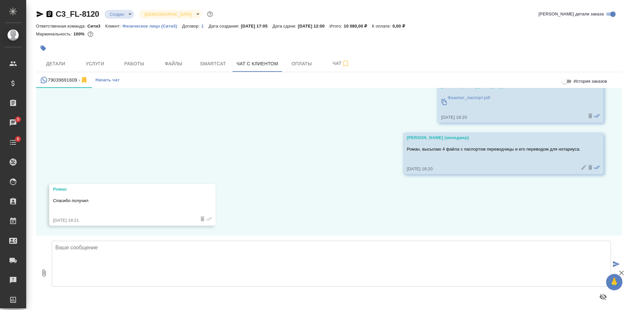
scroll to position [3288, 0]
click at [575, 210] on div "17.09, среда Ильина Екатерина (менеджер) Роман, добрый день! Вас беспокоит бюро…" at bounding box center [329, 162] width 586 height 148
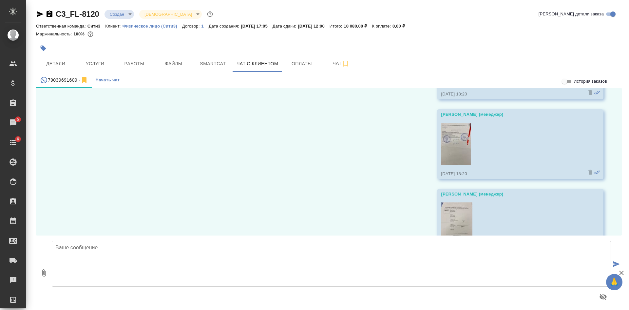
scroll to position [3124, 0]
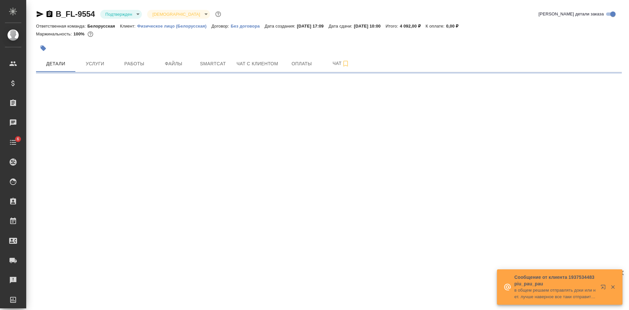
select select "RU"
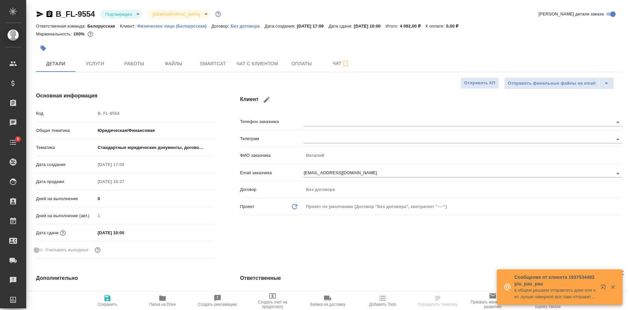
type textarea "x"
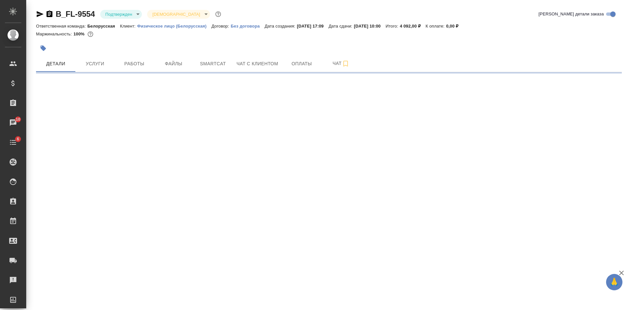
select select "RU"
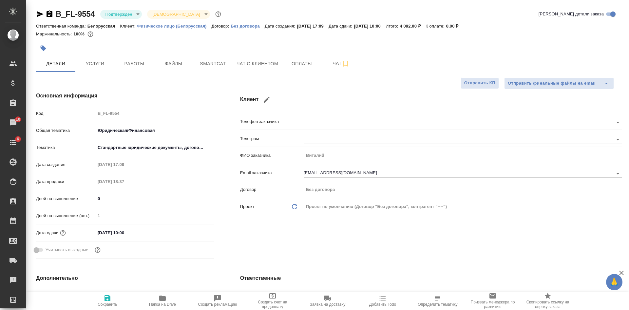
type textarea "x"
